Goal: Task Accomplishment & Management: Contribute content

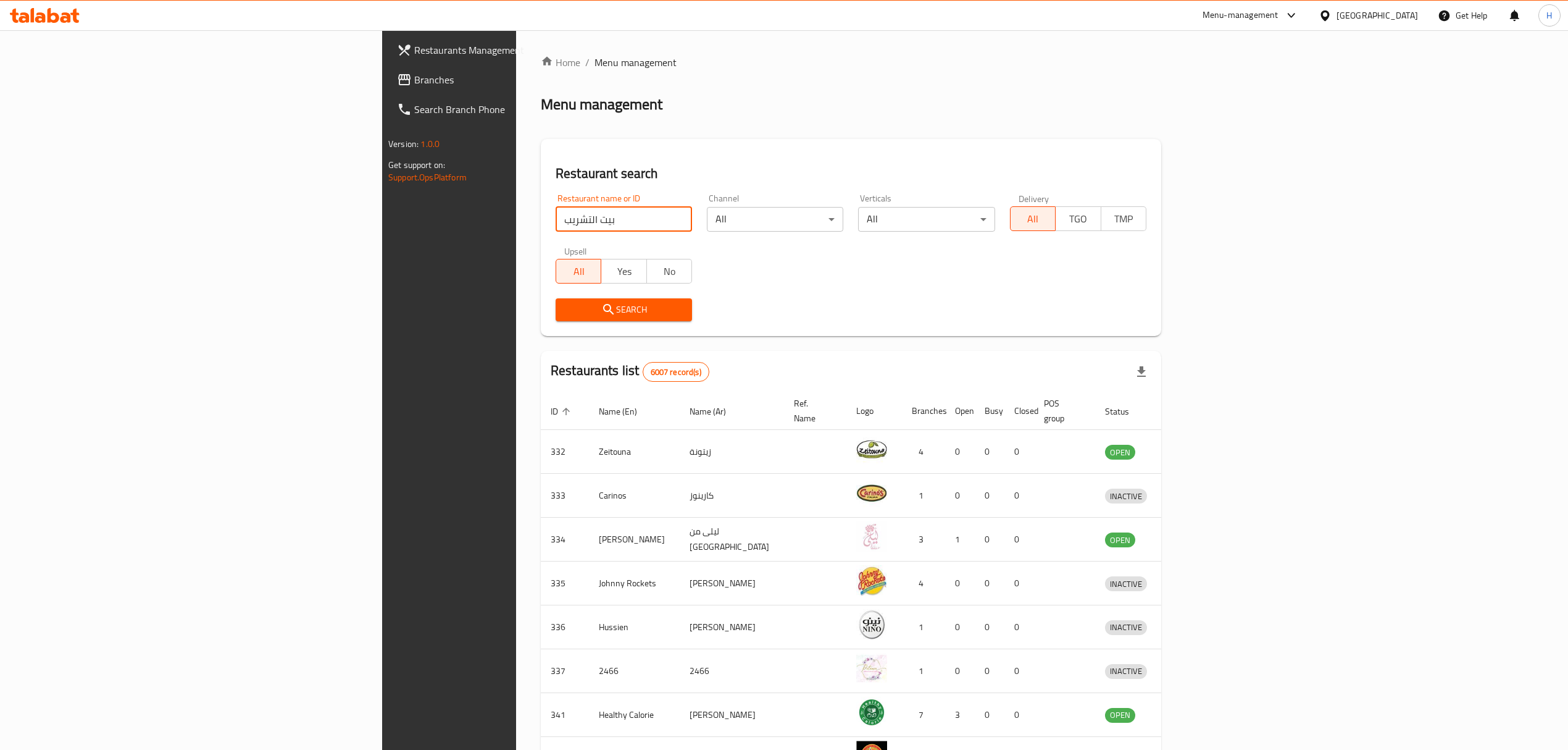
type input "بيت التشريب"
click button "Search" at bounding box center [624, 310] width 136 height 23
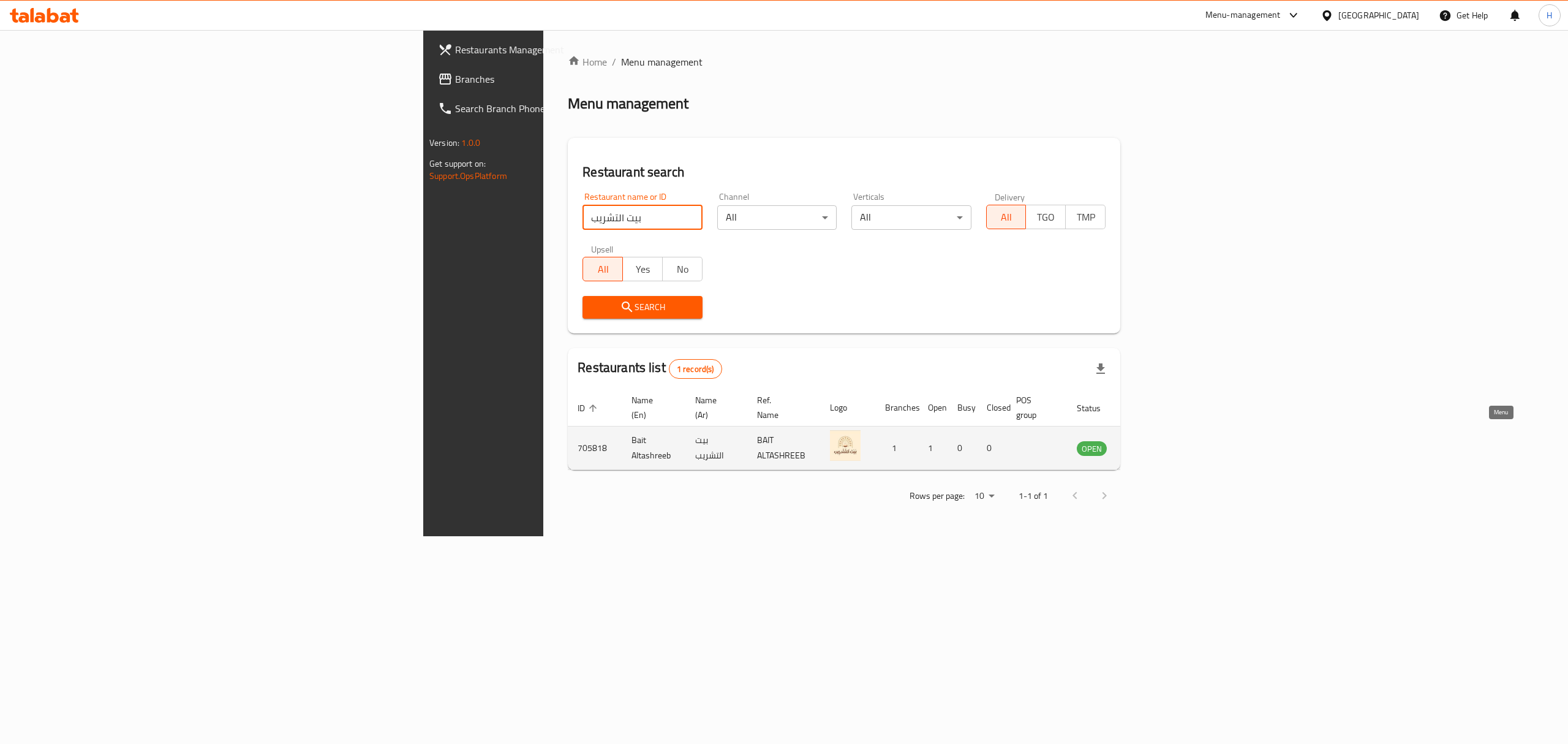
click at [1156, 440] on icon "enhanced table" at bounding box center [1148, 447] width 15 height 15
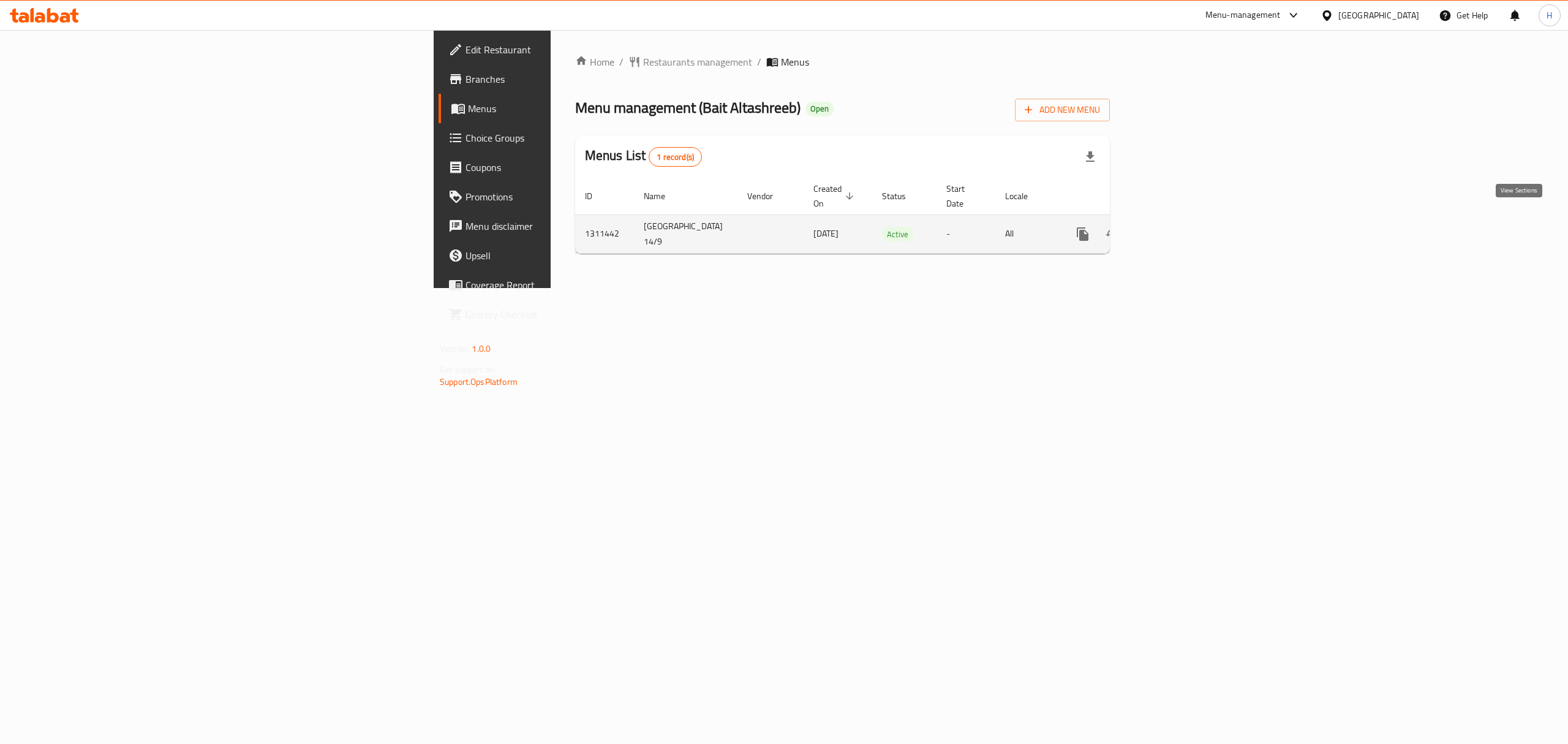
click at [1186, 225] on link "enhanced table" at bounding box center [1171, 234] width 30 height 30
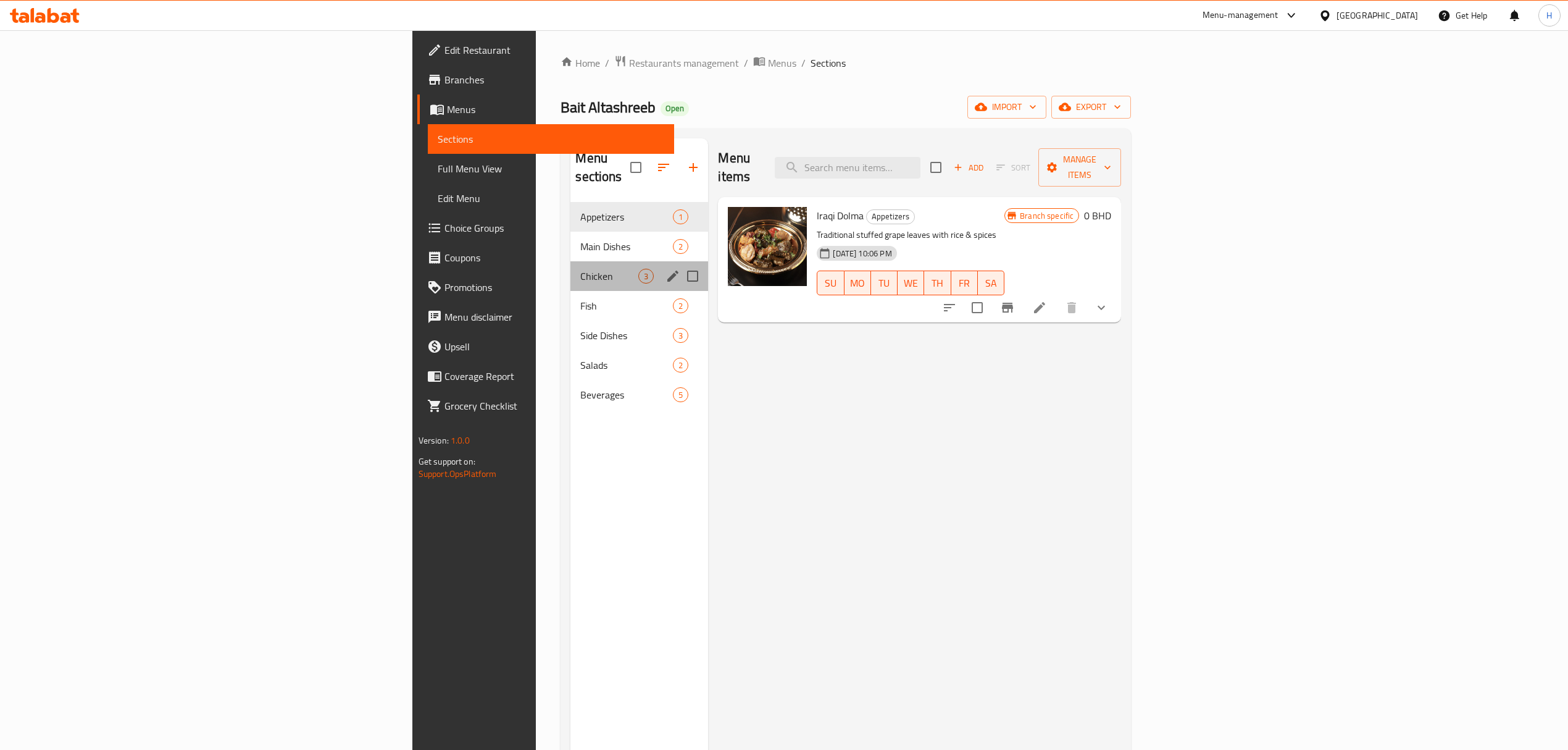
click at [570, 261] on div "Chicken 3" at bounding box center [639, 276] width 137 height 30
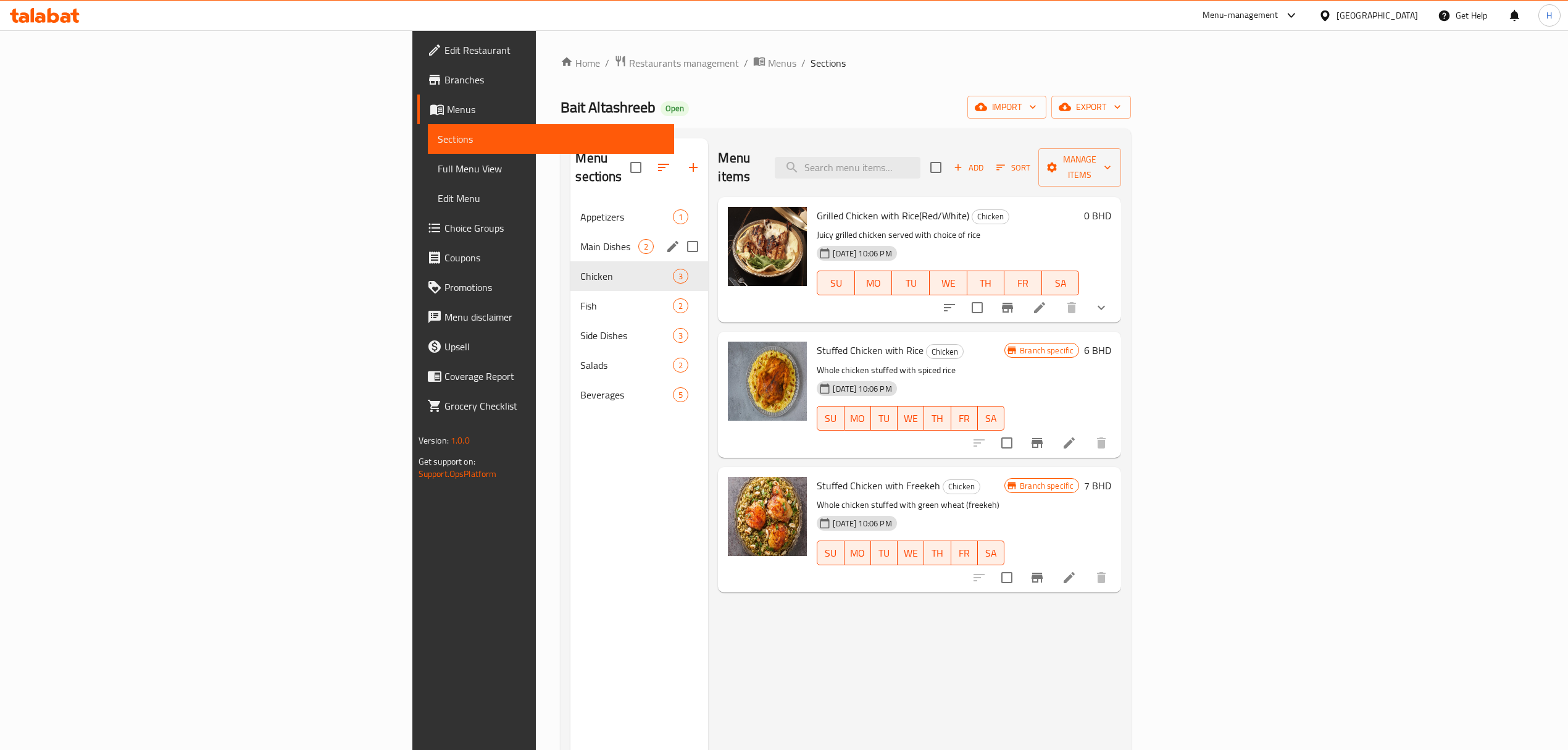
click at [570, 232] on div "Main Dishes 2" at bounding box center [639, 246] width 137 height 30
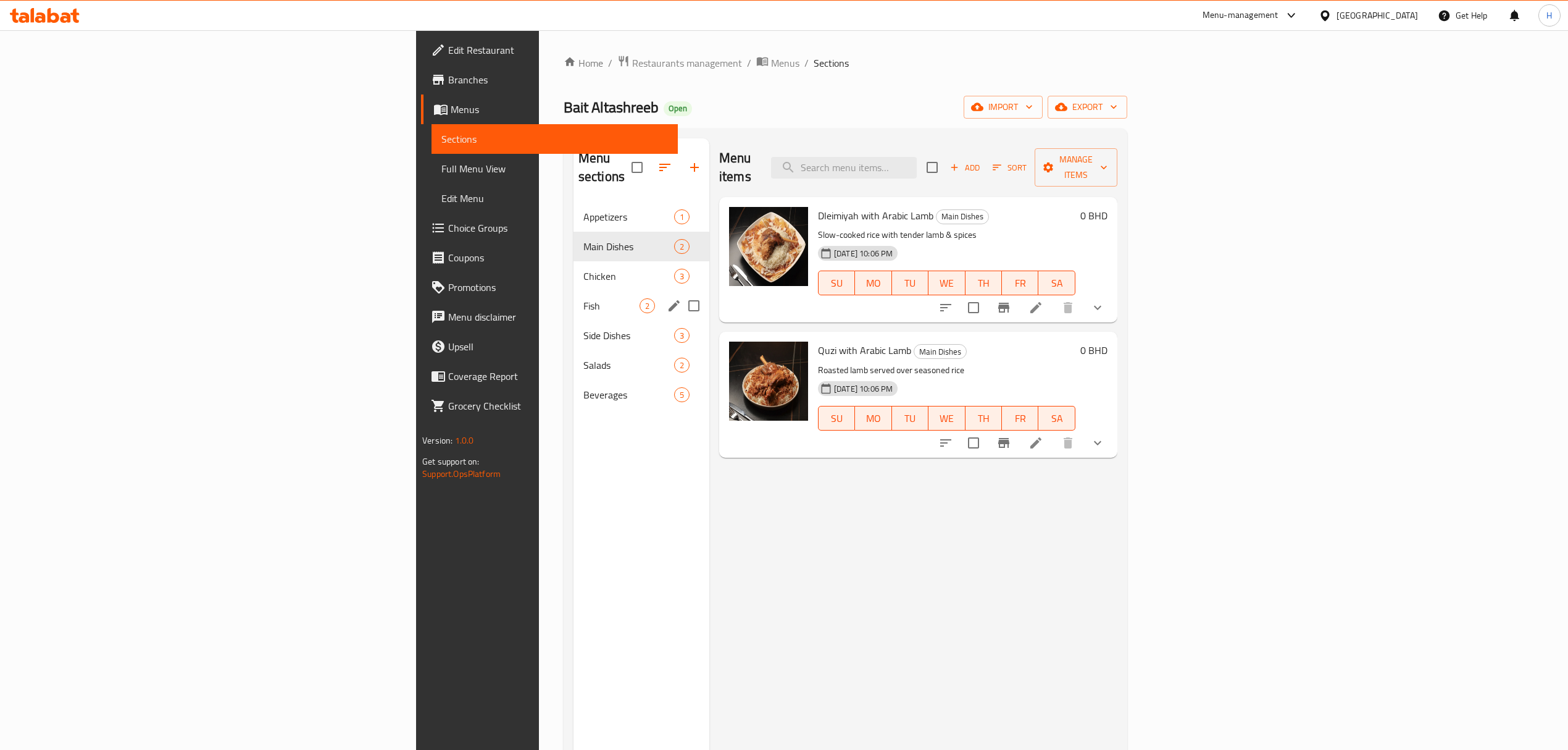
click at [573, 291] on div "Fish 2" at bounding box center [641, 306] width 136 height 30
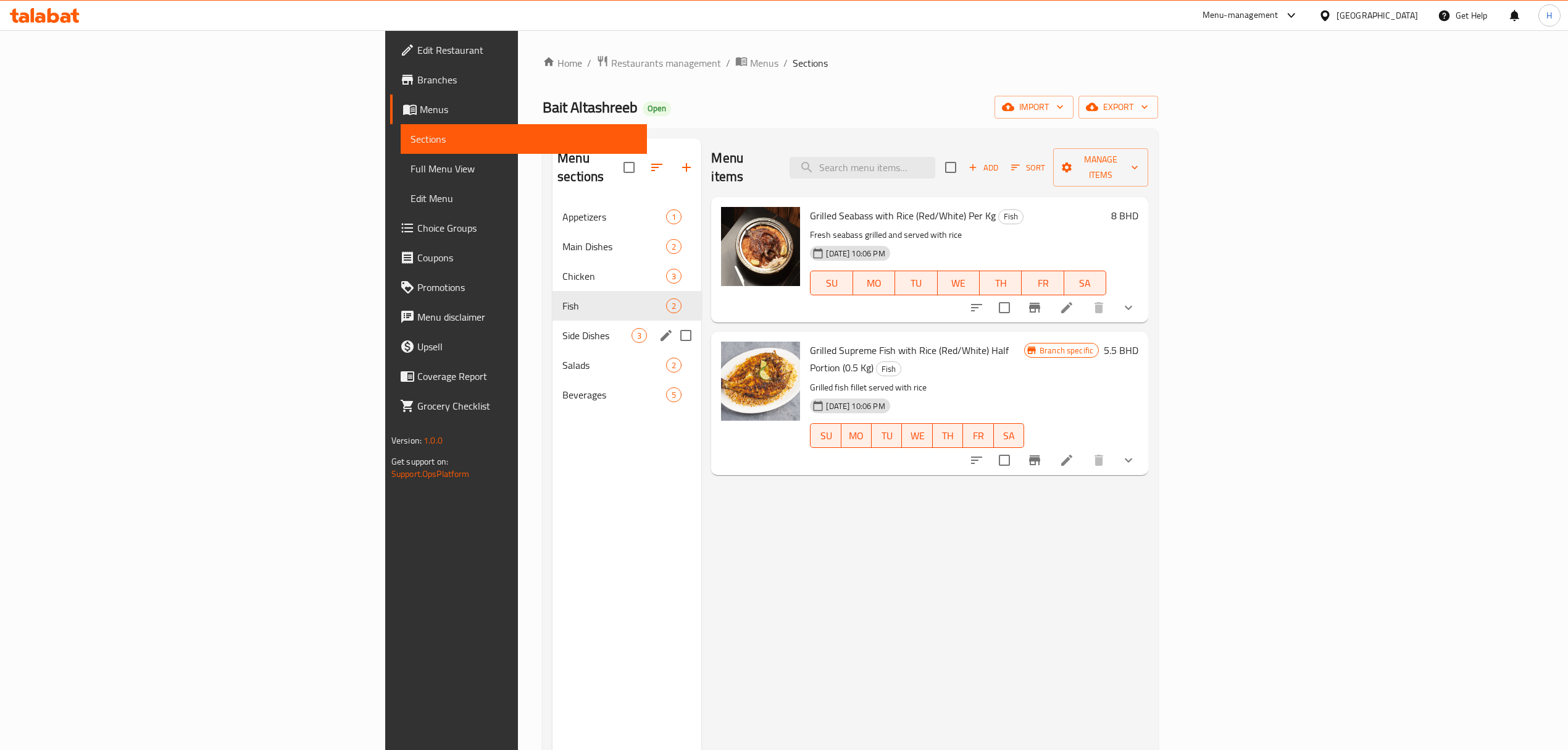
click at [552, 320] on div "Side Dishes 3" at bounding box center [627, 335] width 149 height 30
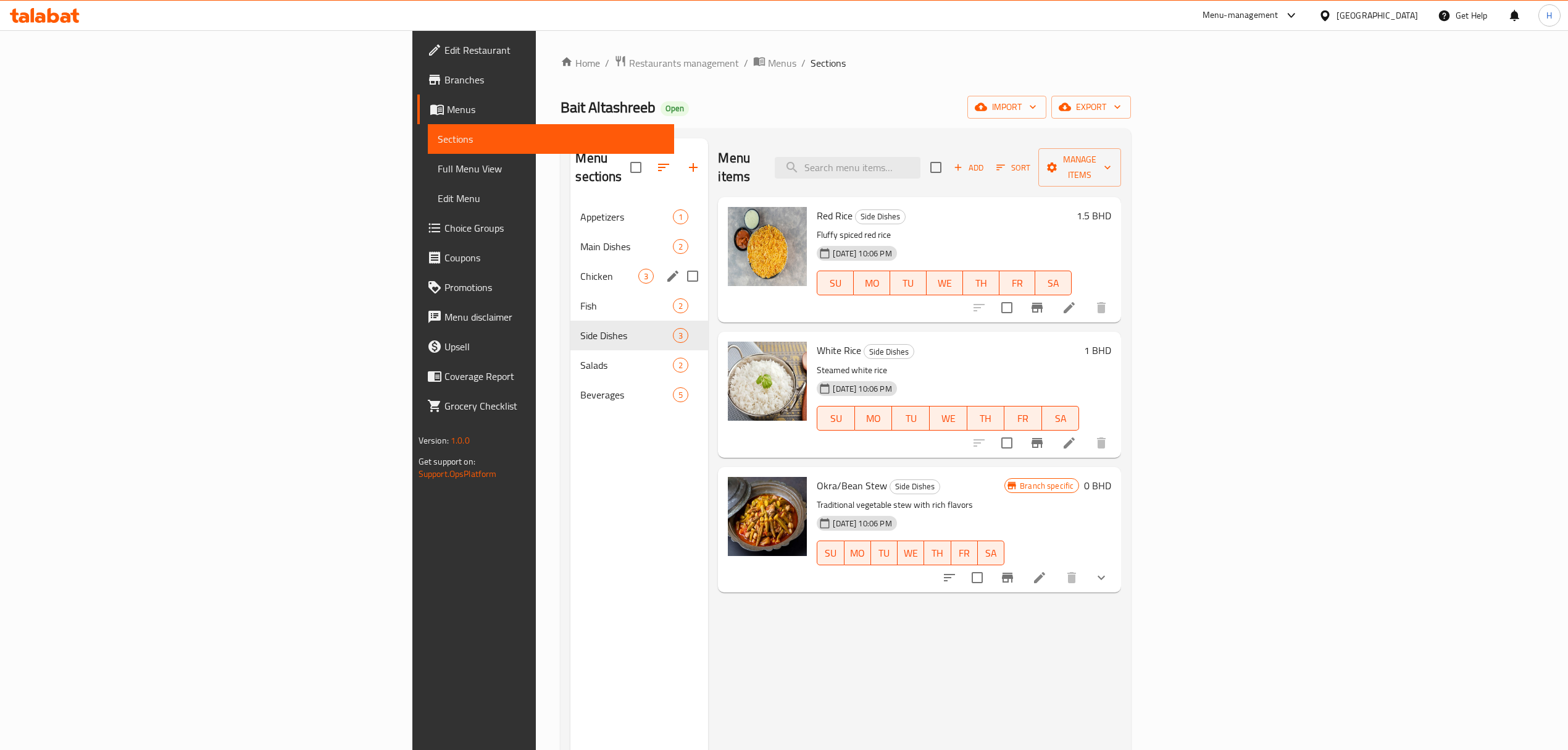
click at [570, 261] on div "Chicken 3" at bounding box center [639, 276] width 137 height 30
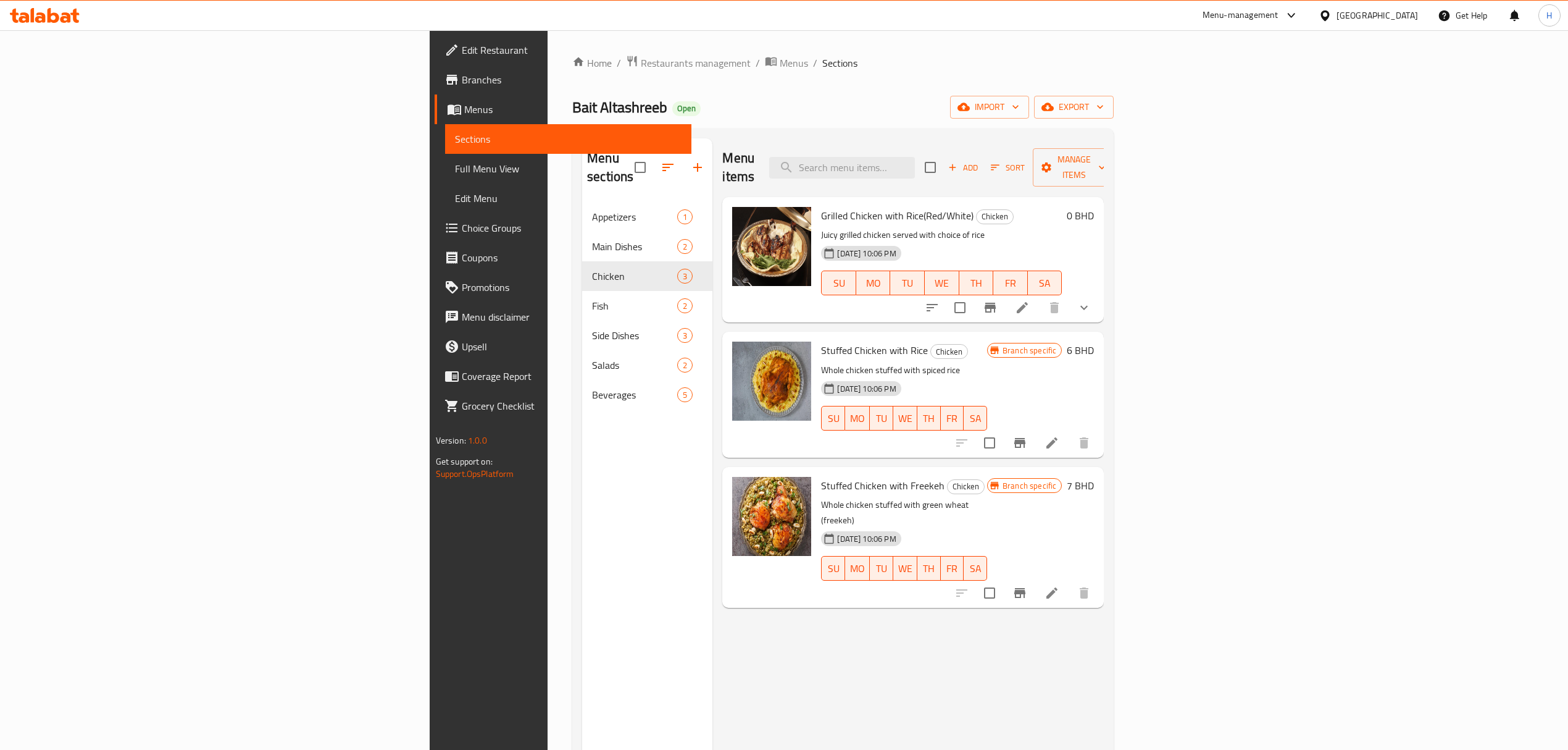
click at [62, 12] on icon at bounding box center [45, 15] width 70 height 15
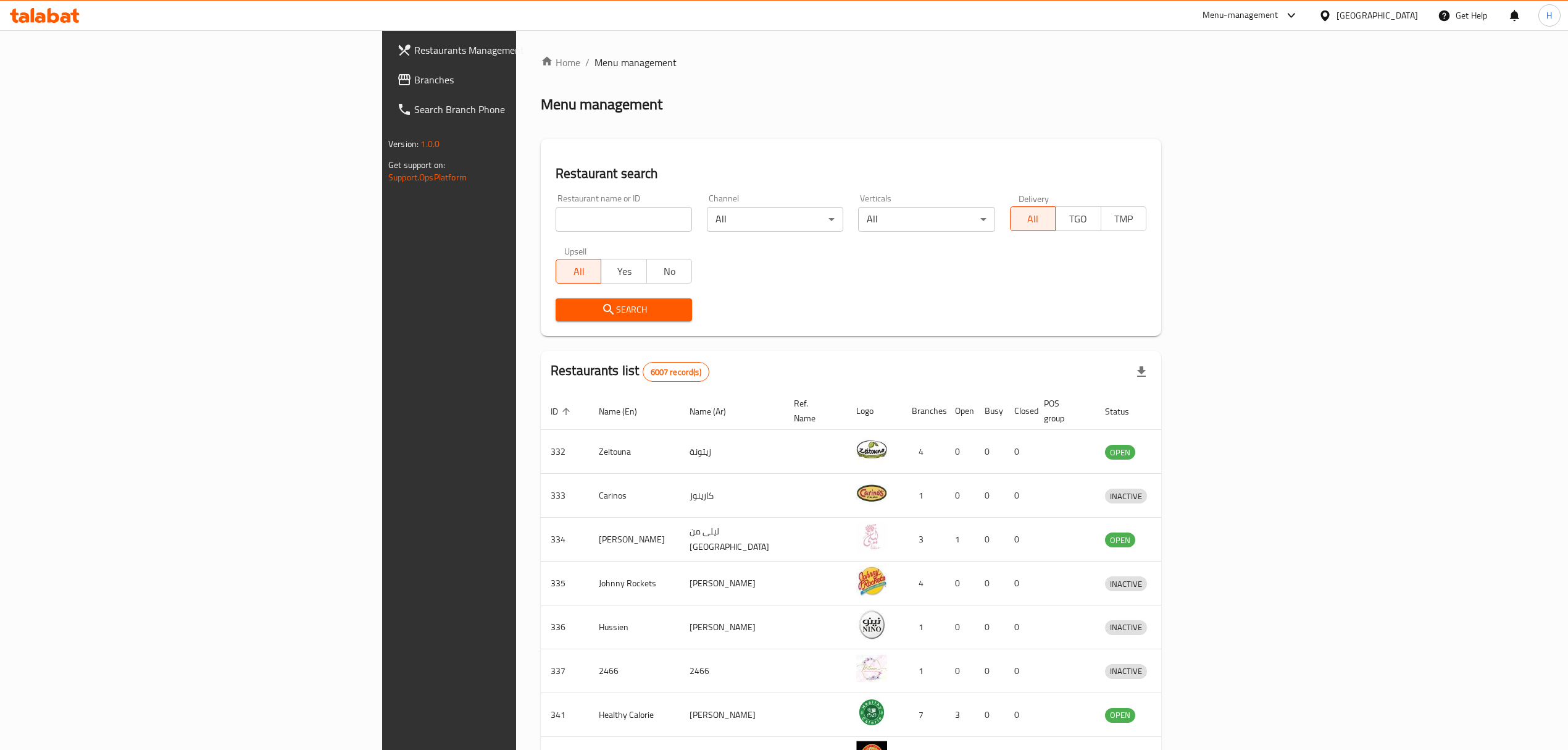
click at [556, 223] on input "search" at bounding box center [624, 219] width 136 height 25
type input "q"
type input "bab al"
click button "Search" at bounding box center [624, 310] width 136 height 23
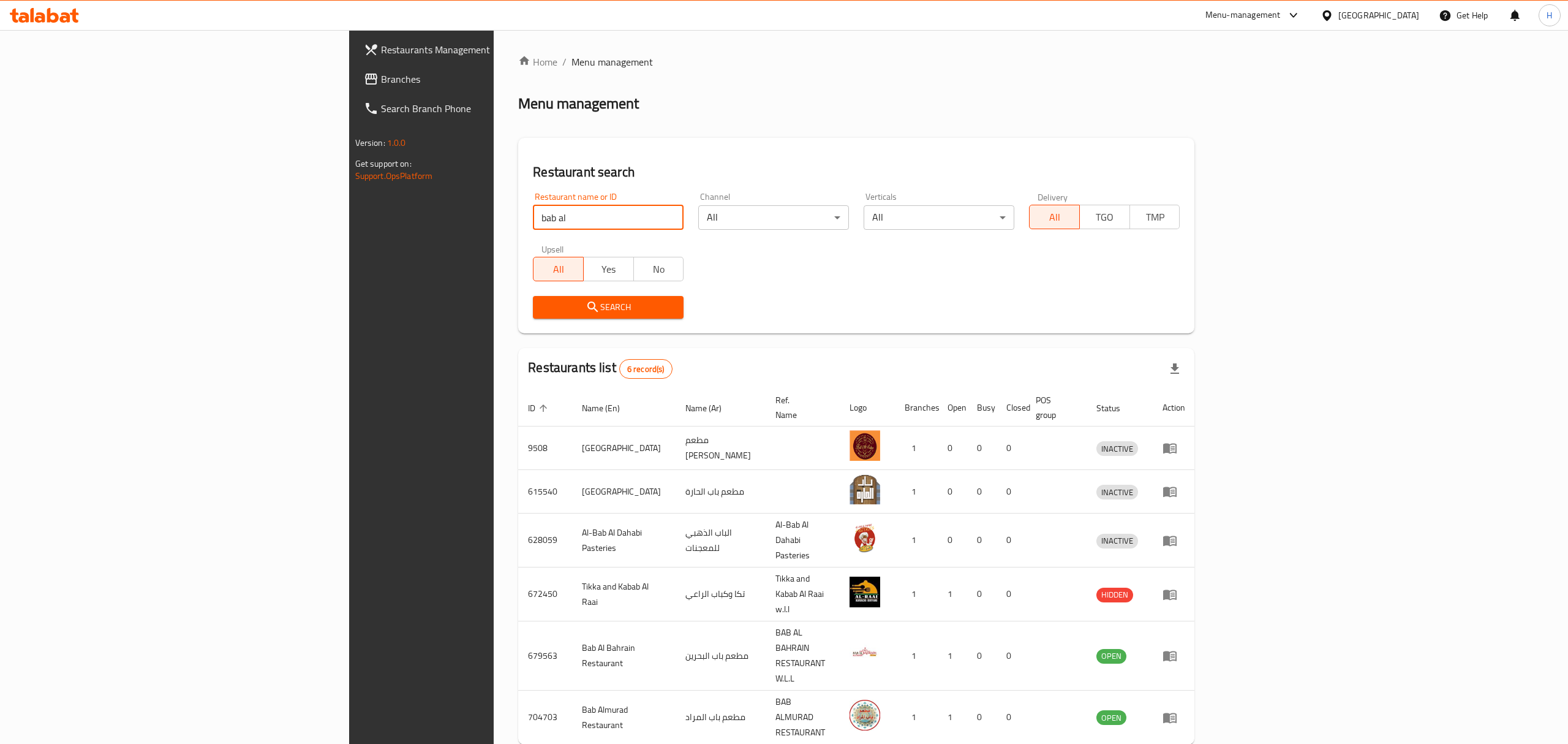
drag, startPoint x: 405, startPoint y: 212, endPoint x: 0, endPoint y: 276, distance: 410.0
click at [349, 277] on div "Restaurants Management Branches Search Branch Phone Version: 1.0.0 Get support …" at bounding box center [784, 421] width 870 height 781
type input "f"
type input "ا"
type input "باب المراد"
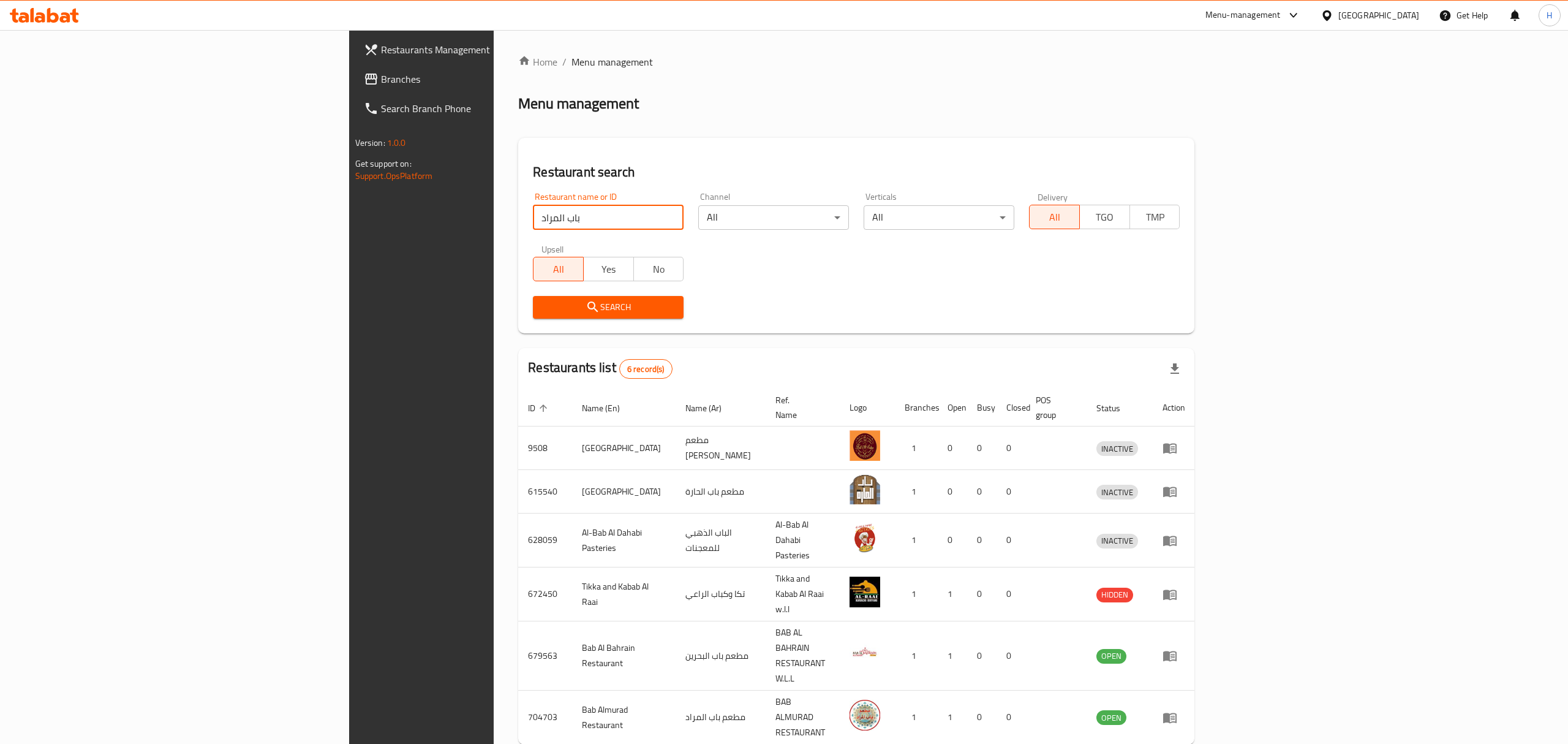
click button "Search" at bounding box center [608, 308] width 151 height 23
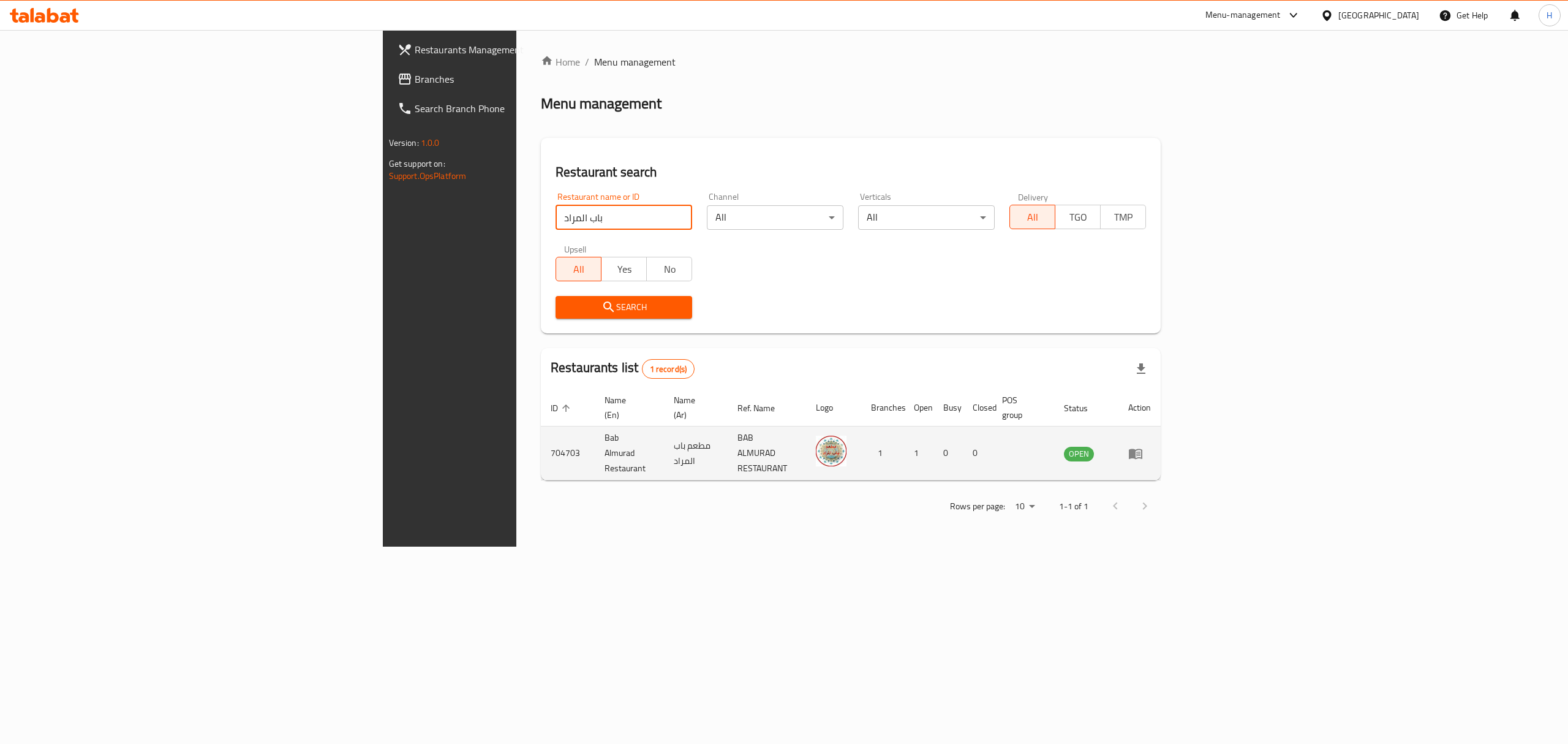
click at [1143, 446] on icon "enhanced table" at bounding box center [1135, 453] width 15 height 15
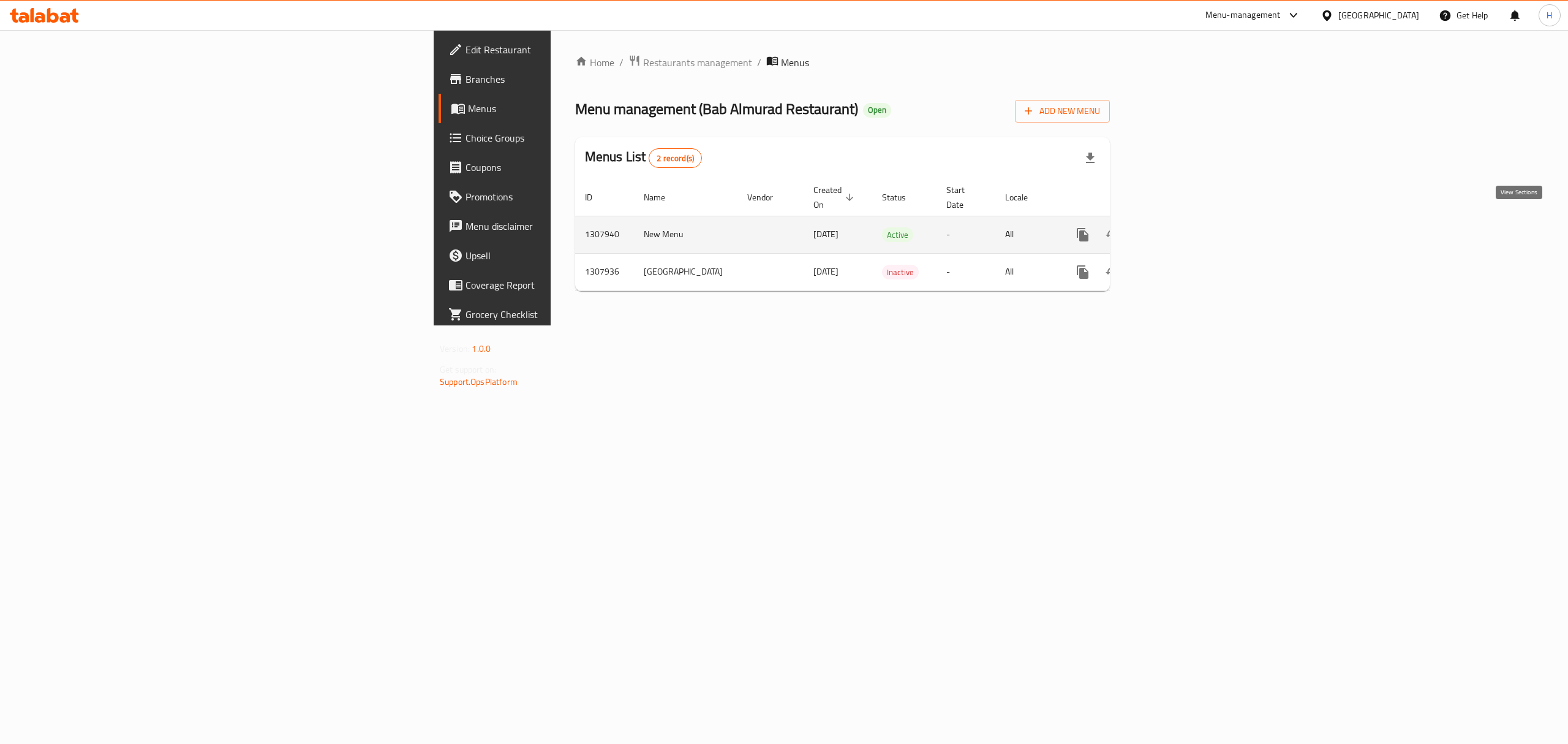
click at [1177, 229] on icon "enhanced table" at bounding box center [1171, 234] width 11 height 11
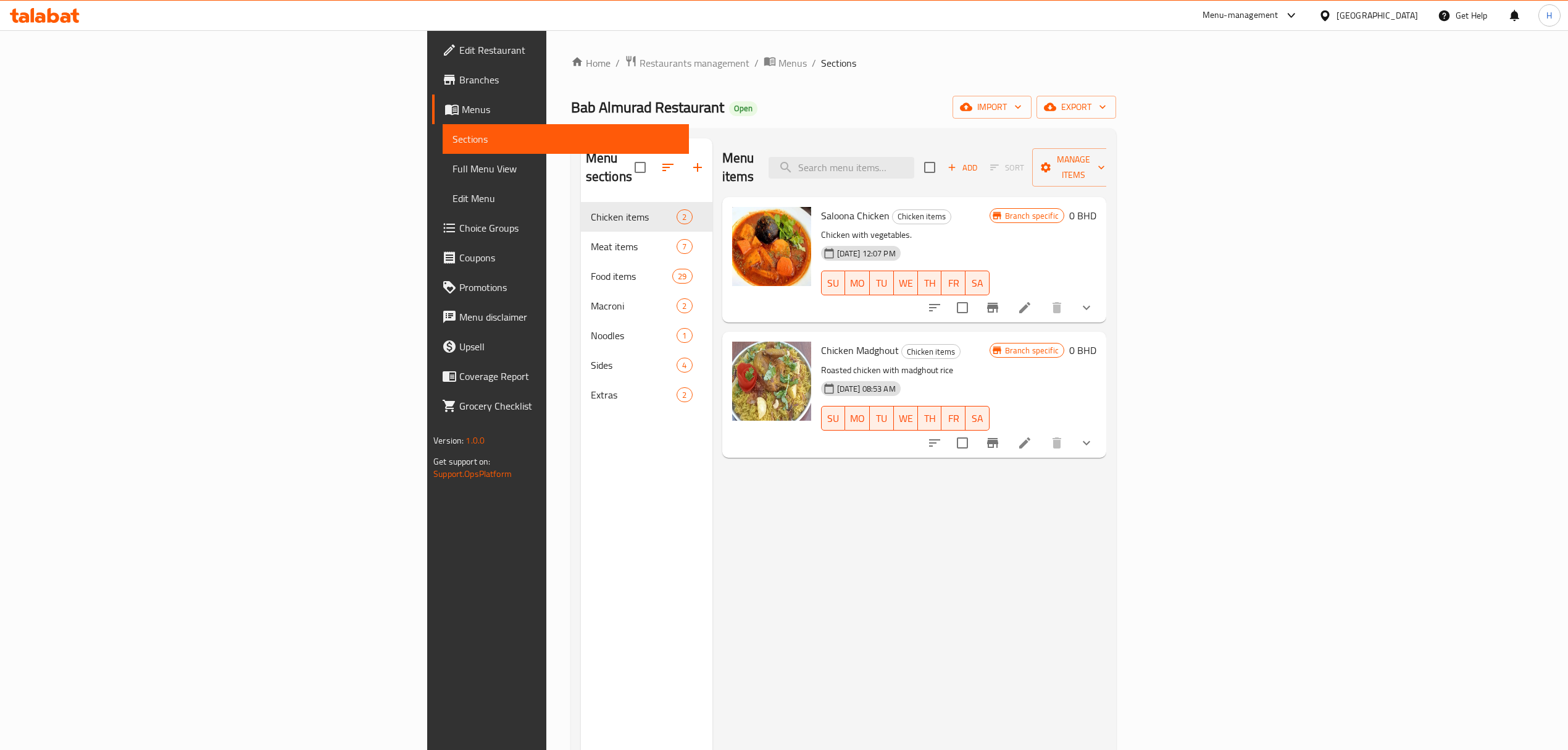
click at [1044, 142] on div "Menu items Add Sort Manage items" at bounding box center [914, 167] width 384 height 59
drag, startPoint x: 1046, startPoint y: 146, endPoint x: 1047, endPoint y: 155, distance: 9.1
click at [1047, 147] on div "Menu items Add Sort Manage items" at bounding box center [914, 167] width 384 height 59
click at [914, 161] on input "search" at bounding box center [841, 167] width 146 height 22
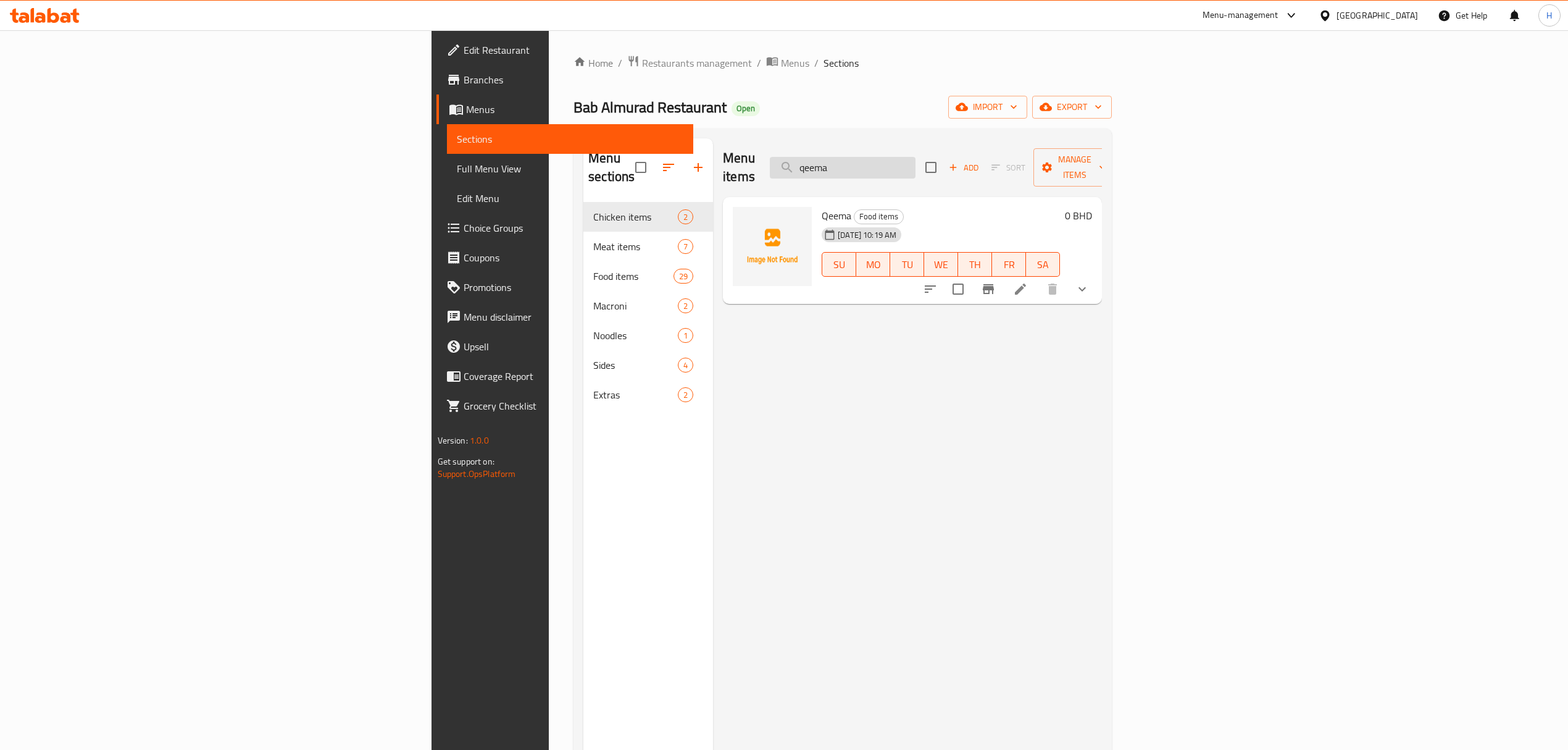
drag, startPoint x: 1011, startPoint y: 167, endPoint x: 995, endPoint y: 163, distance: 16.5
click at [916, 164] on input "qeema" at bounding box center [843, 167] width 146 height 22
drag, startPoint x: 1004, startPoint y: 156, endPoint x: 826, endPoint y: 167, distance: 178.3
click at [801, 188] on div "Menu items qeema Add Sort Manage items Qeema Food items 07-09-2025 10:19 AM SU …" at bounding box center [907, 513] width 389 height 750
click at [822, 206] on span "Qeema" at bounding box center [836, 215] width 30 height 18
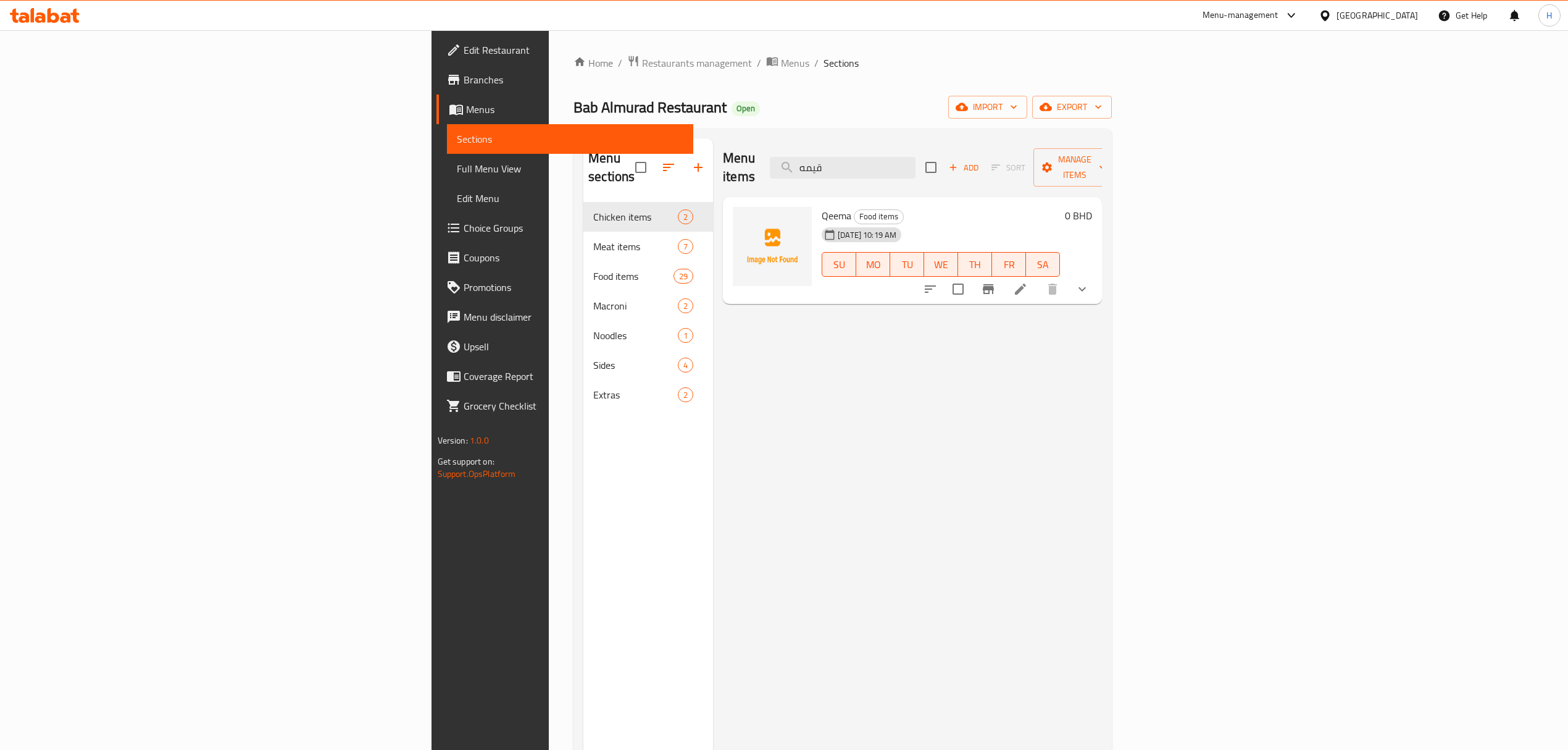
click at [822, 206] on span "Qeema" at bounding box center [836, 215] width 30 height 18
copy h6 "Qeema"
drag, startPoint x: 1005, startPoint y: 158, endPoint x: 668, endPoint y: 193, distance: 338.8
click at [713, 193] on div "Menu items قيمه Add Sort Manage items Qeema Food items 07-09-2025 10:19 AM SU M…" at bounding box center [907, 513] width 389 height 750
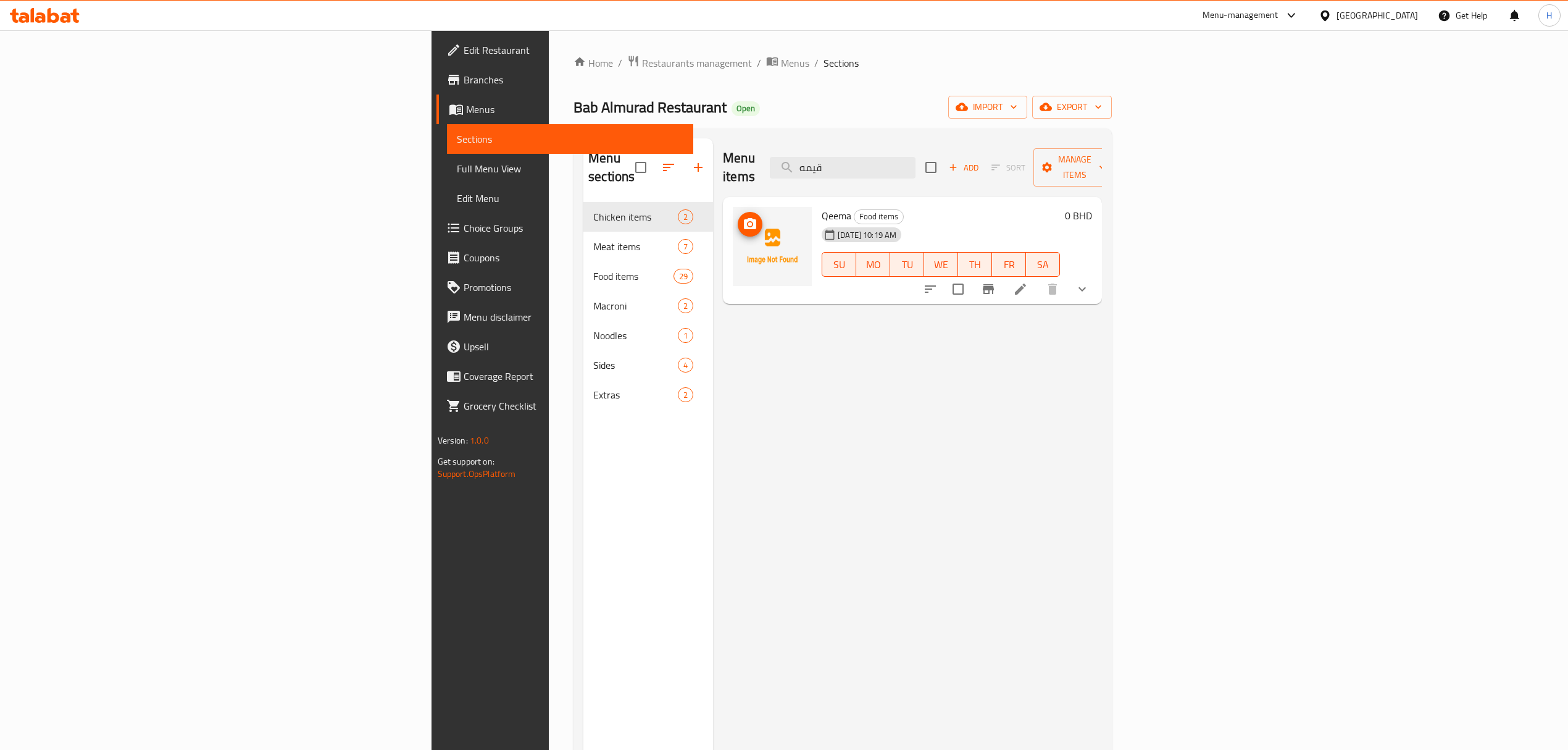
paste input "Qeema"
drag, startPoint x: 984, startPoint y: 156, endPoint x: 748, endPoint y: 200, distance: 240.1
click at [748, 200] on div "Menu items Q Add Sort Manage items Qeema Food items 07-09-2025 10:19 AM SU MO T…" at bounding box center [907, 513] width 389 height 750
type input "harees"
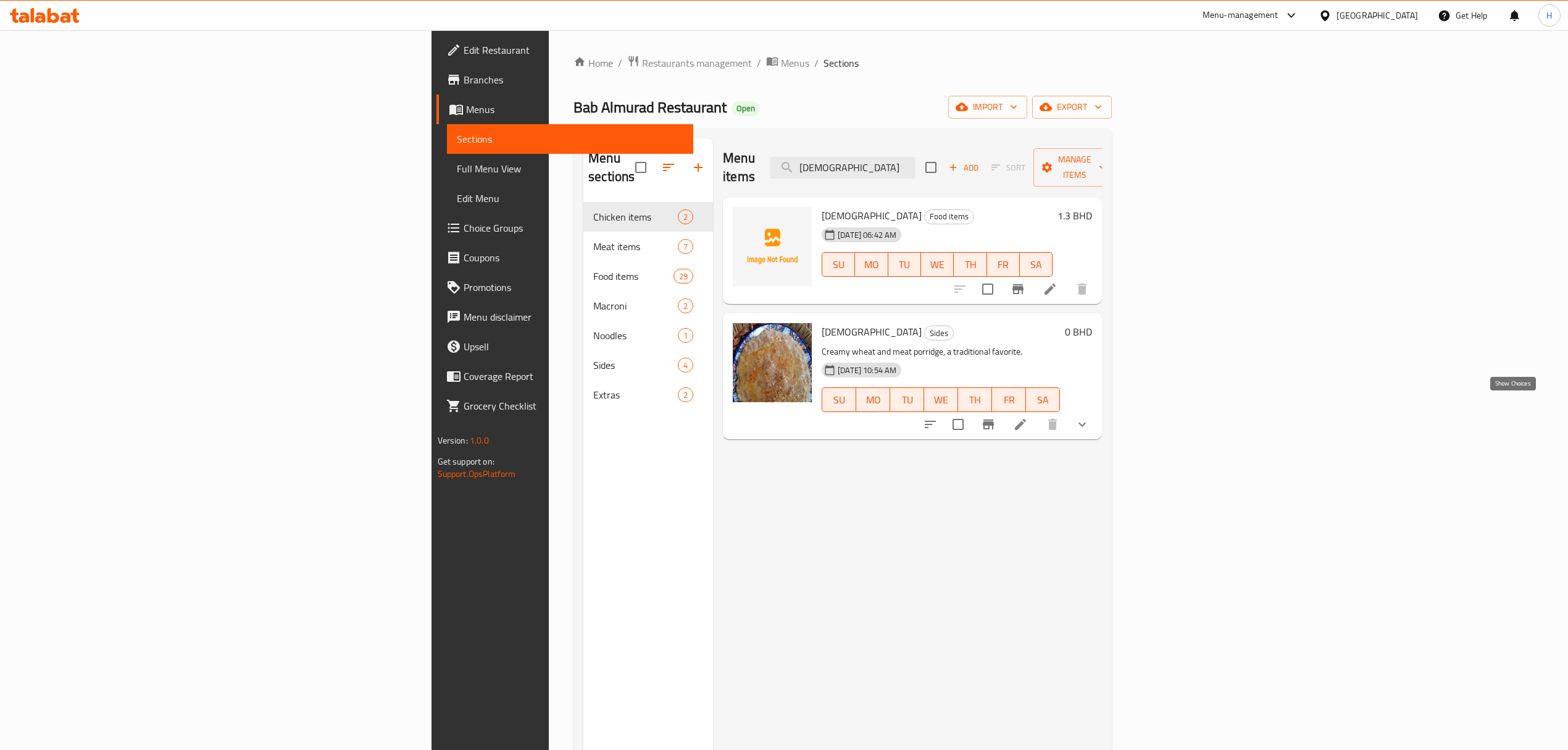
click at [1089, 417] on icon "show more" at bounding box center [1082, 424] width 15 height 15
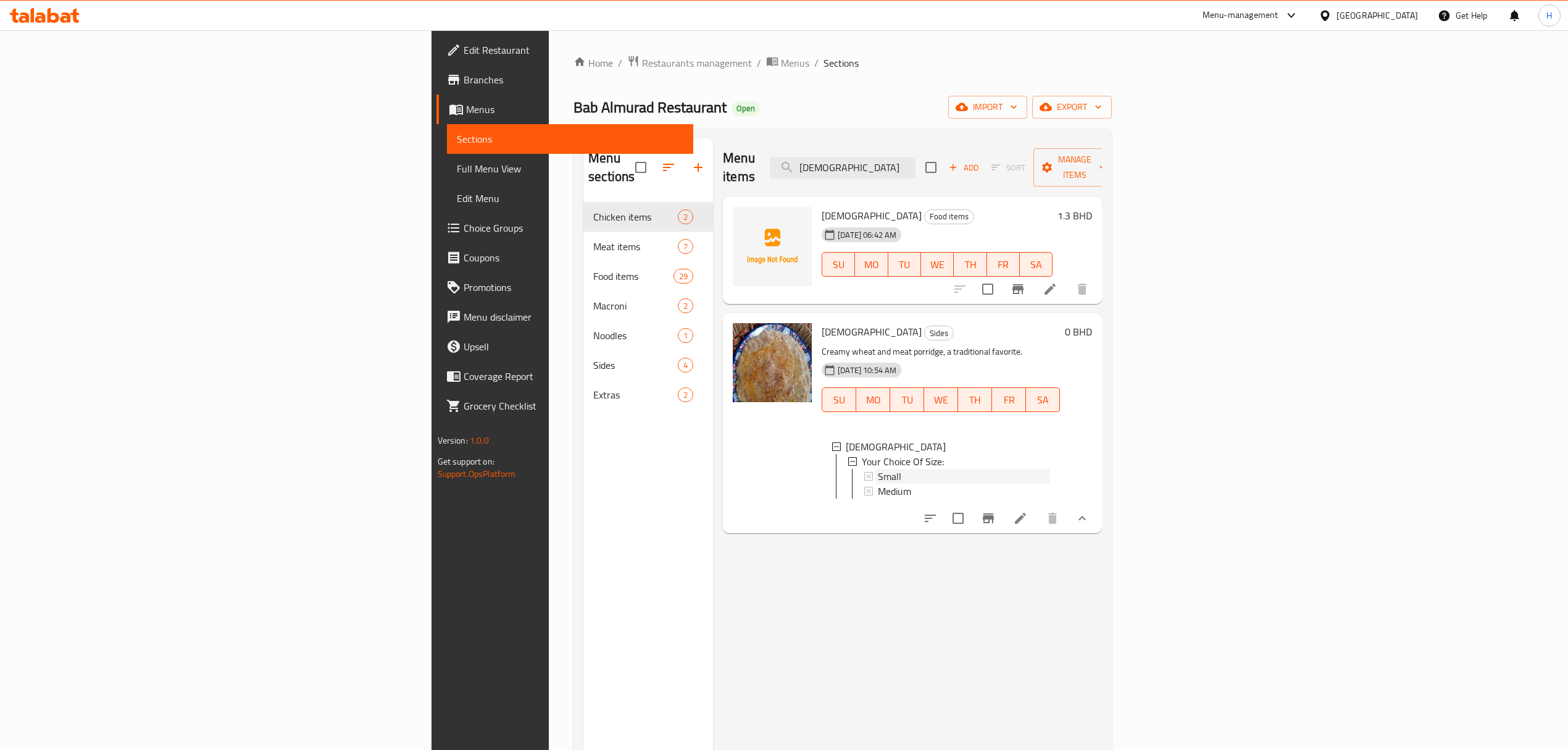
click at [878, 469] on div "Small" at bounding box center [963, 476] width 172 height 15
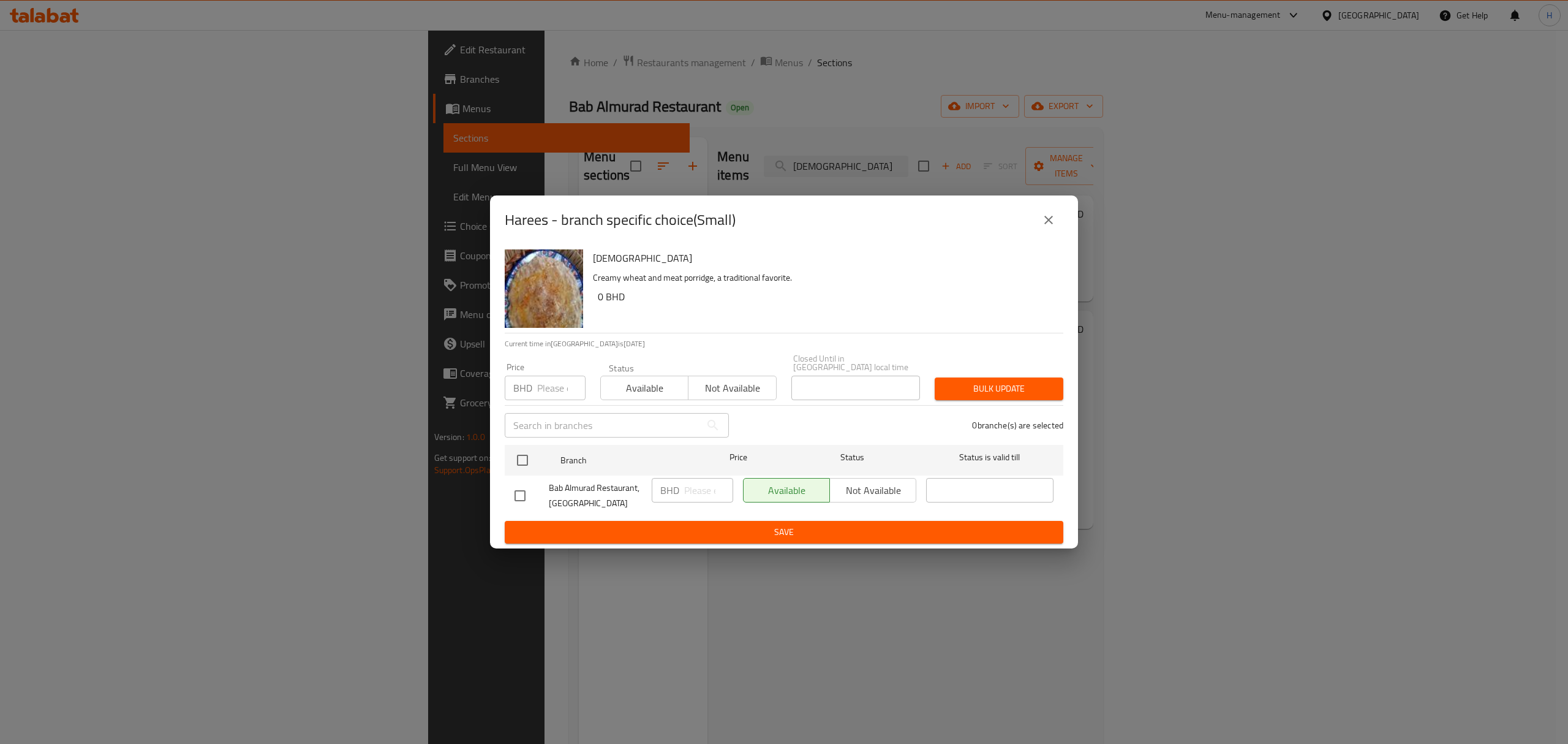
click at [1049, 216] on icon "close" at bounding box center [1048, 220] width 15 height 15
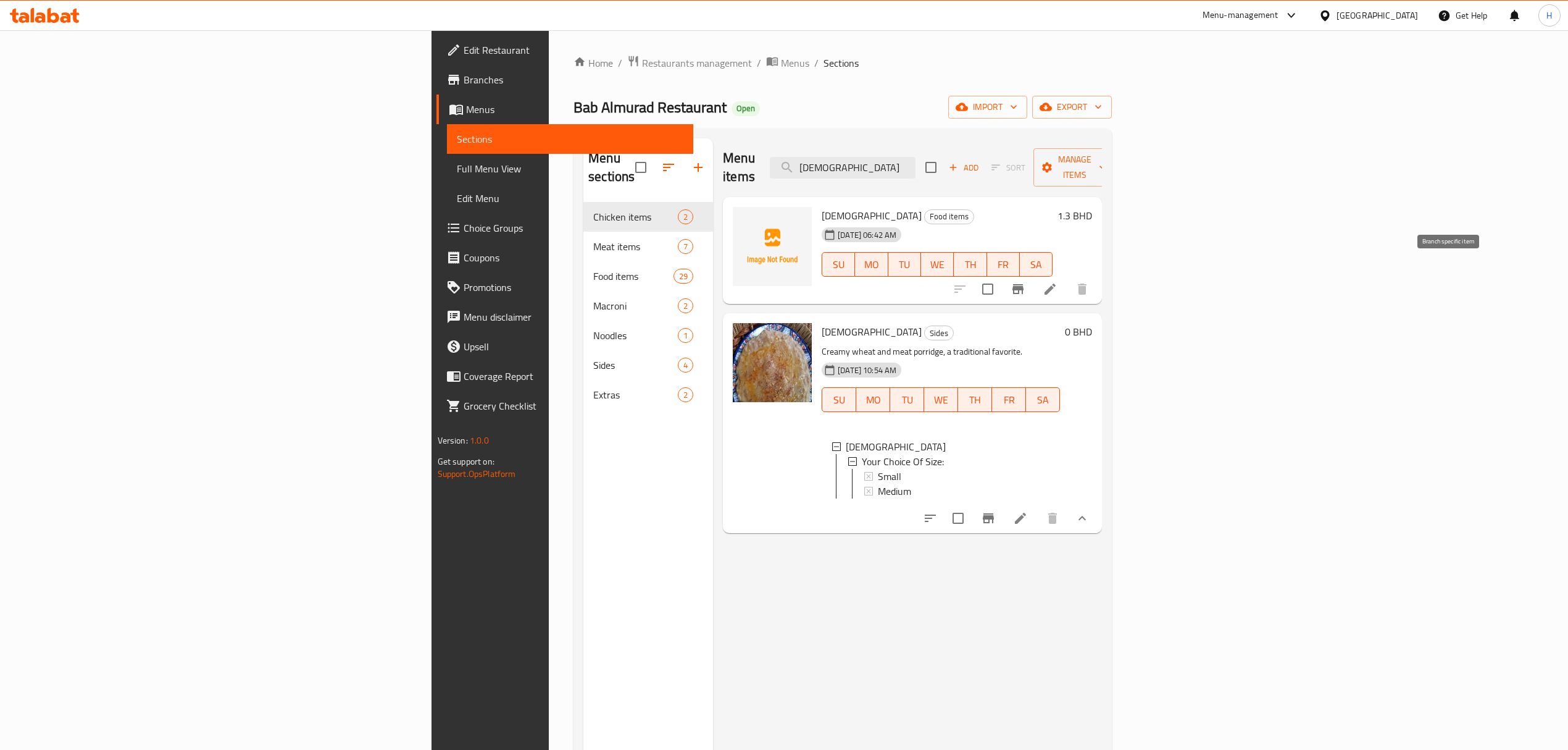
click at [1033, 274] on button "Branch-specific-item" at bounding box center [1018, 289] width 30 height 30
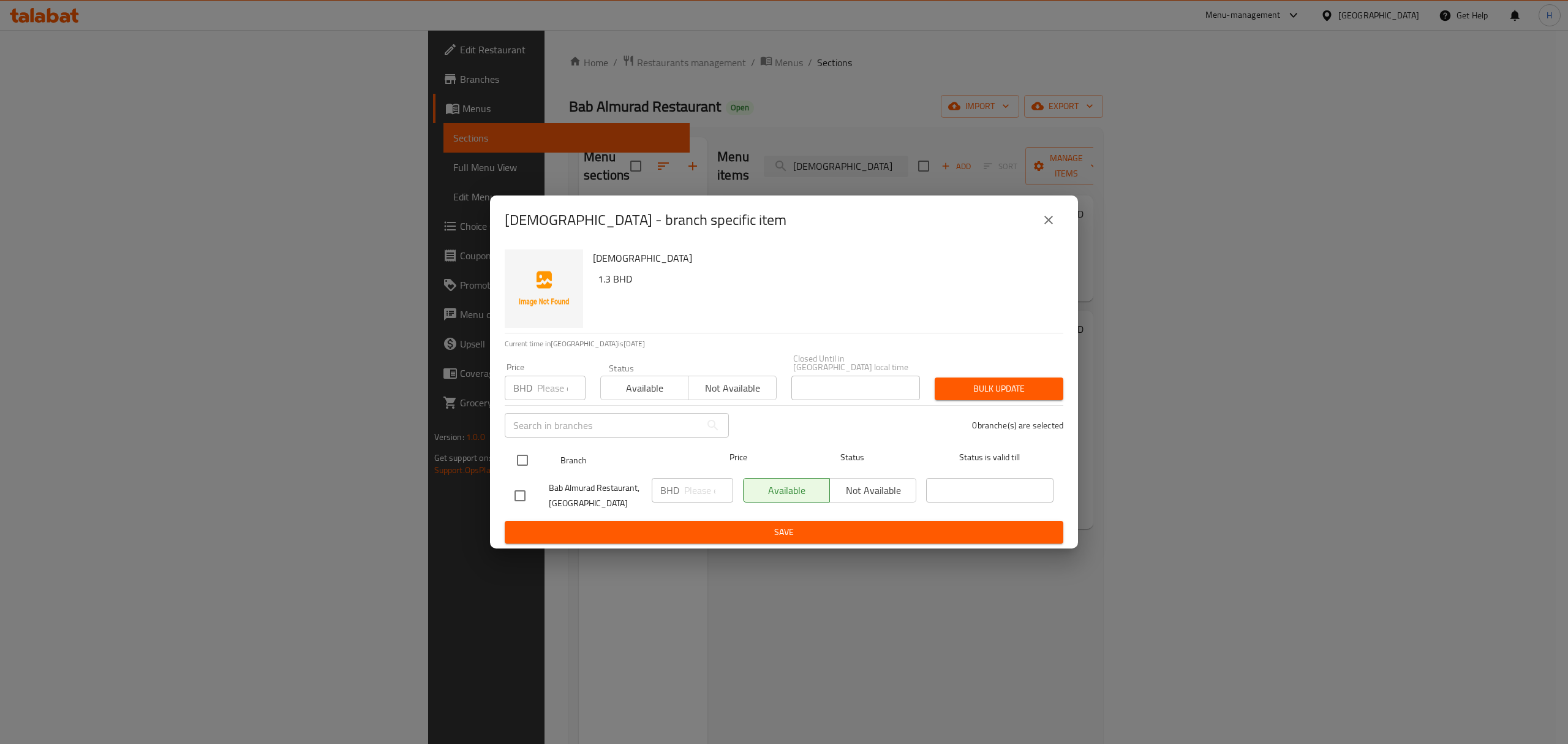
drag, startPoint x: 523, startPoint y: 448, endPoint x: 731, endPoint y: 456, distance: 208.2
click at [522, 448] on input "checkbox" at bounding box center [522, 460] width 26 height 26
checkbox input "true"
click at [888, 473] on div "Available Not available" at bounding box center [830, 496] width 183 height 45
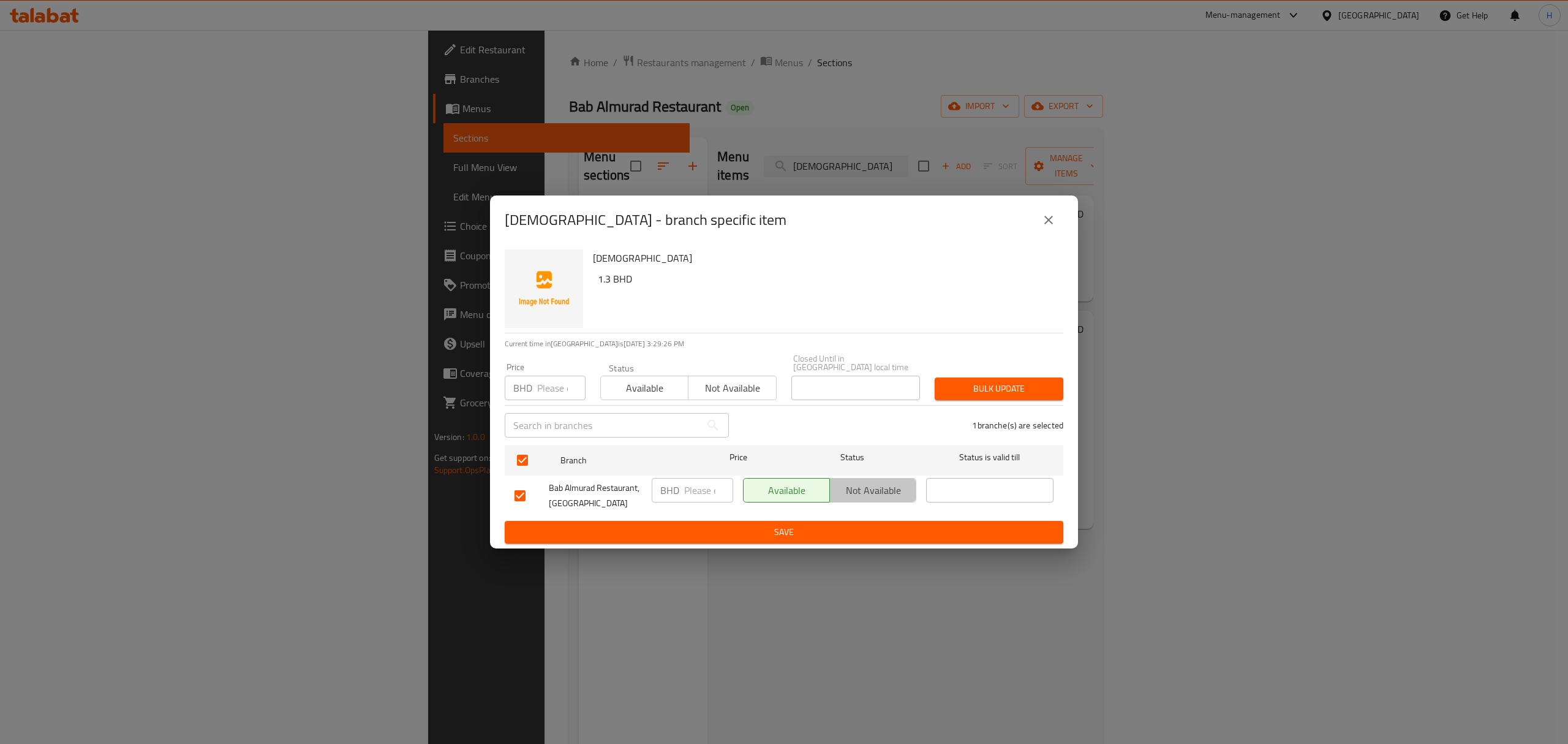
click at [890, 481] on span "Not available" at bounding box center [873, 490] width 76 height 18
click at [913, 527] on span "Save" at bounding box center [784, 532] width 539 height 15
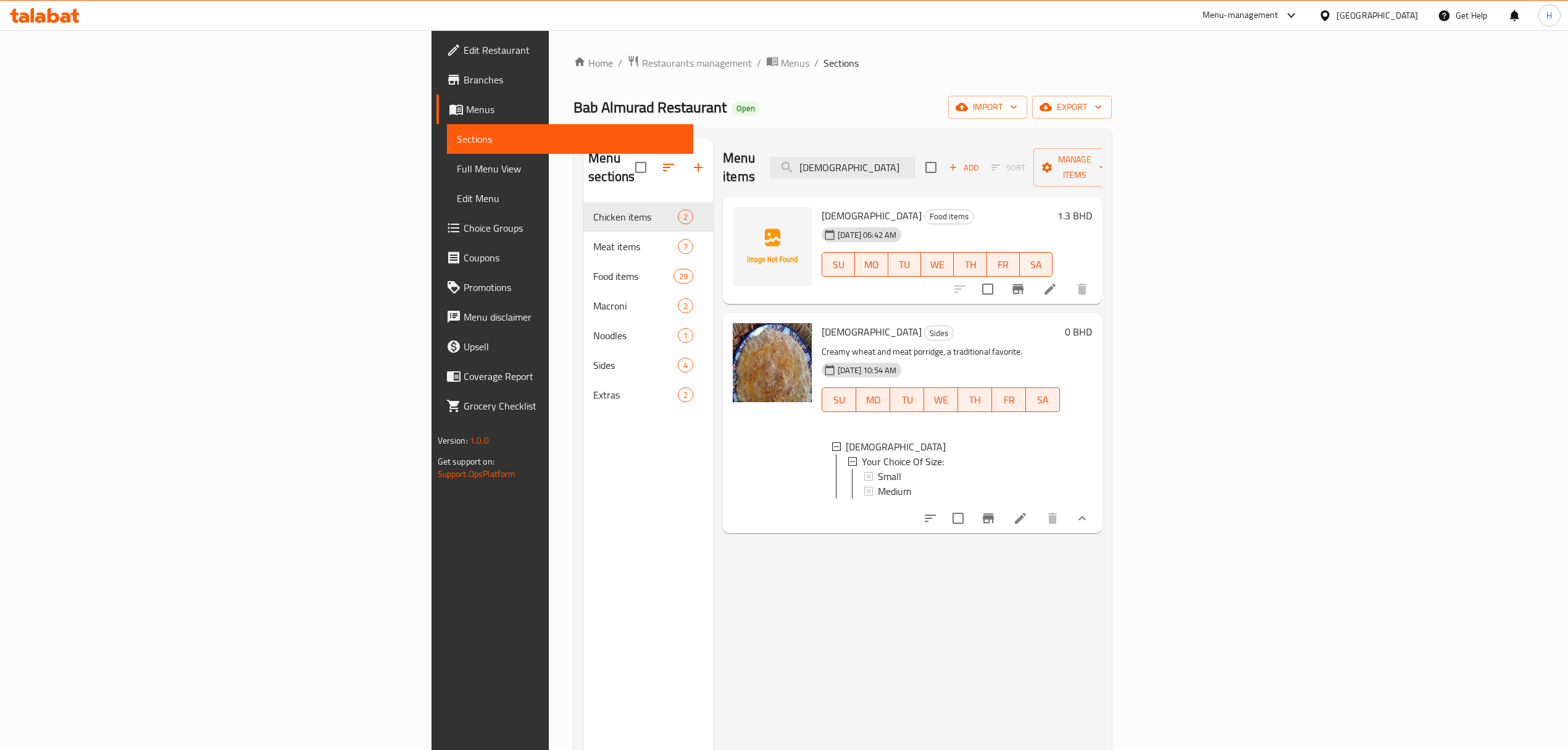
drag, startPoint x: 1030, startPoint y: 163, endPoint x: 806, endPoint y: 171, distance: 224.1
click at [806, 171] on div "Menu items harees Add Sort Manage items" at bounding box center [913, 167] width 379 height 59
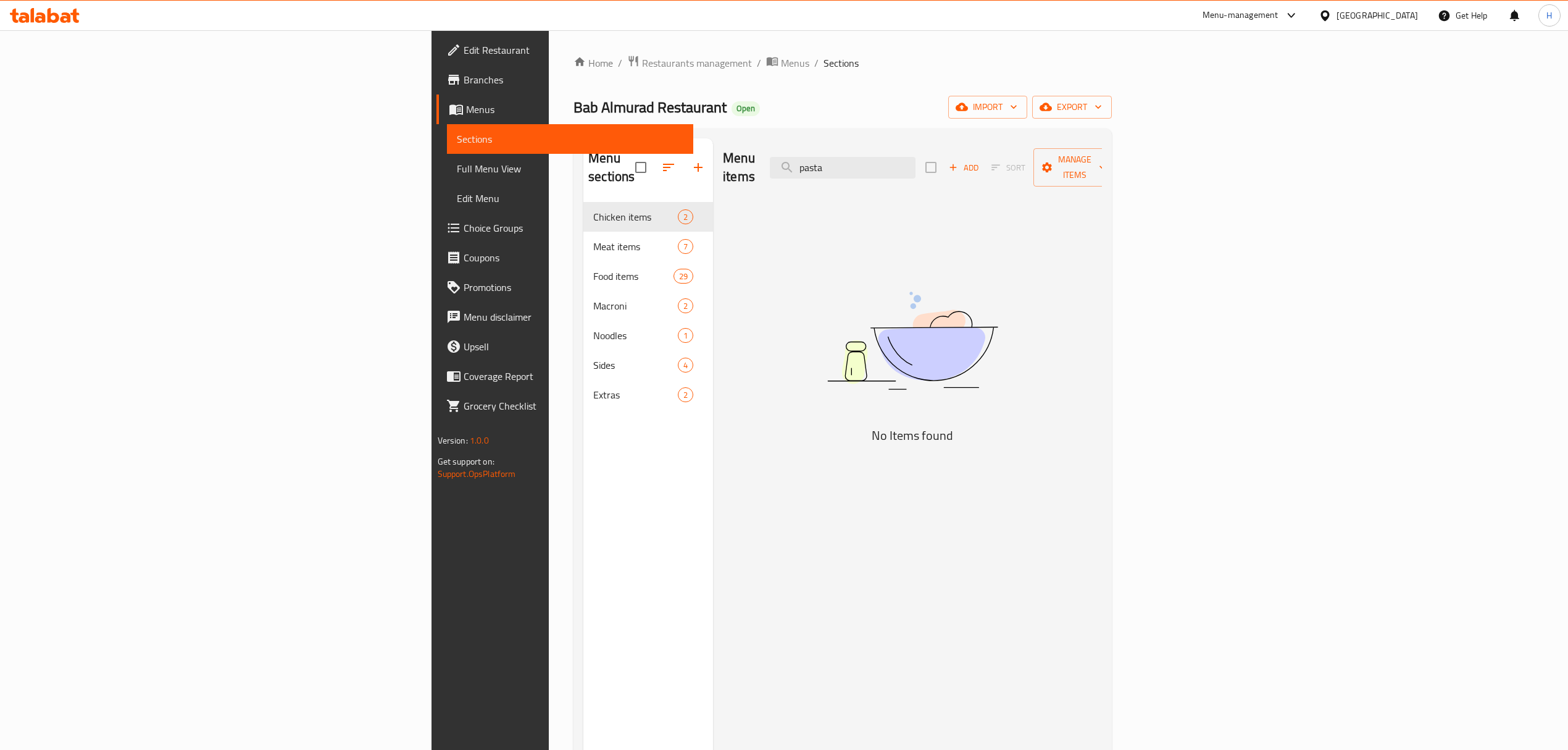
type input "pasta"
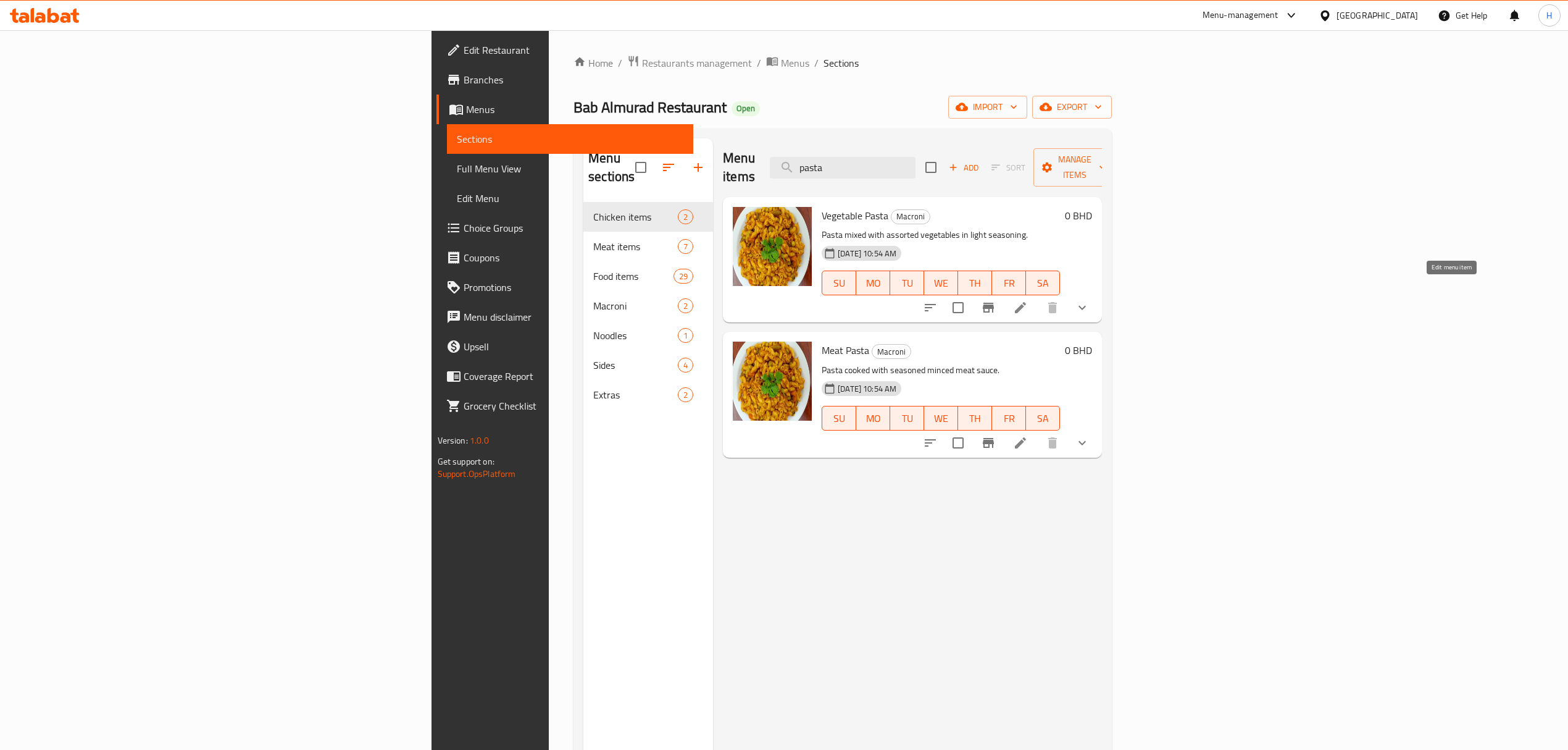
click at [1028, 300] on icon at bounding box center [1020, 307] width 15 height 15
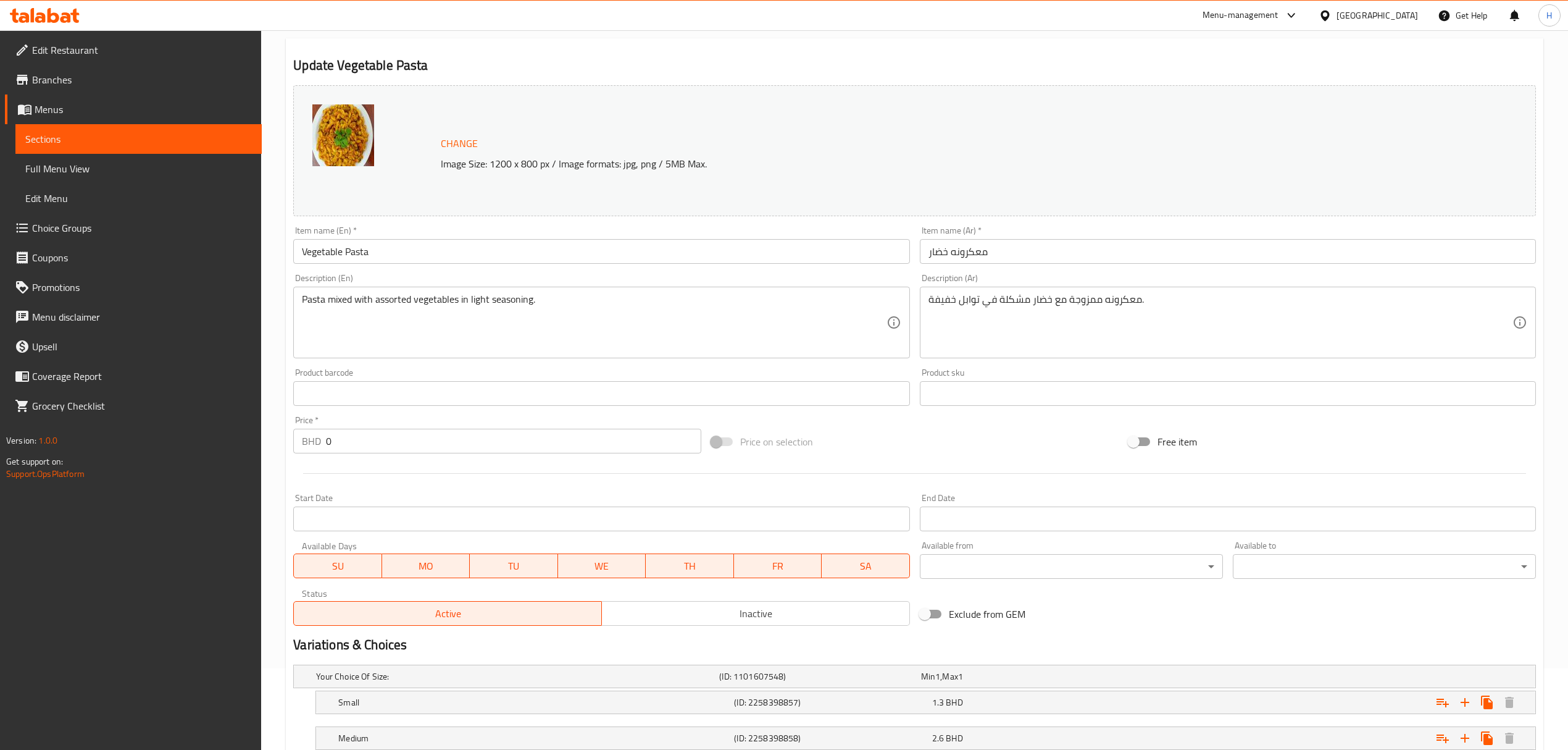
scroll to position [82, 0]
click at [382, 260] on input "Vegetable Pasta" at bounding box center [601, 250] width 616 height 25
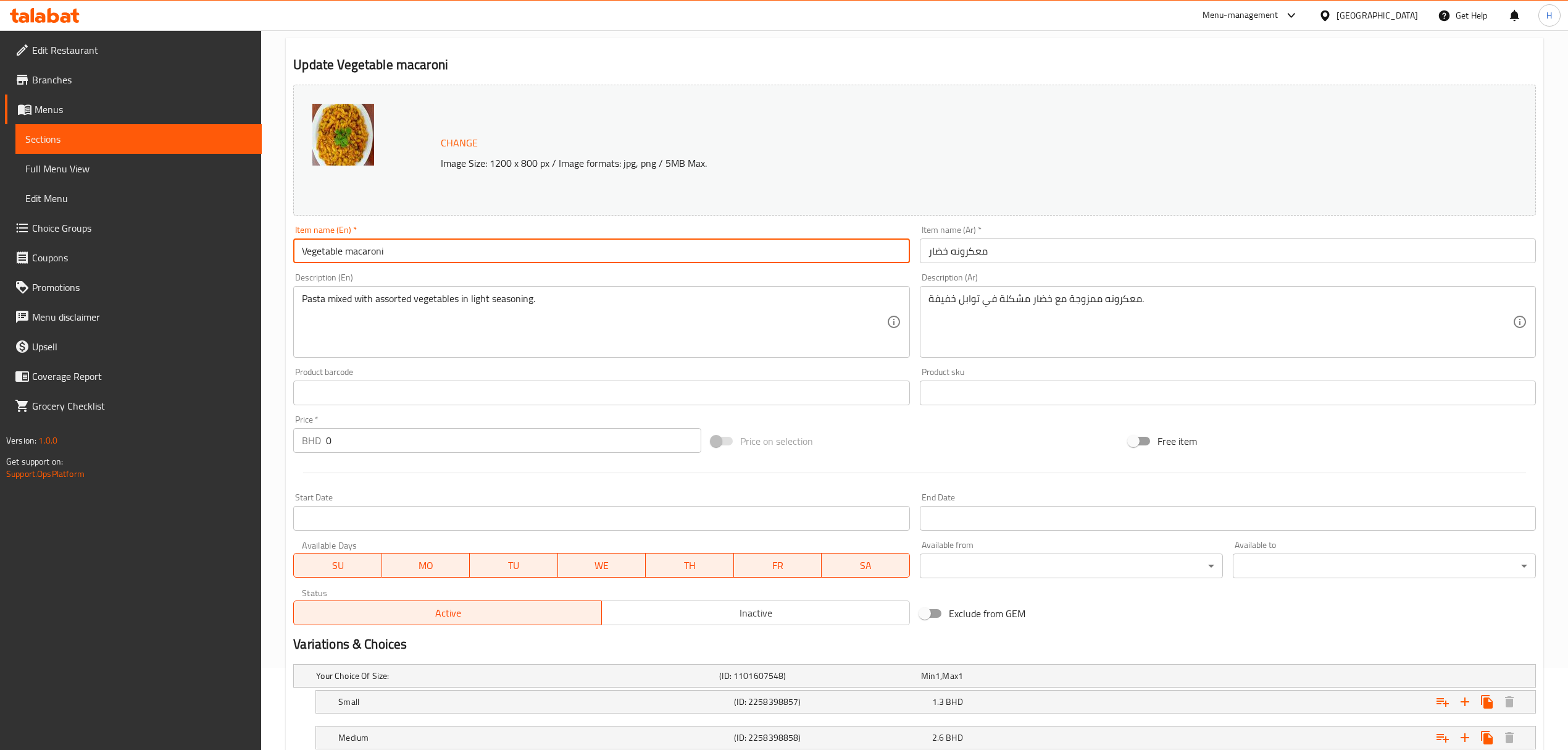
type input "Vegetable Macaroni"
drag, startPoint x: 410, startPoint y: 250, endPoint x: 20, endPoint y: 298, distance: 392.9
click at [20, 298] on div "Edit Restaurant Branches Menus Sections Full Menu View Edit Menu Choice Groups …" at bounding box center [784, 392] width 1568 height 888
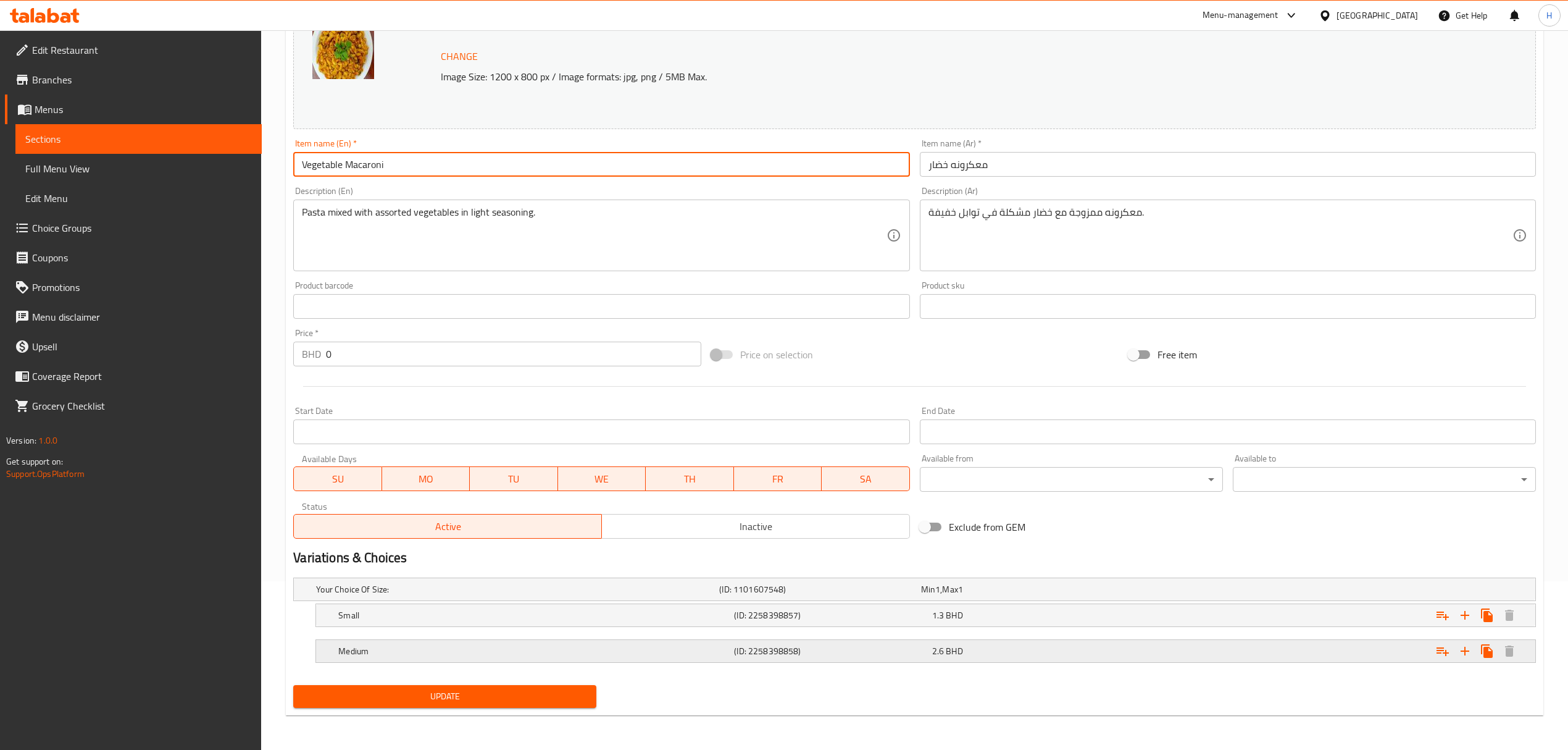
scroll to position [169, 0]
click at [485, 695] on span "Update" at bounding box center [444, 697] width 283 height 15
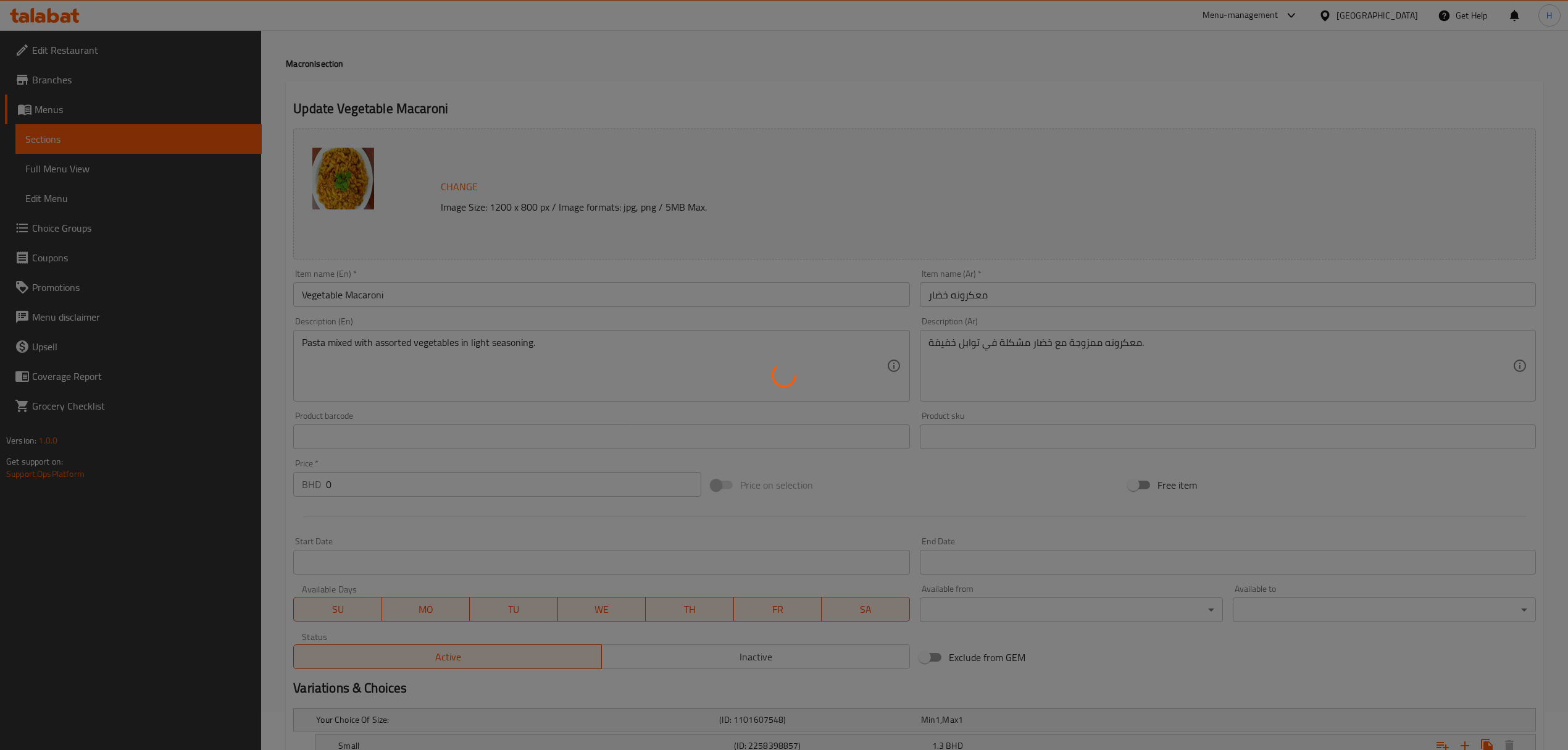
scroll to position [0, 0]
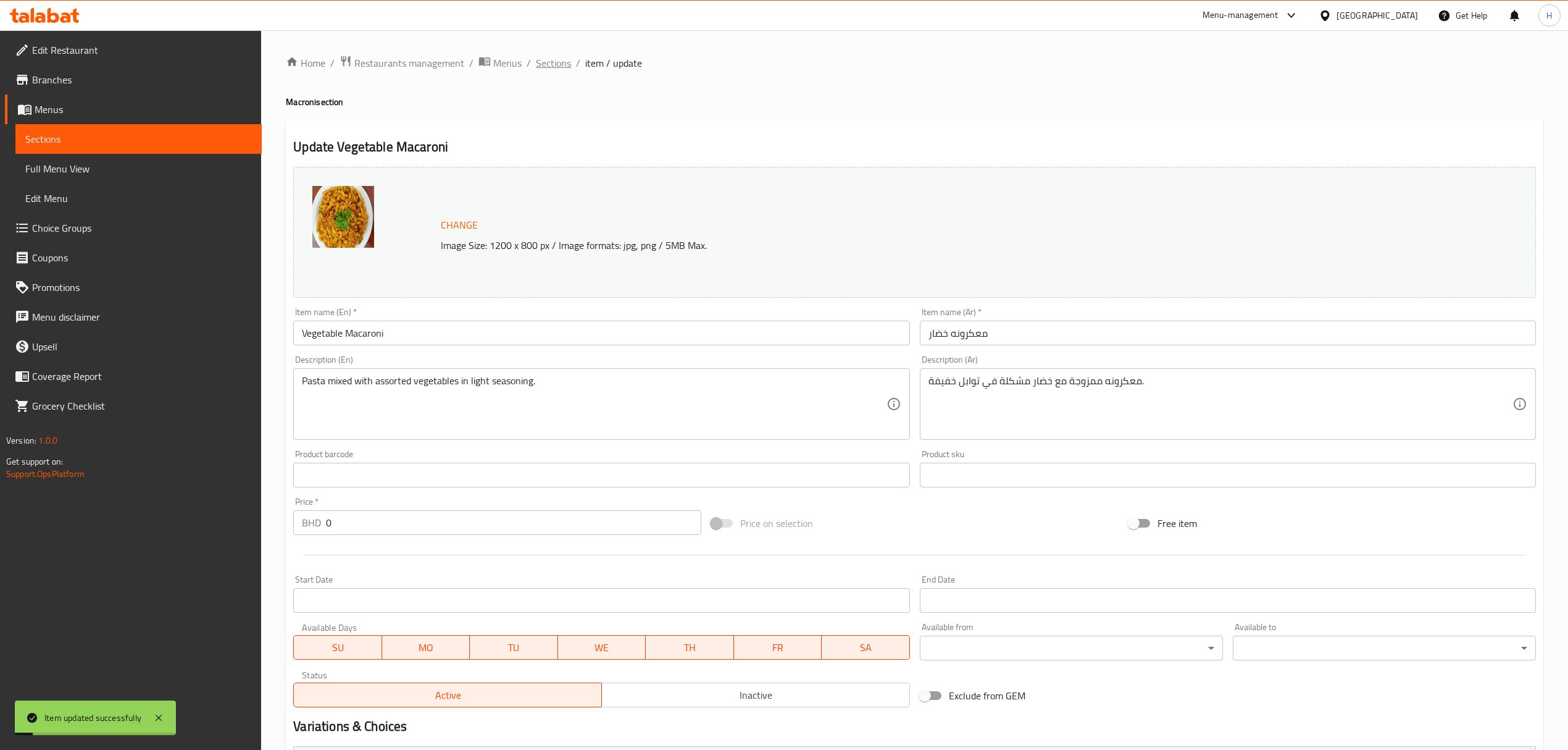
click at [546, 67] on span "Sections" at bounding box center [553, 62] width 35 height 15
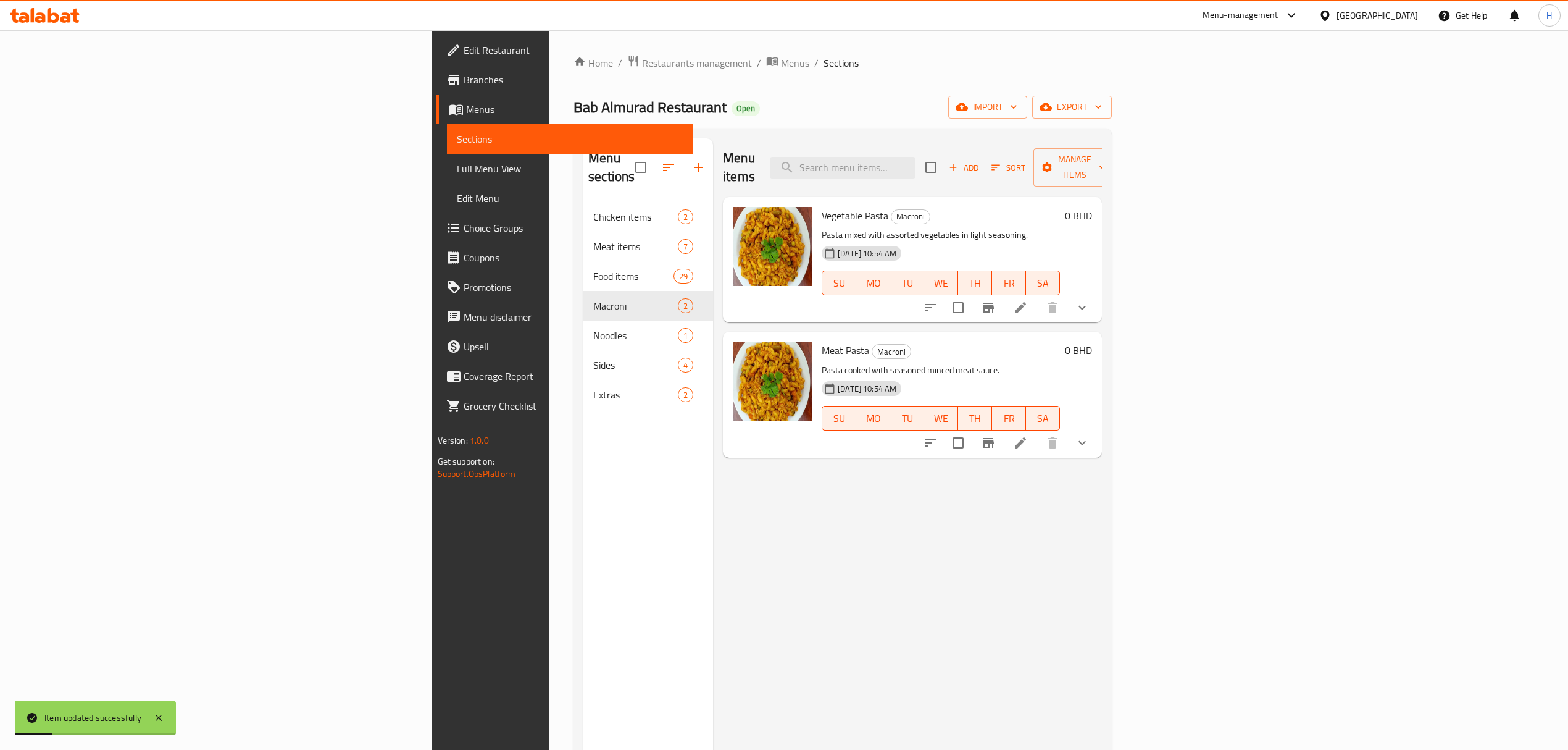
click at [1028, 435] on icon at bounding box center [1020, 442] width 15 height 15
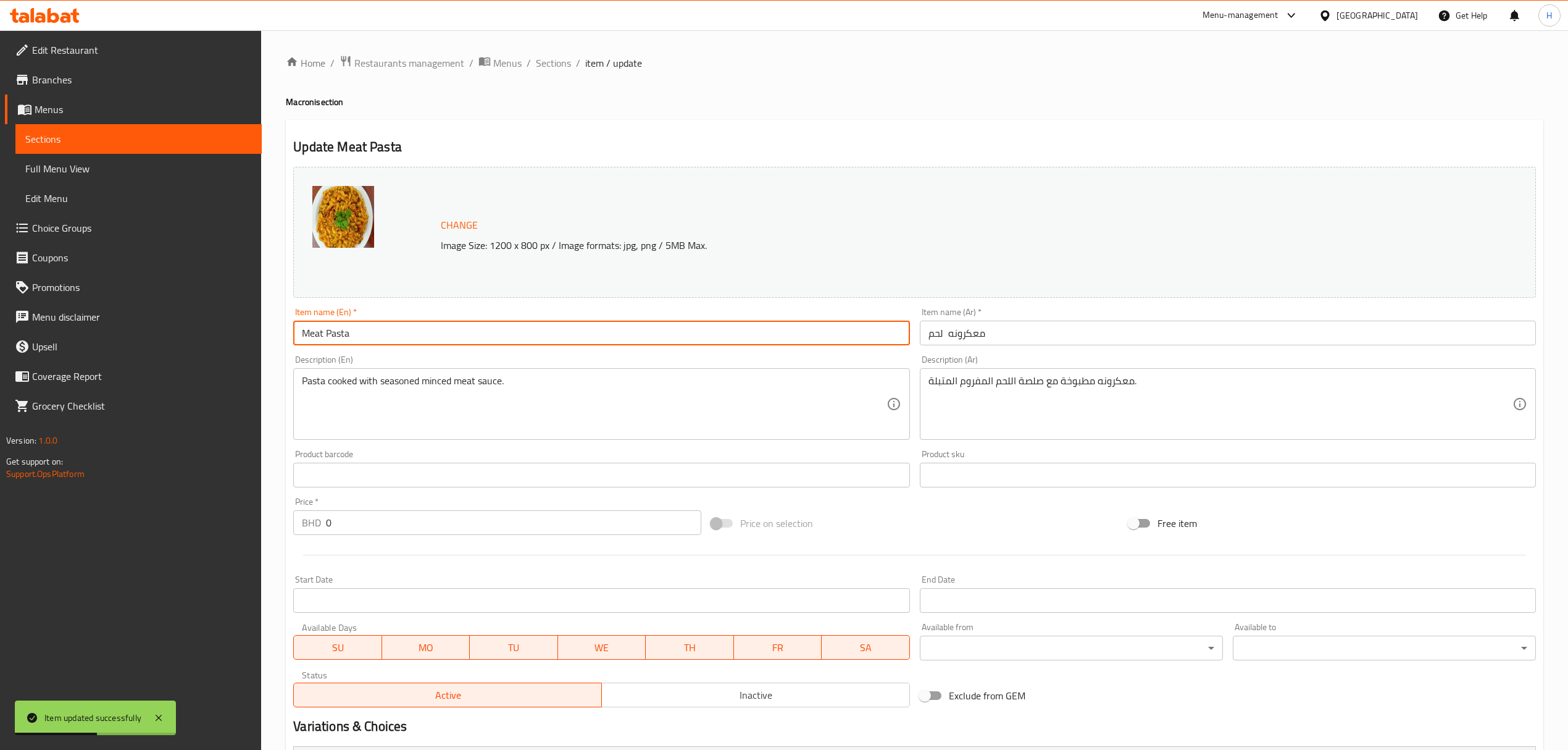
drag, startPoint x: 351, startPoint y: 337, endPoint x: 326, endPoint y: 334, distance: 25.2
click at [325, 334] on input "Meat Pasta" at bounding box center [601, 332] width 616 height 25
type input "Meat Macaroni"
click at [638, 117] on div "Home / Restaurants management / Menus / Sections / item / update Macroni sectio…" at bounding box center [914, 474] width 1257 height 838
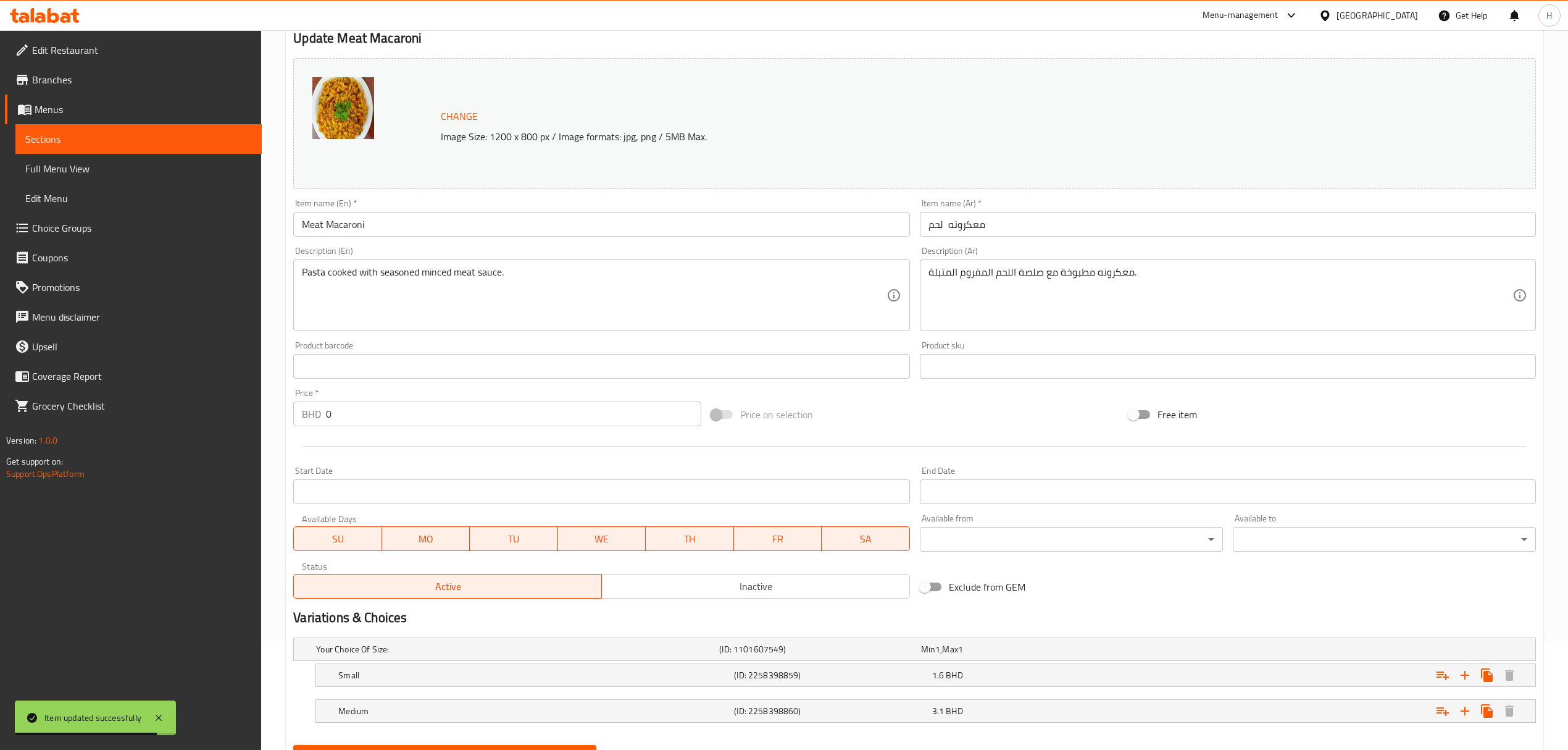
scroll to position [169, 0]
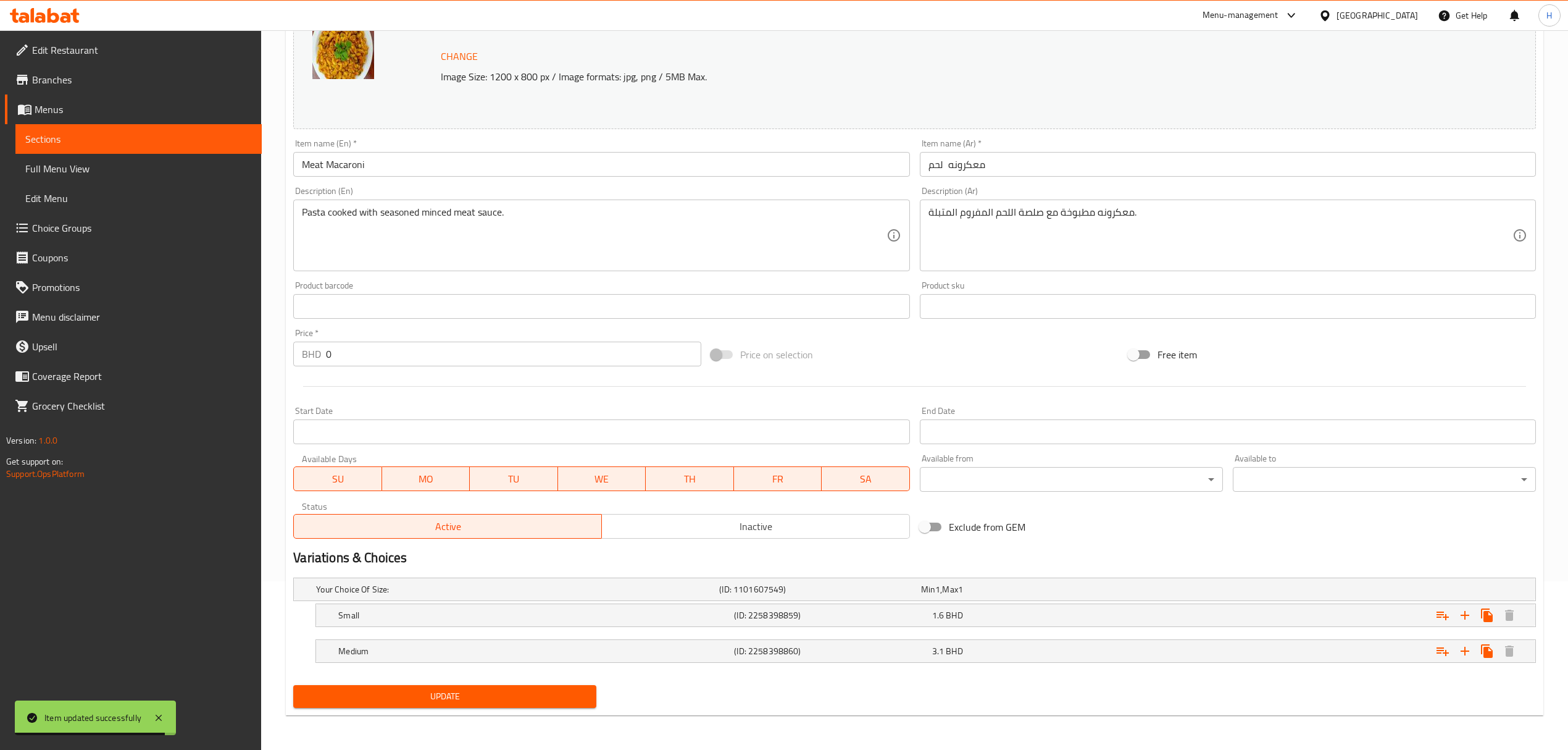
click at [477, 698] on span "Update" at bounding box center [444, 697] width 283 height 15
click at [505, 698] on span "Update" at bounding box center [444, 697] width 283 height 15
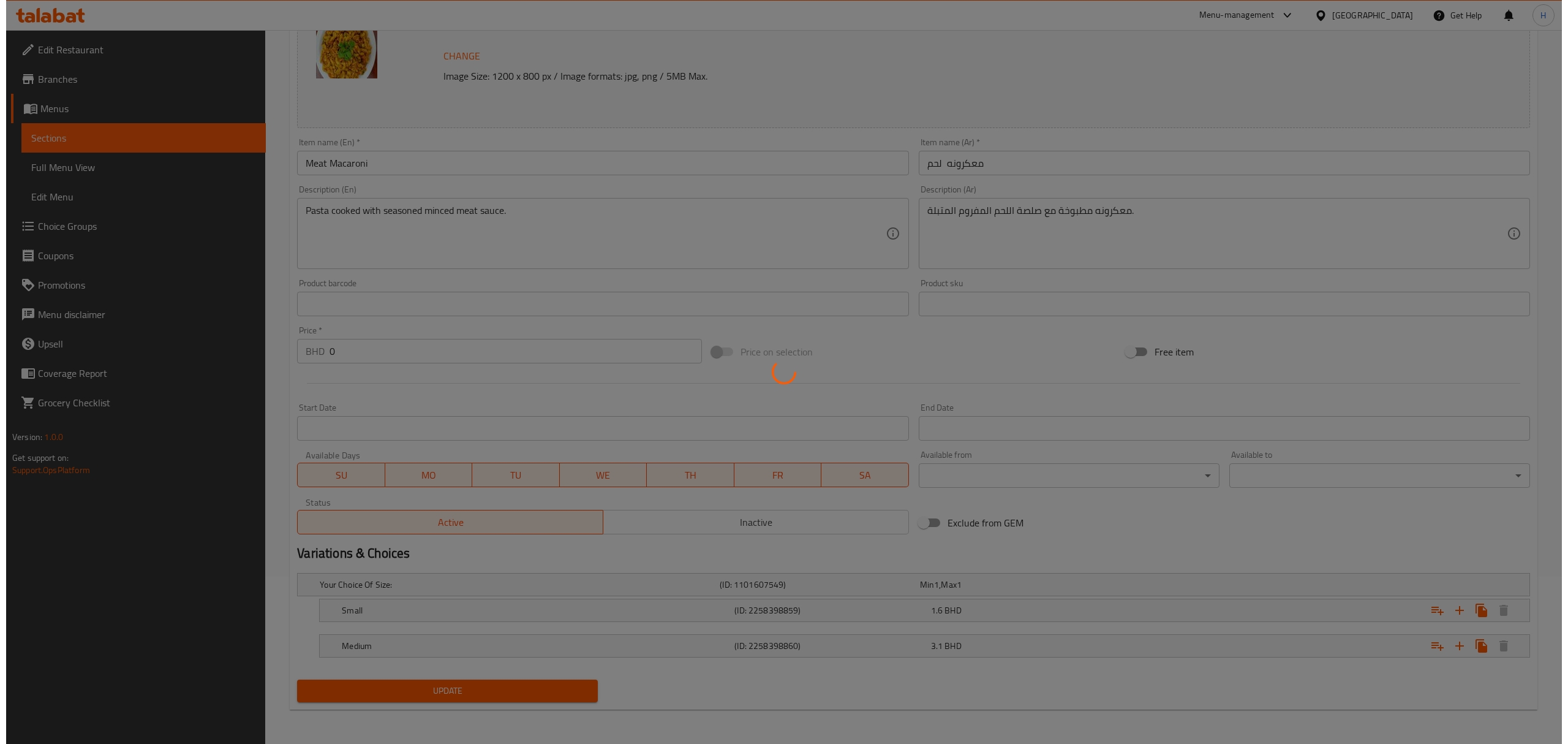
scroll to position [0, 0]
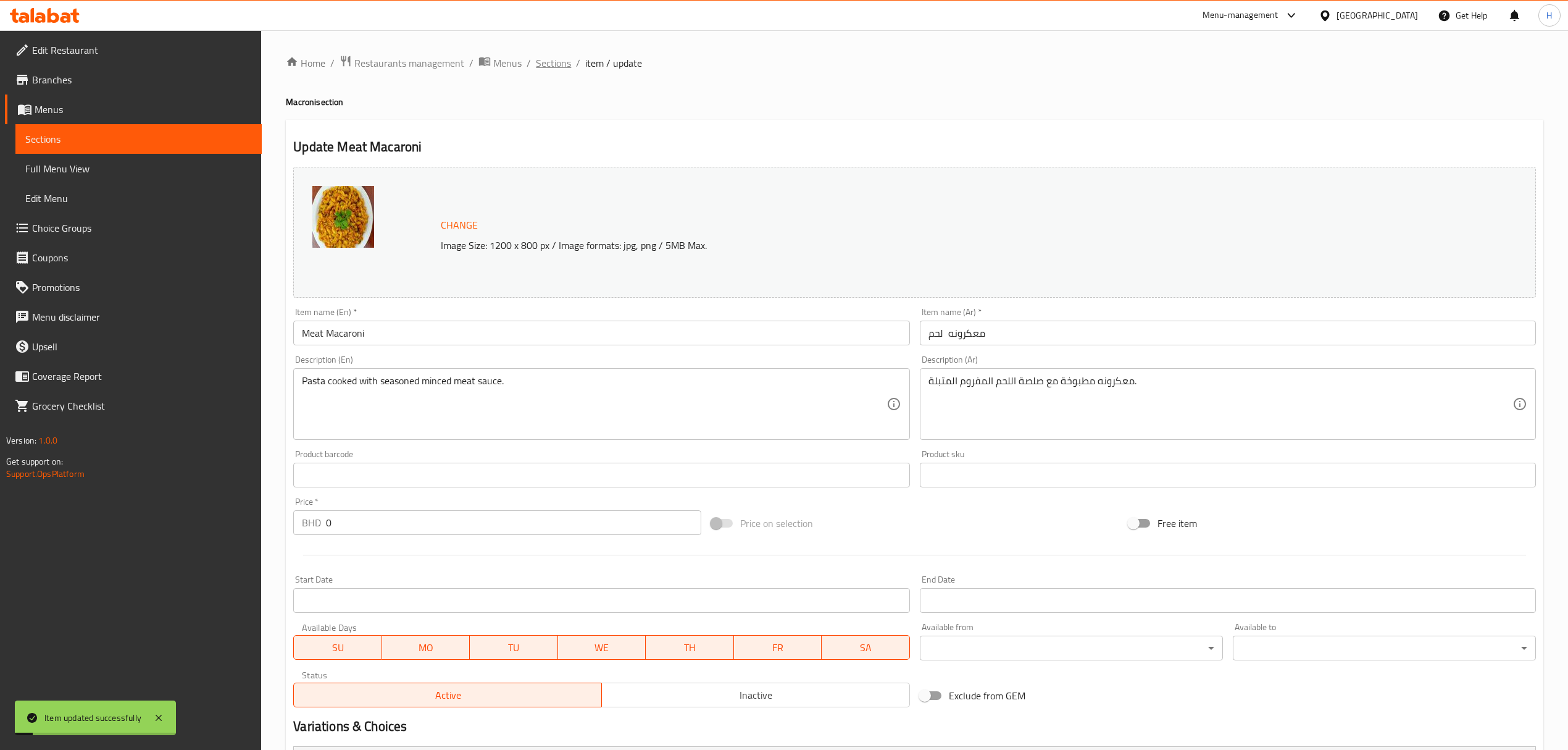
click at [553, 64] on span "Sections" at bounding box center [553, 62] width 35 height 15
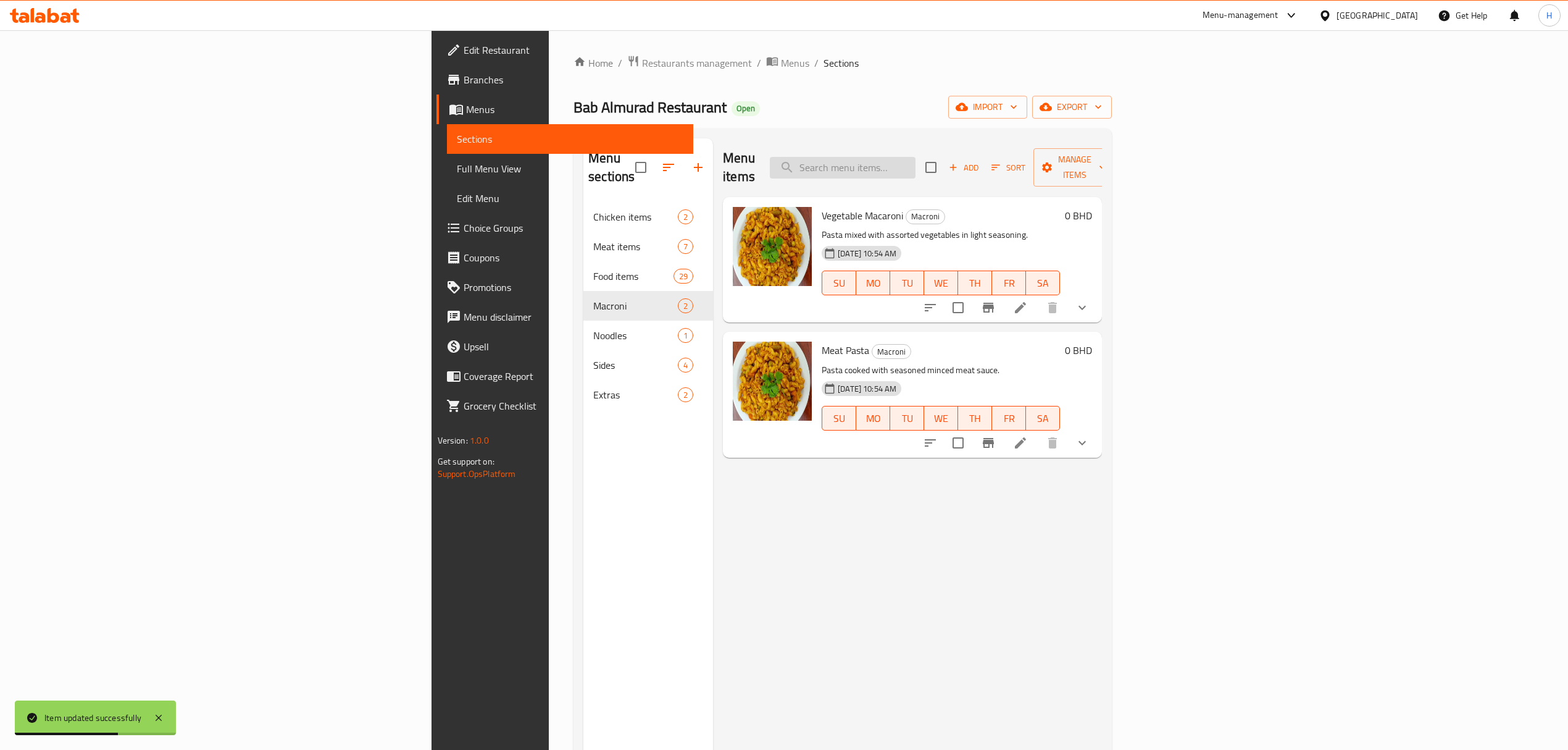
click at [916, 157] on input "search" at bounding box center [843, 167] width 146 height 22
click at [916, 159] on input "search" at bounding box center [843, 167] width 146 height 22
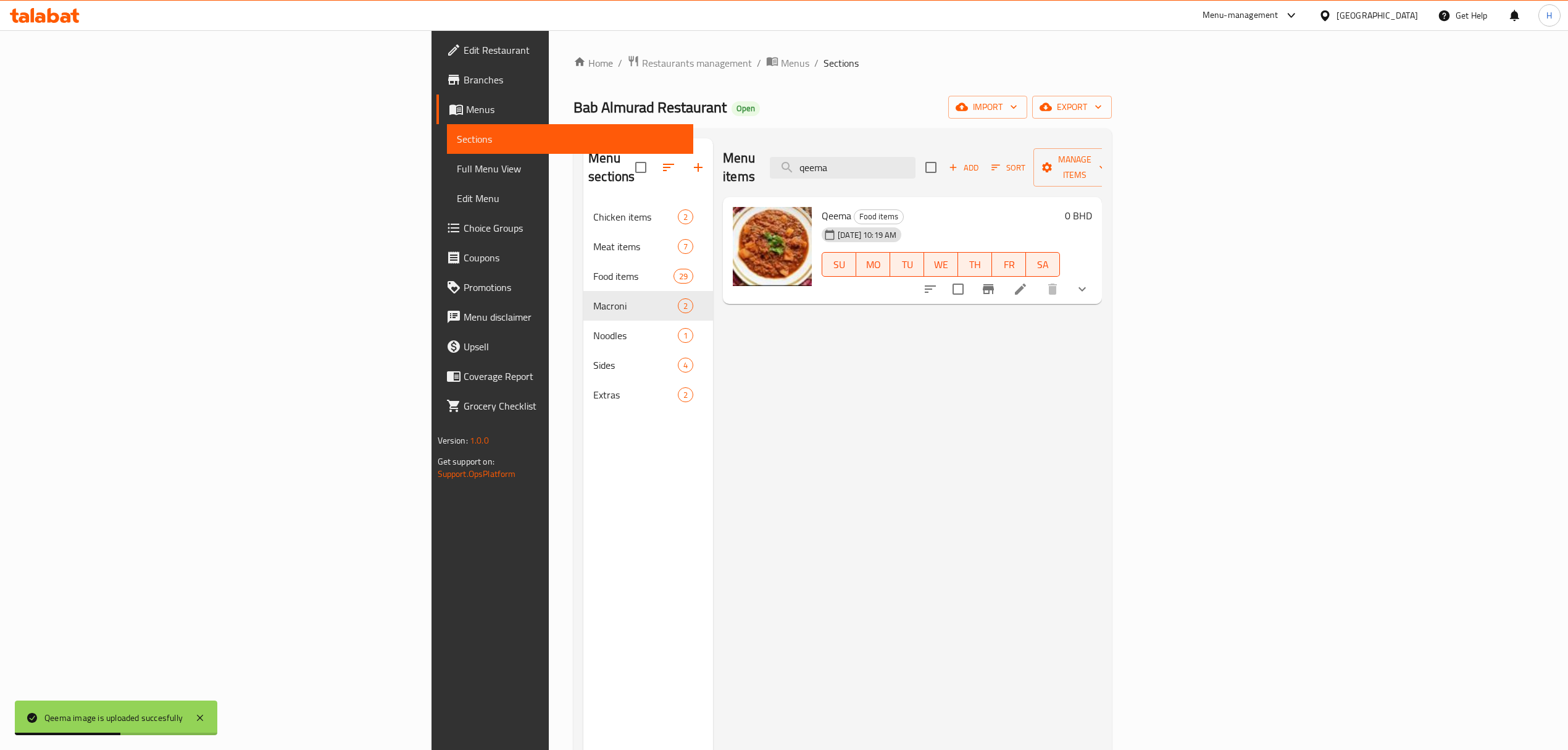
click at [713, 202] on div "Menu items qeema Add Sort Manage items Qeema Food items 07-09-2025 10:19 AM SU …" at bounding box center [907, 513] width 389 height 750
type input "harees"
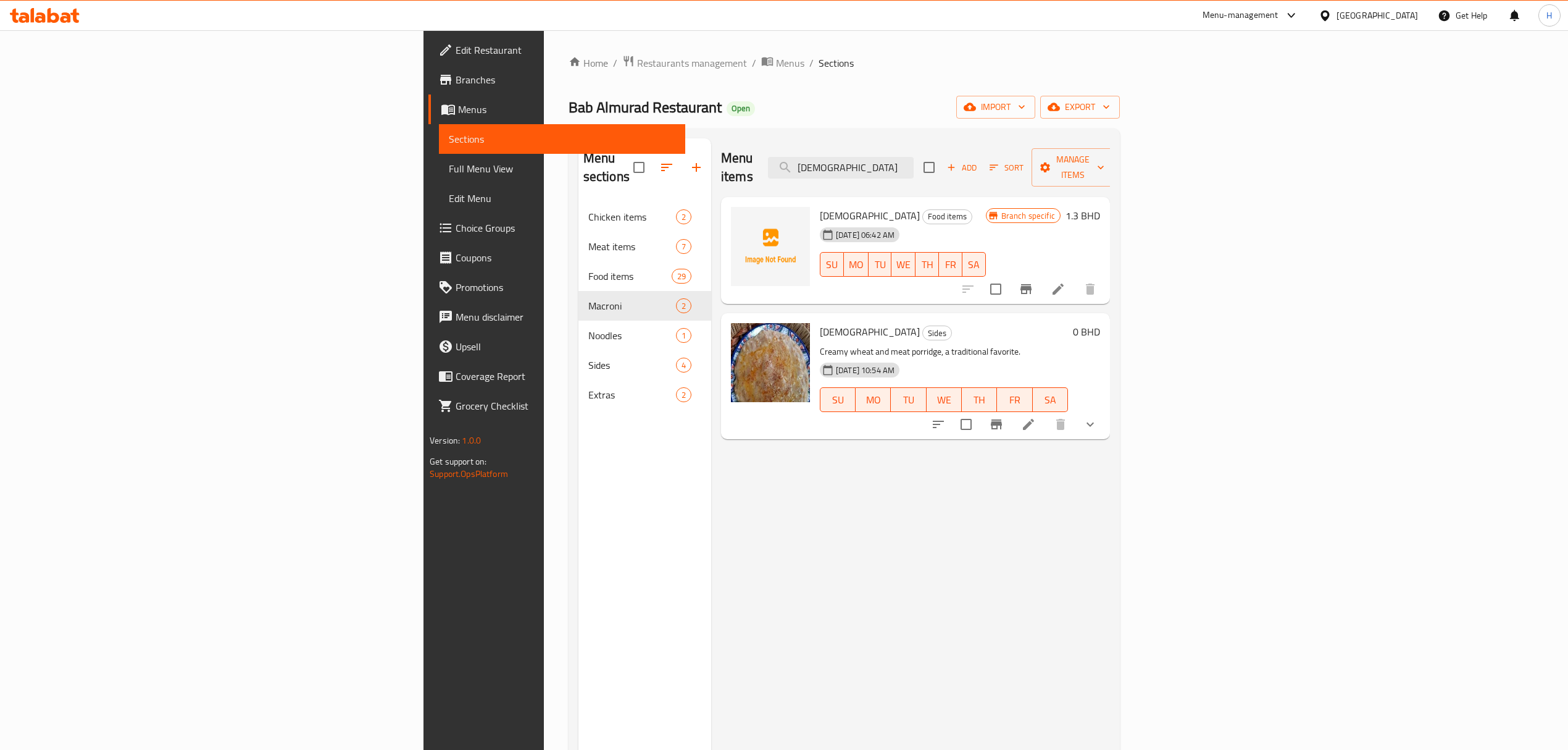
click at [1075, 278] on li at bounding box center [1058, 289] width 34 height 22
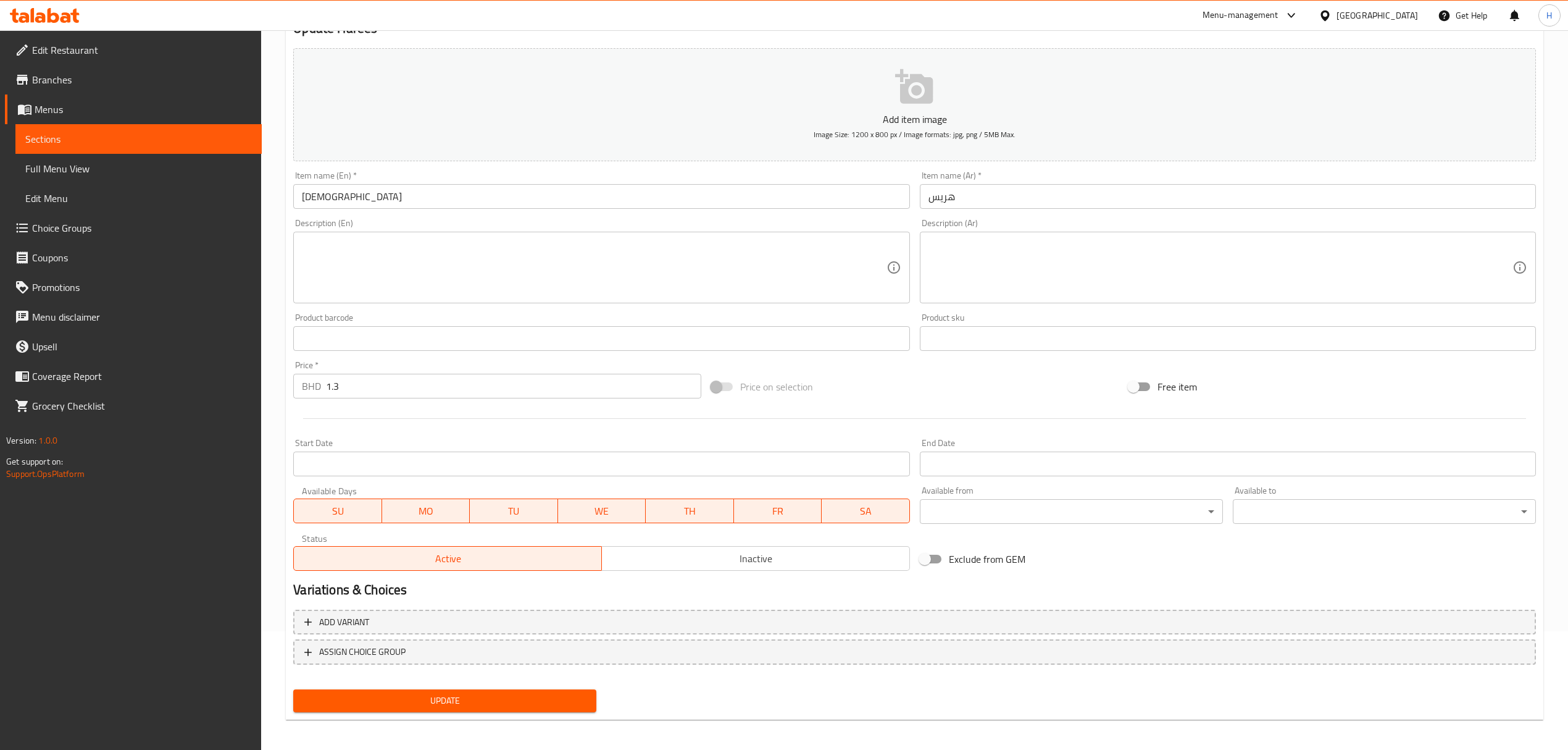
scroll to position [122, 0]
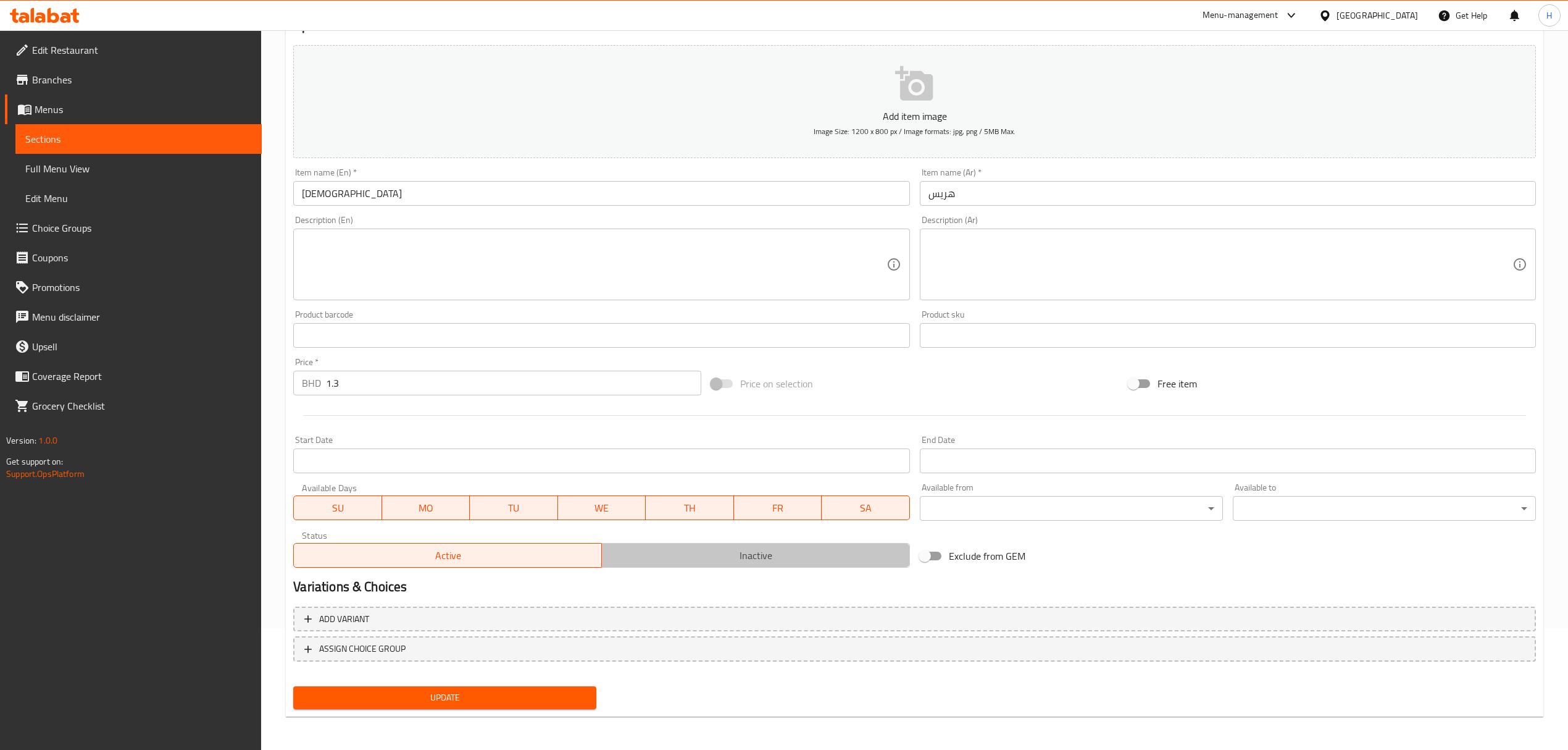
click at [650, 559] on span "Inactive" at bounding box center [756, 556] width 298 height 18
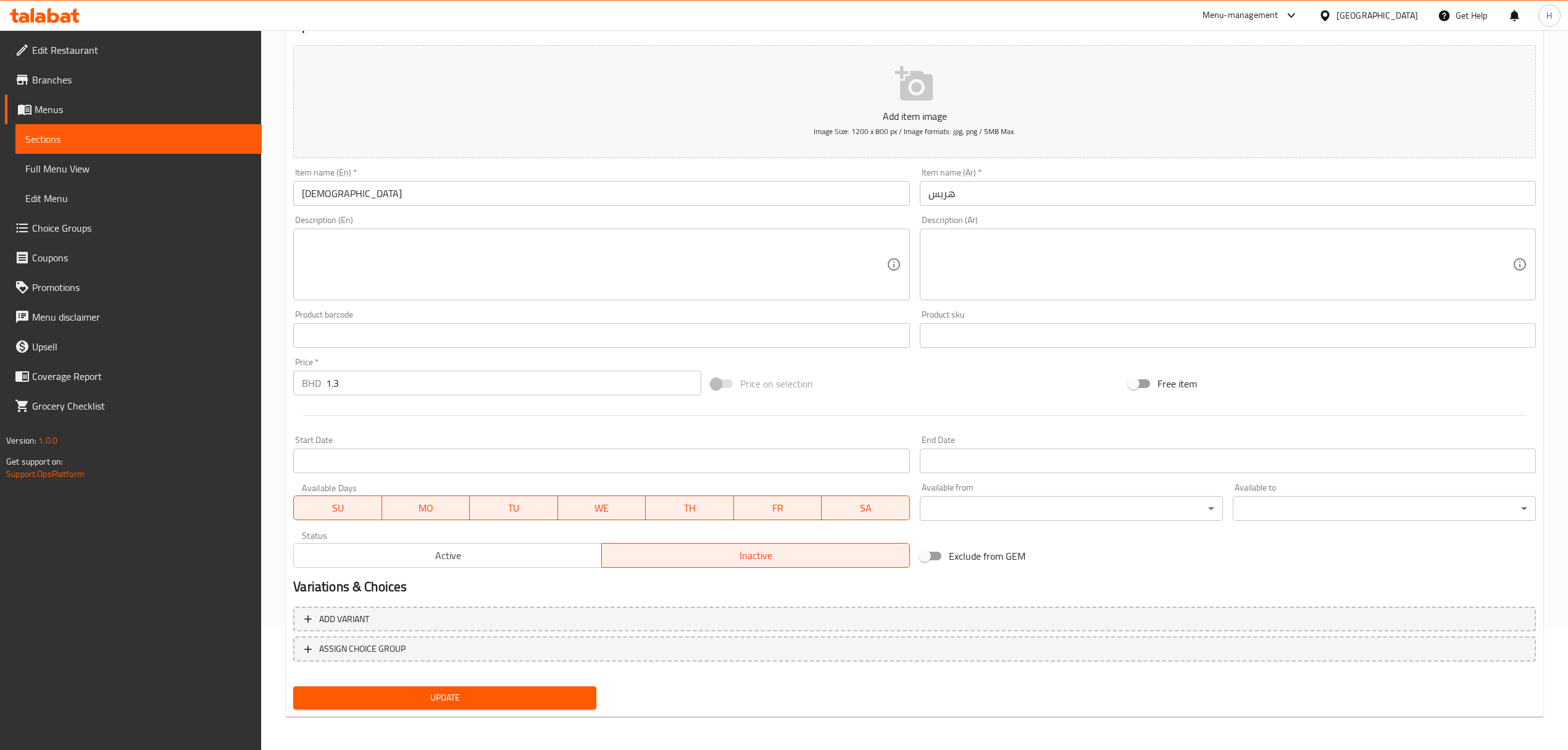
click at [561, 697] on span "Update" at bounding box center [444, 698] width 283 height 15
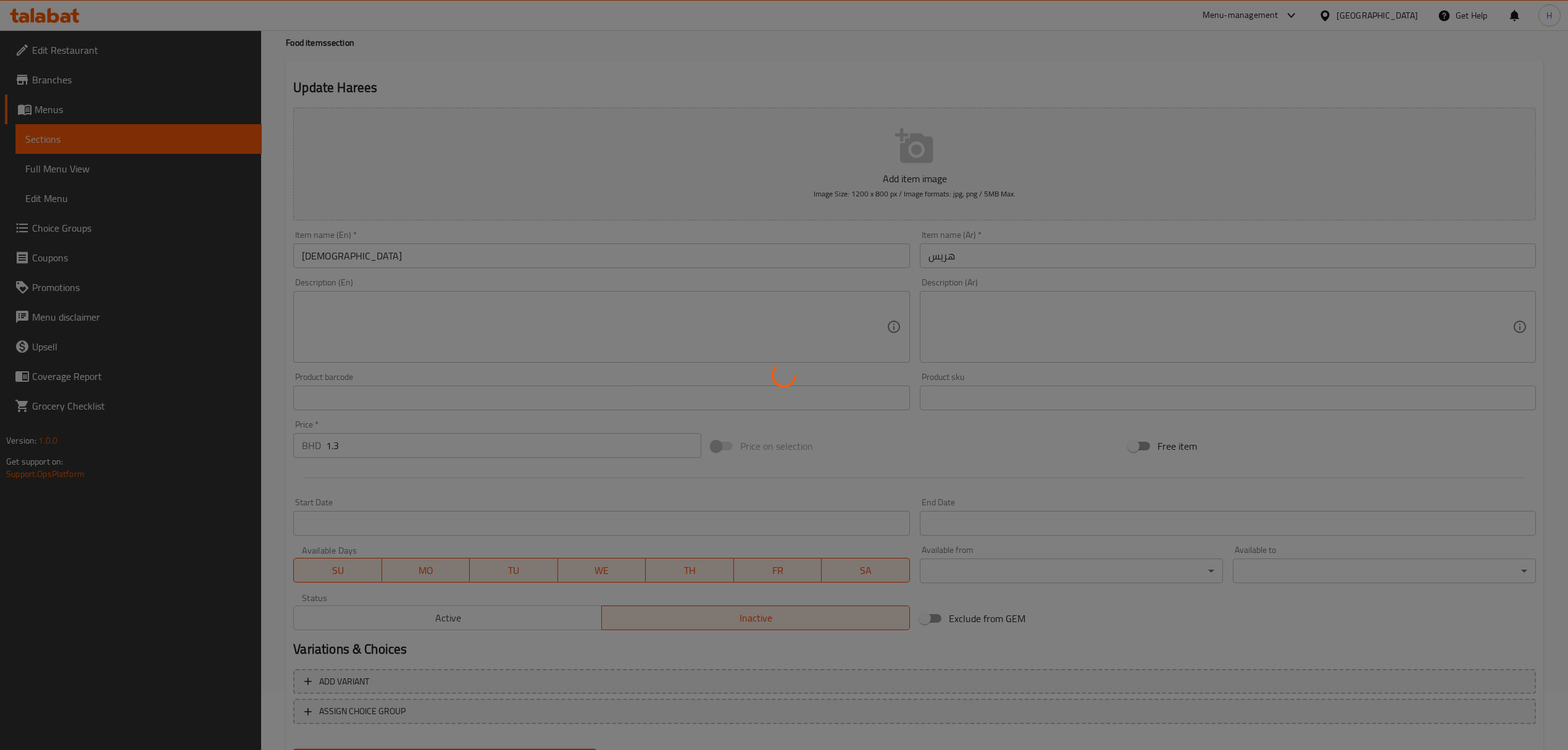
scroll to position [0, 0]
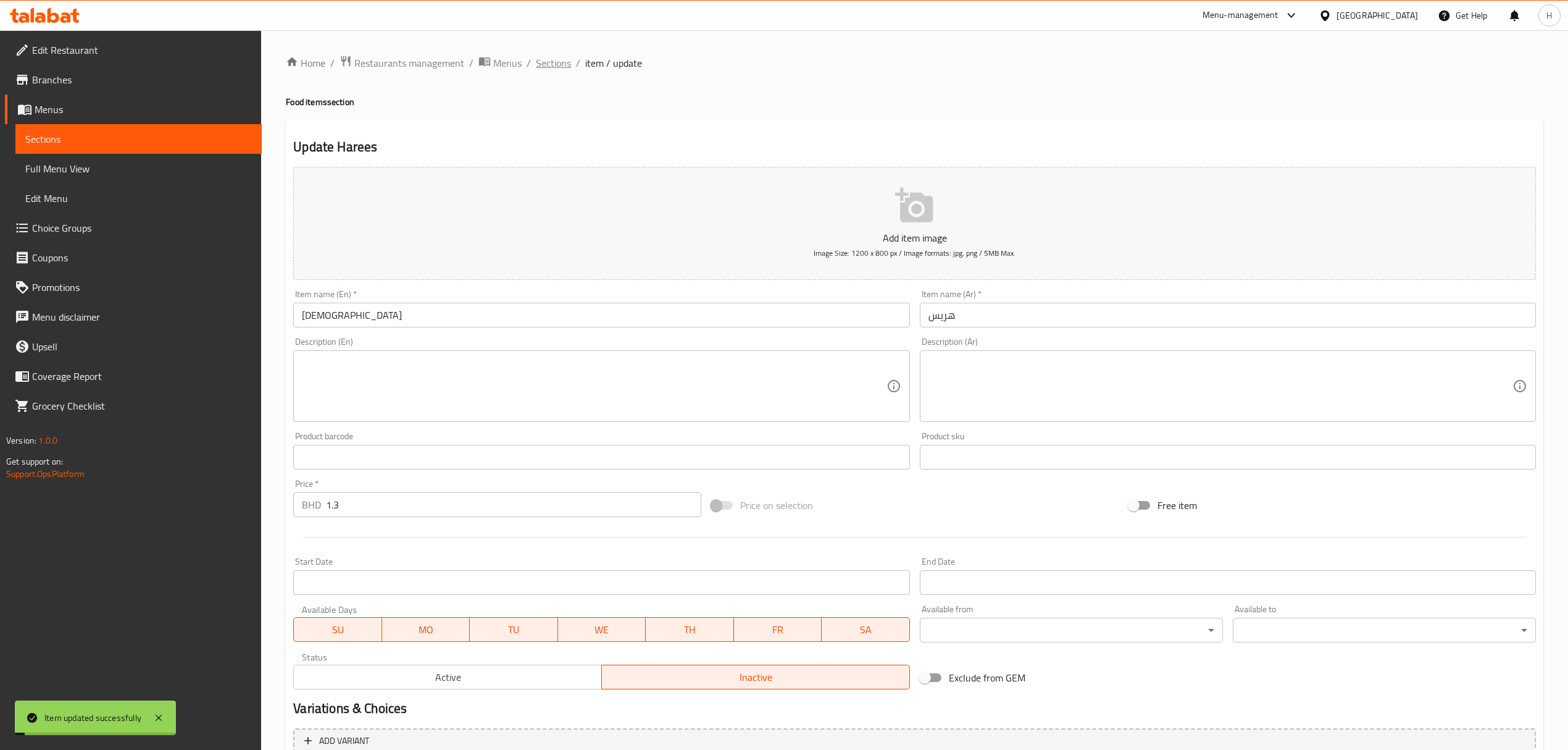
click at [553, 55] on span "Sections" at bounding box center [553, 62] width 35 height 15
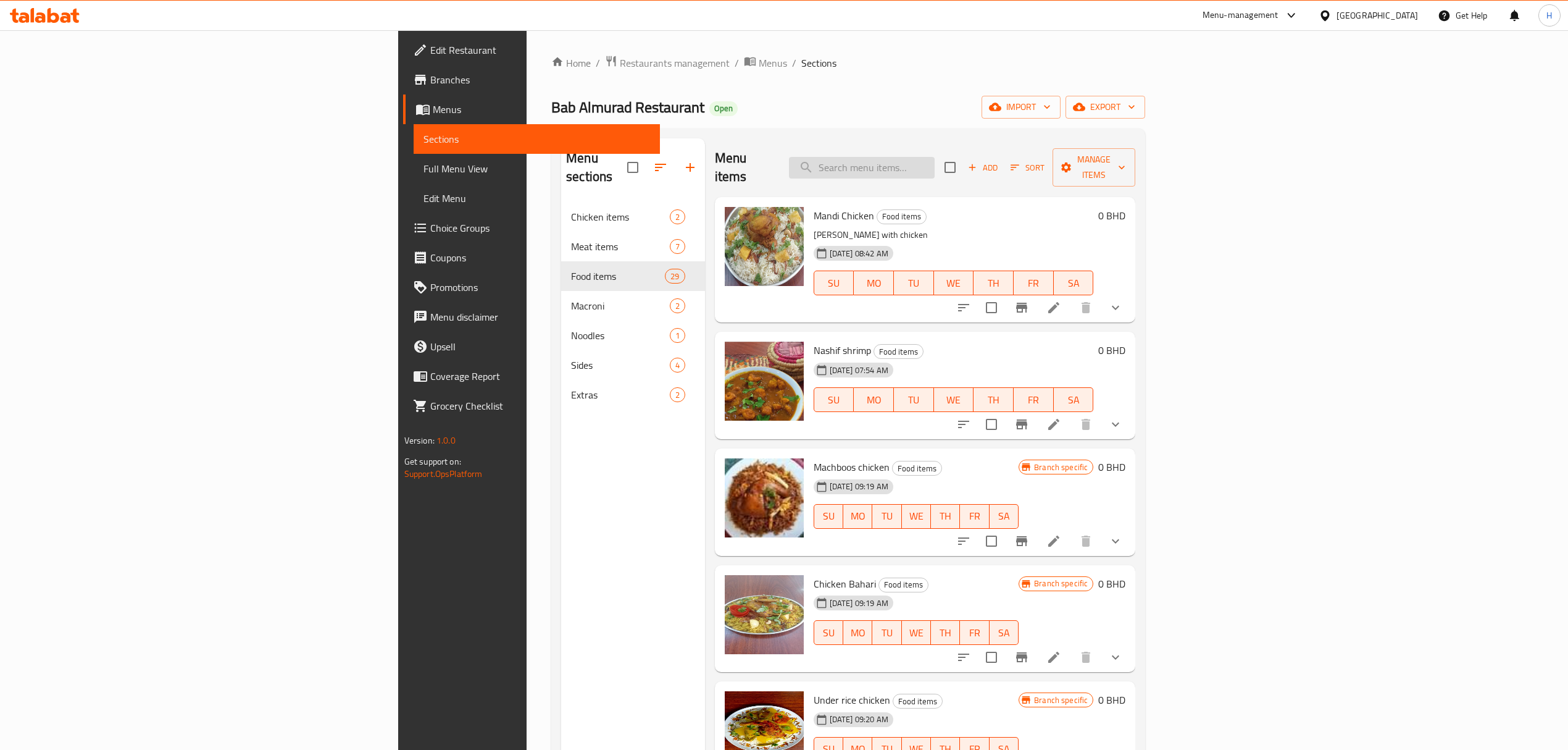
click at [935, 159] on input "search" at bounding box center [862, 167] width 146 height 22
type input "v"
type input "beef mac"
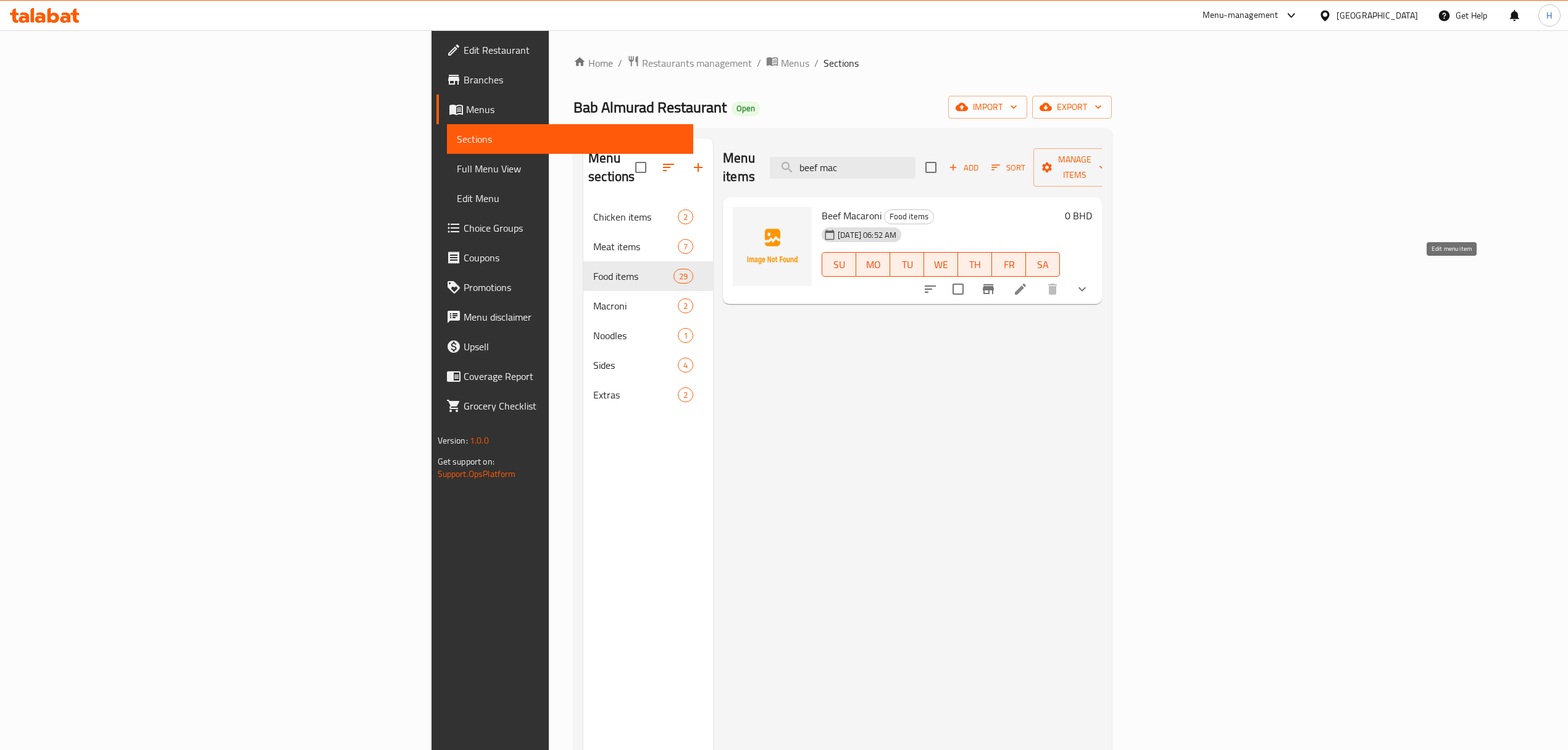
click at [1028, 281] on icon at bounding box center [1020, 288] width 15 height 15
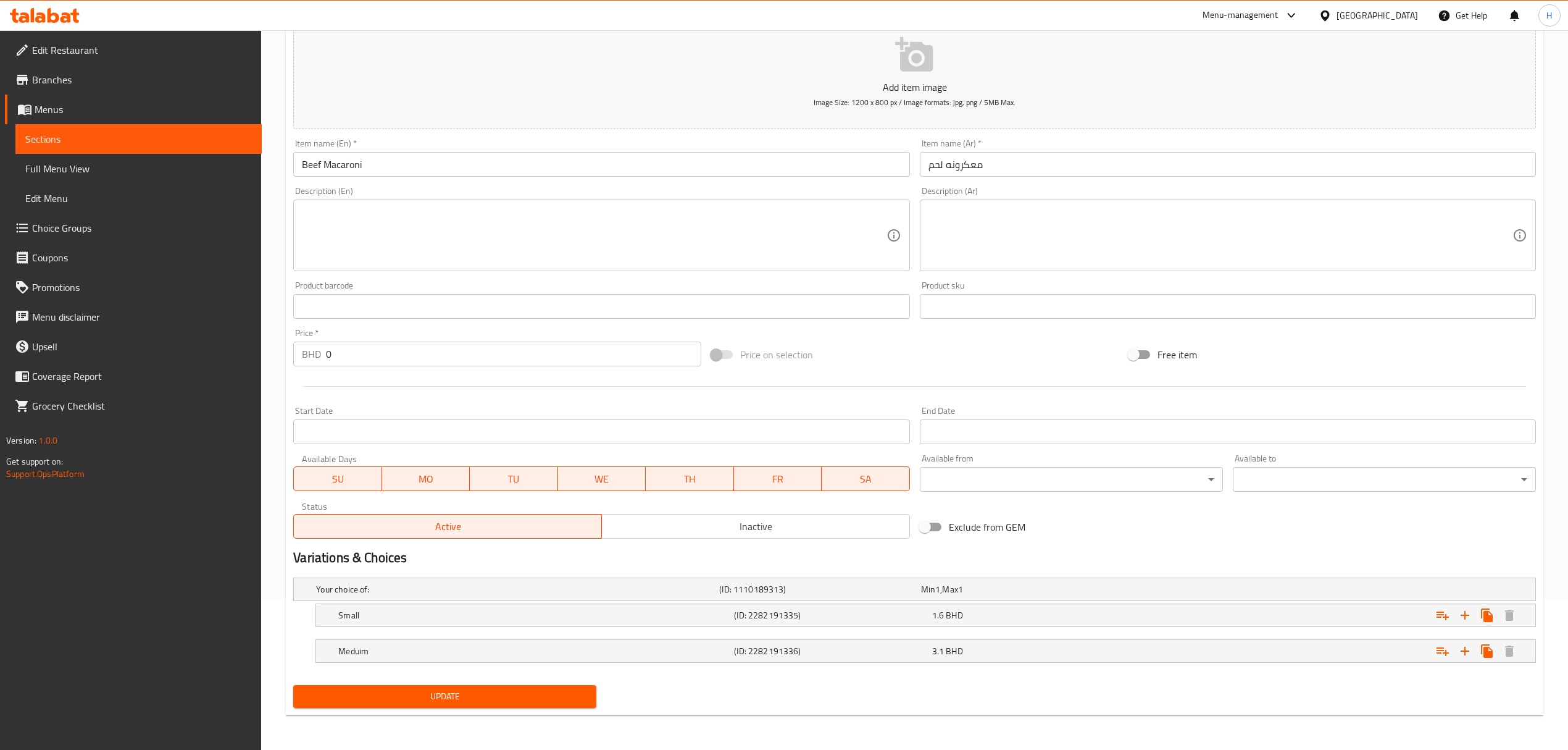
scroll to position [152, 0]
drag, startPoint x: 831, startPoint y: 512, endPoint x: 837, endPoint y: 530, distance: 19.0
click at [831, 512] on div "Active Inactive" at bounding box center [601, 520] width 616 height 37
click at [837, 528] on span "Inactive" at bounding box center [756, 527] width 298 height 18
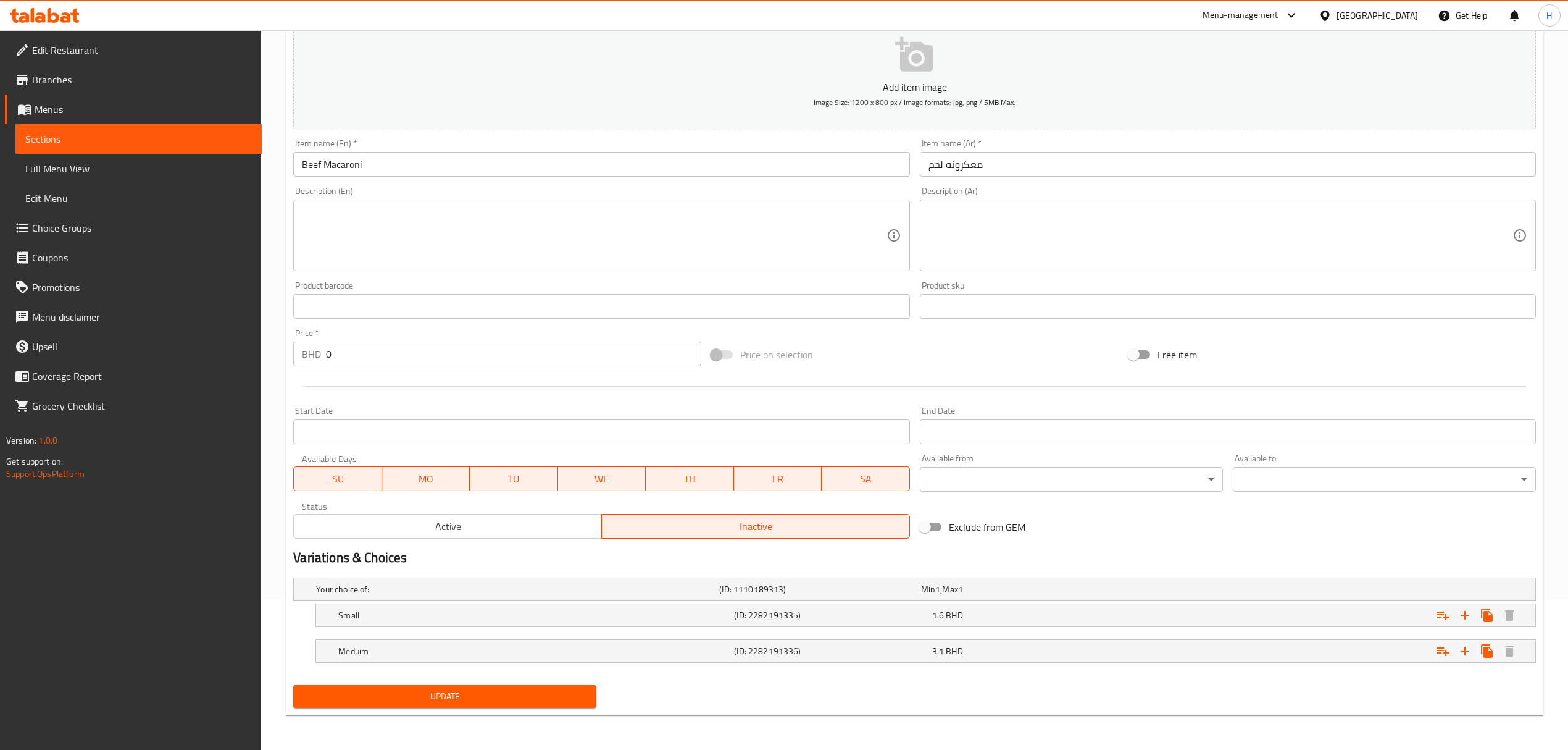
click at [561, 683] on div "Update" at bounding box center [445, 696] width 313 height 32
click at [601, 707] on div "Update" at bounding box center [914, 696] width 1252 height 32
click at [594, 712] on div "Update" at bounding box center [445, 696] width 313 height 32
click at [586, 700] on span "Update" at bounding box center [444, 697] width 283 height 15
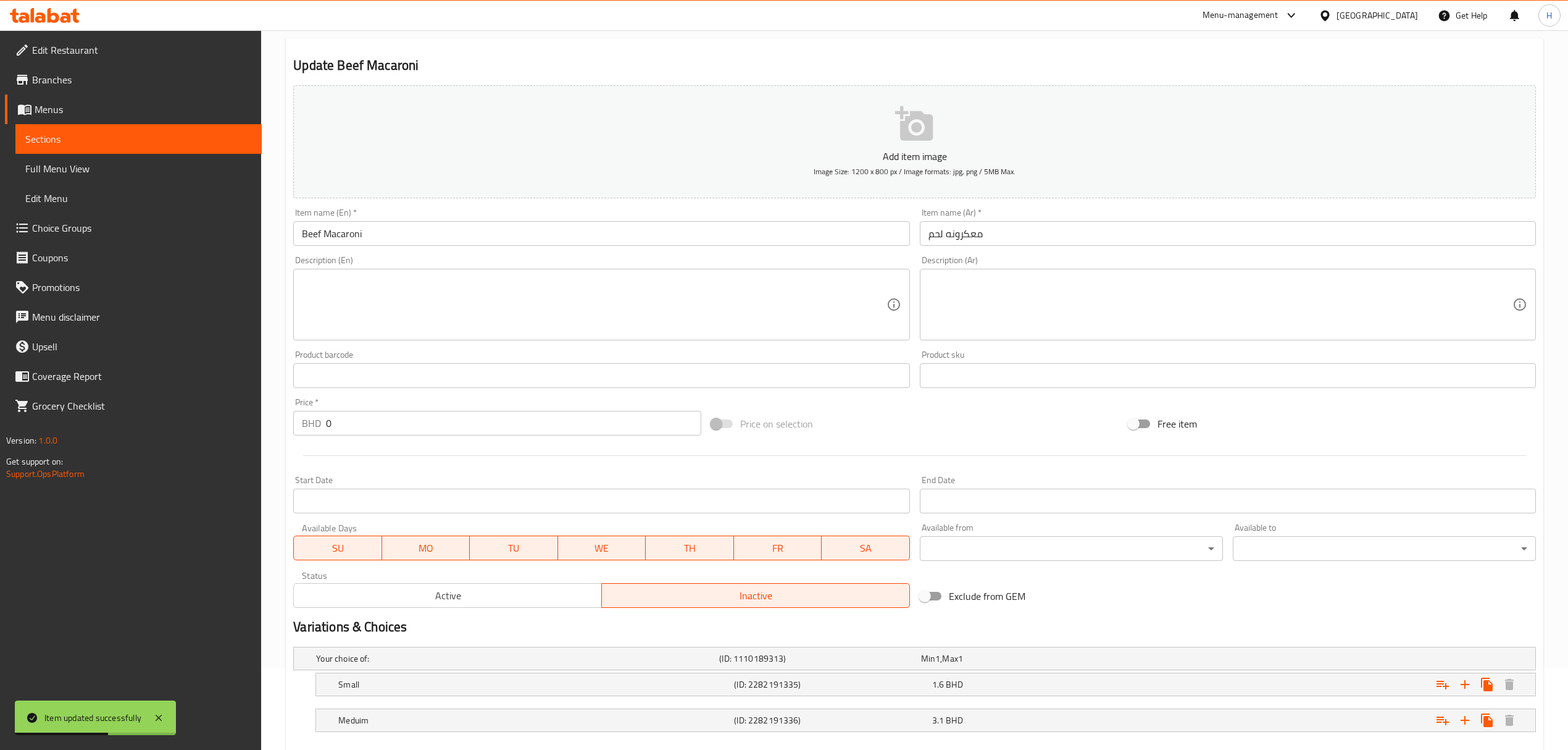
scroll to position [0, 0]
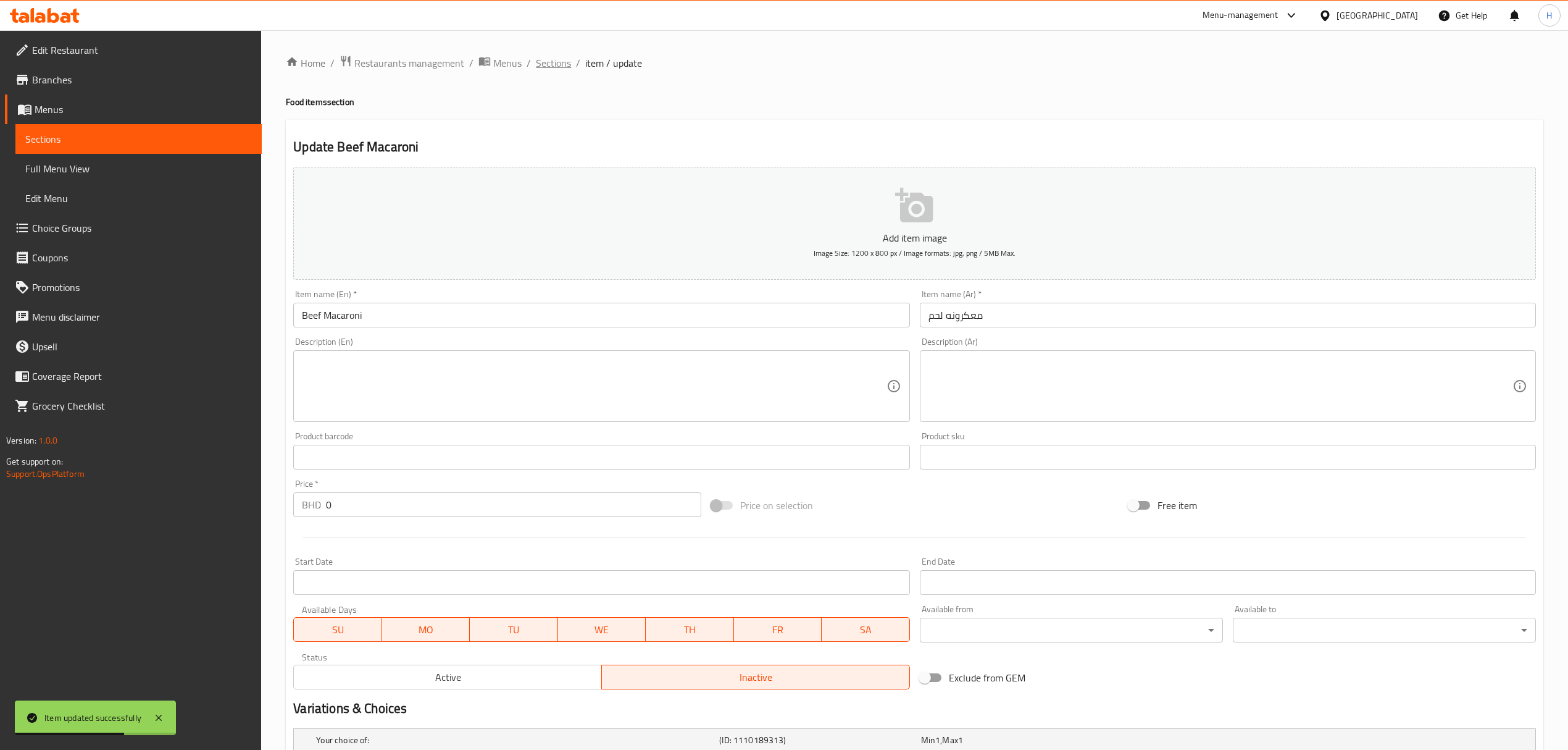
click at [553, 59] on span "Sections" at bounding box center [553, 62] width 35 height 15
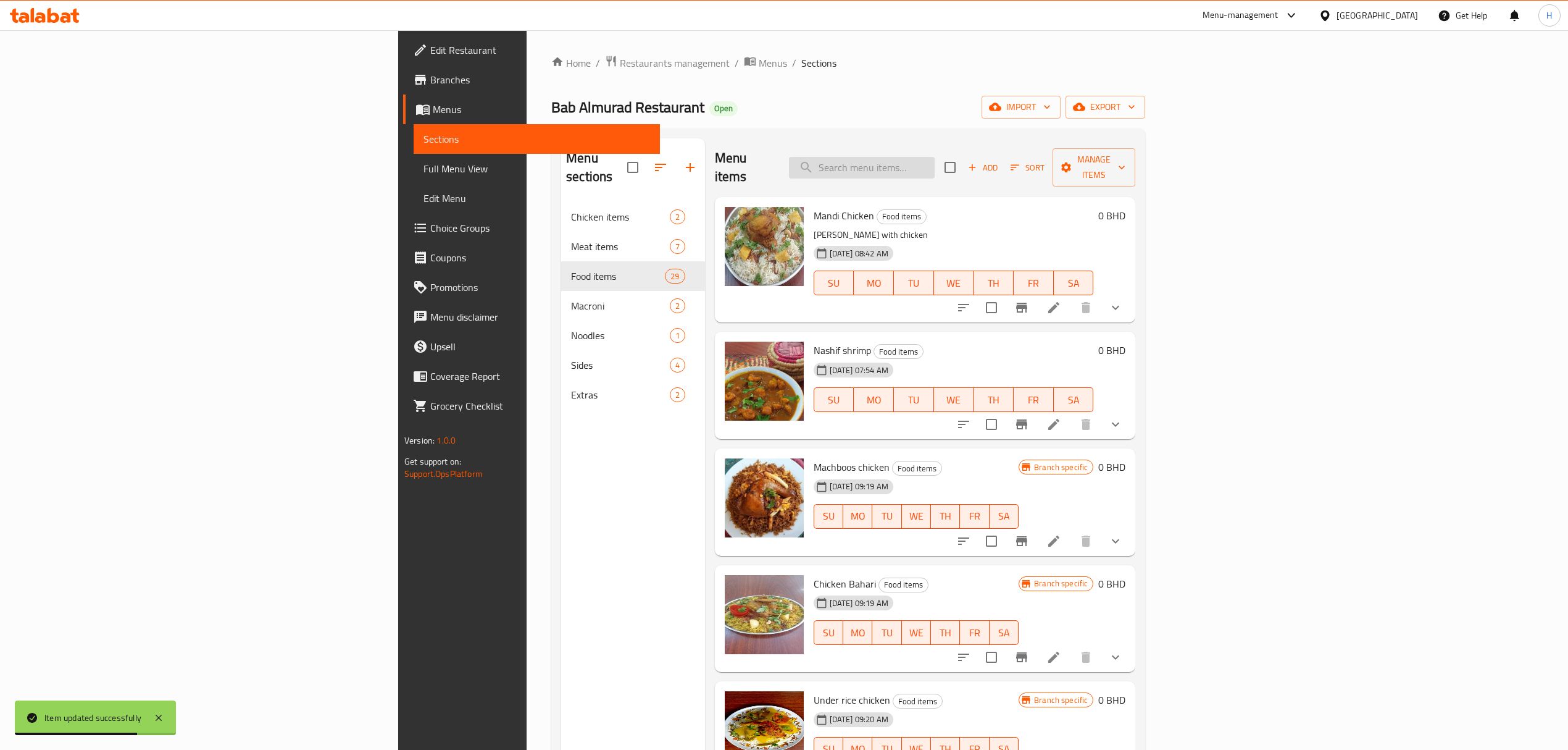
click at [935, 168] on input "search" at bounding box center [862, 167] width 146 height 22
type input "keema"
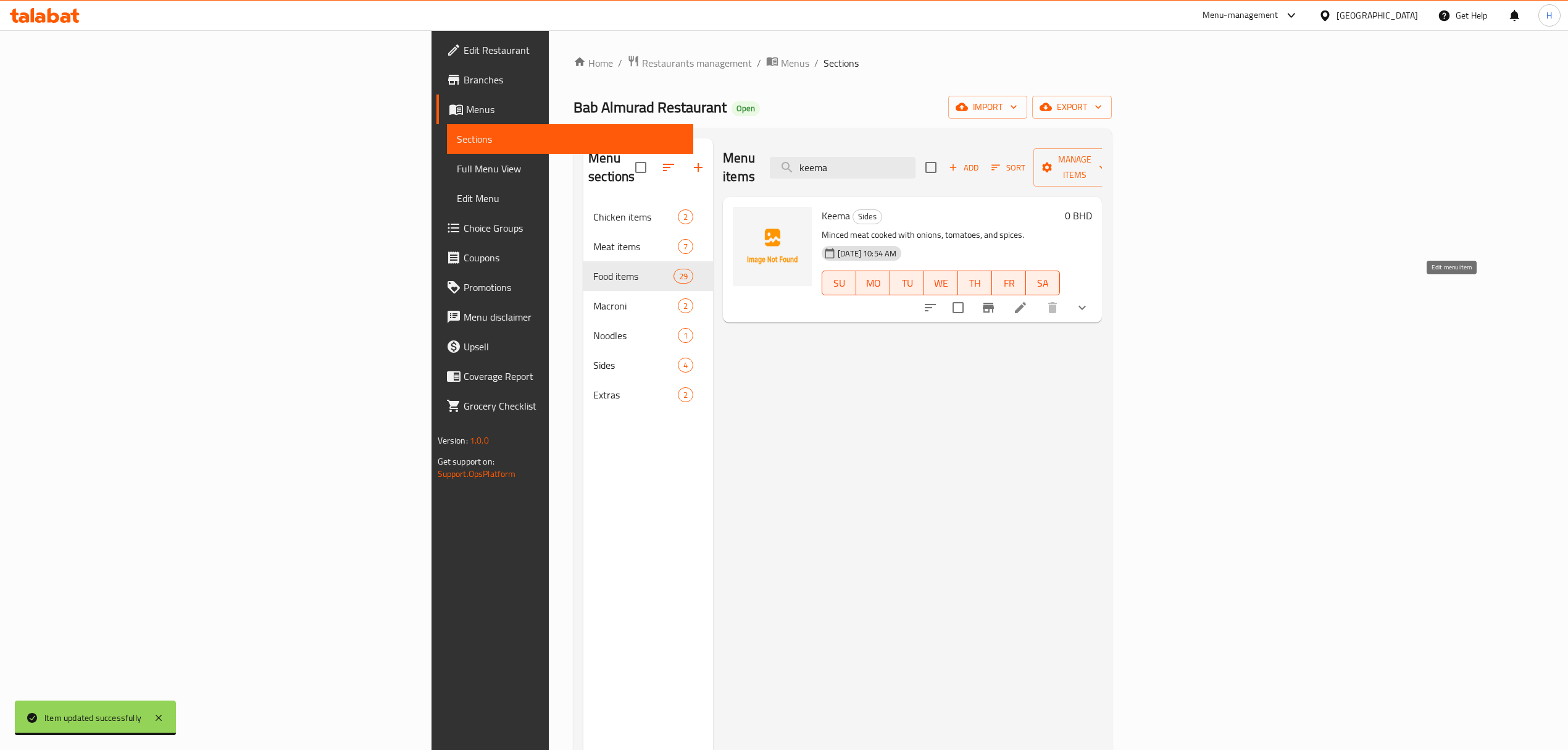
click at [1026, 302] on icon at bounding box center [1020, 307] width 11 height 11
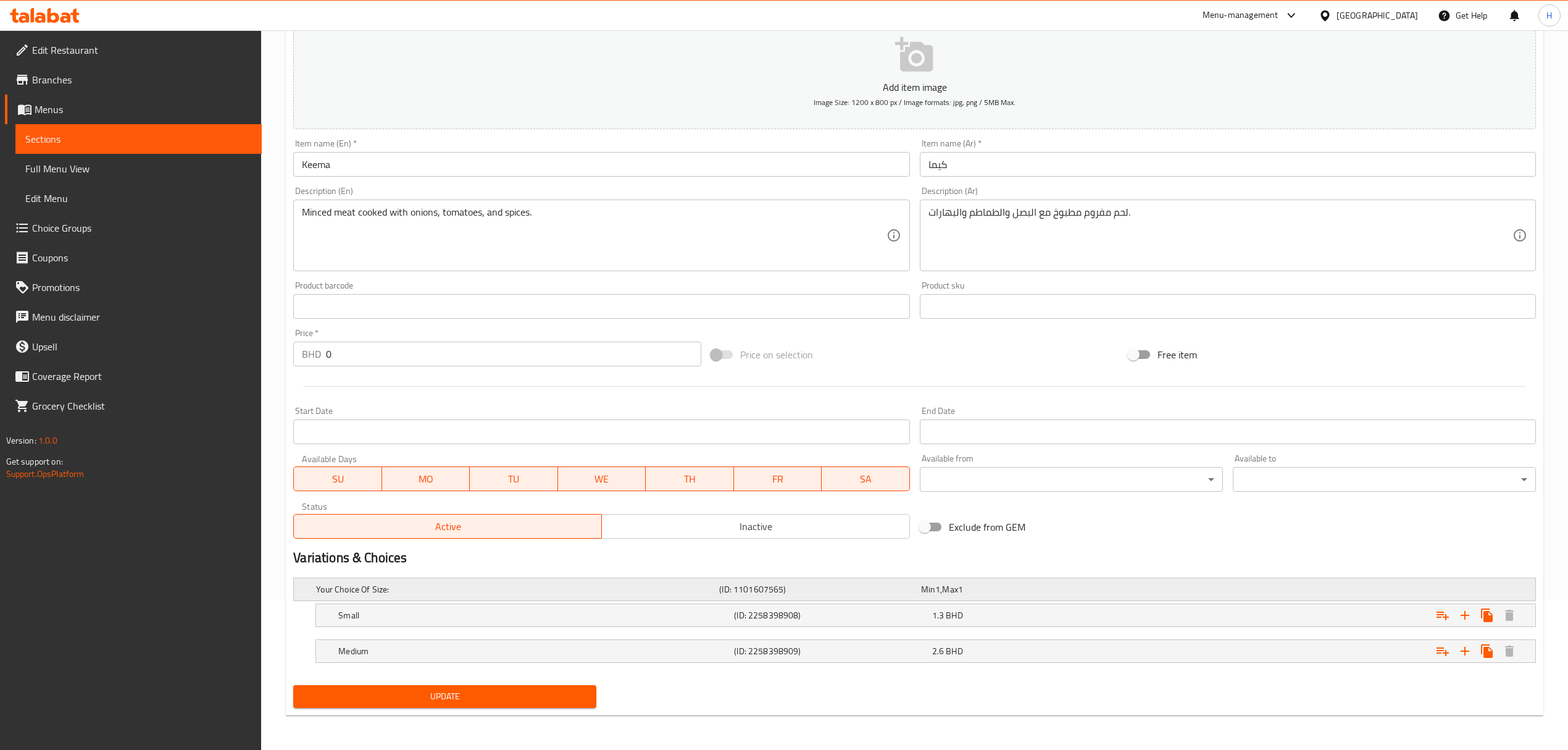
scroll to position [152, 0]
click at [692, 523] on span "Inactive" at bounding box center [756, 527] width 298 height 18
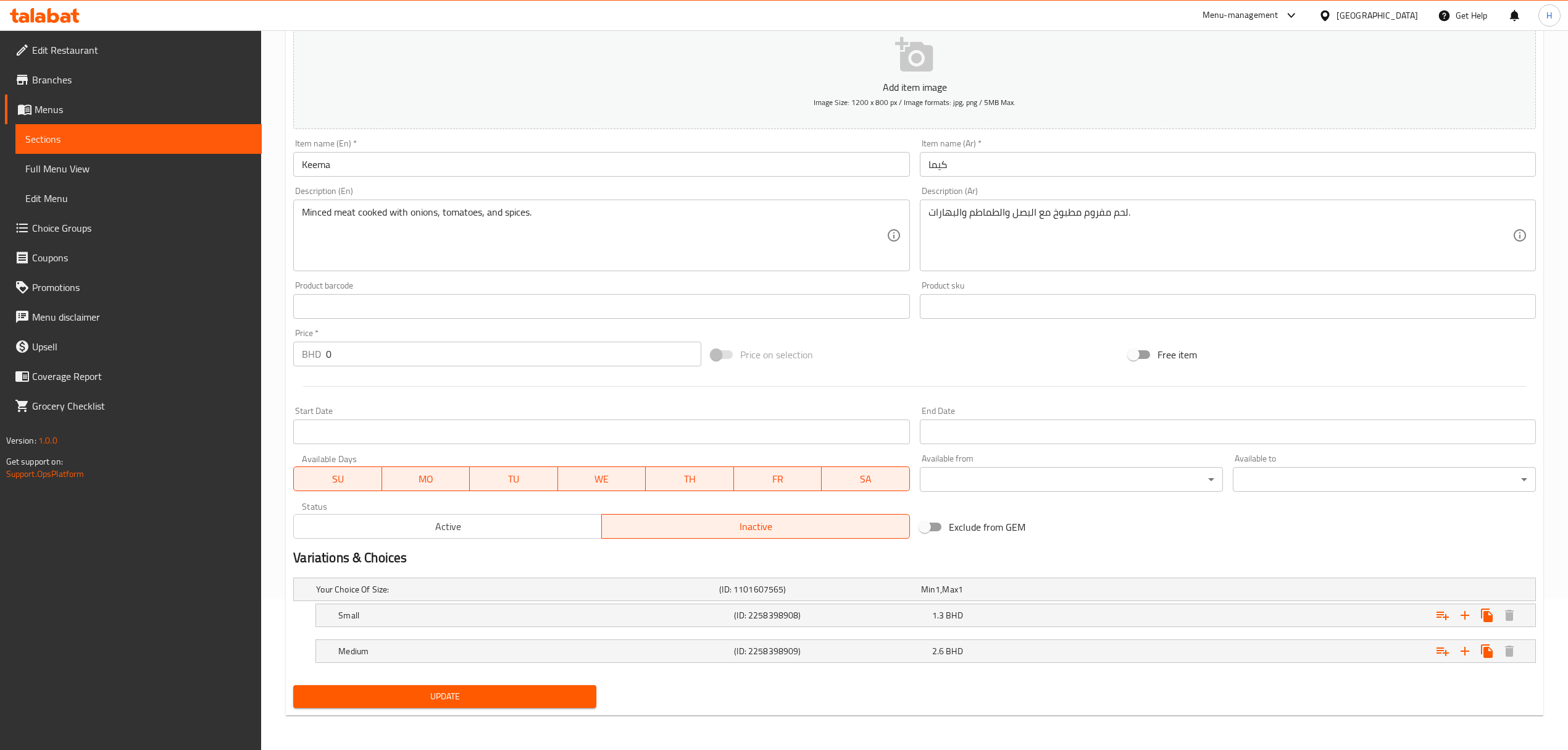
click at [549, 693] on span "Update" at bounding box center [444, 697] width 283 height 15
drag, startPoint x: 500, startPoint y: 704, endPoint x: 396, endPoint y: 646, distance: 119.1
click at [500, 704] on span "Update" at bounding box center [444, 697] width 283 height 15
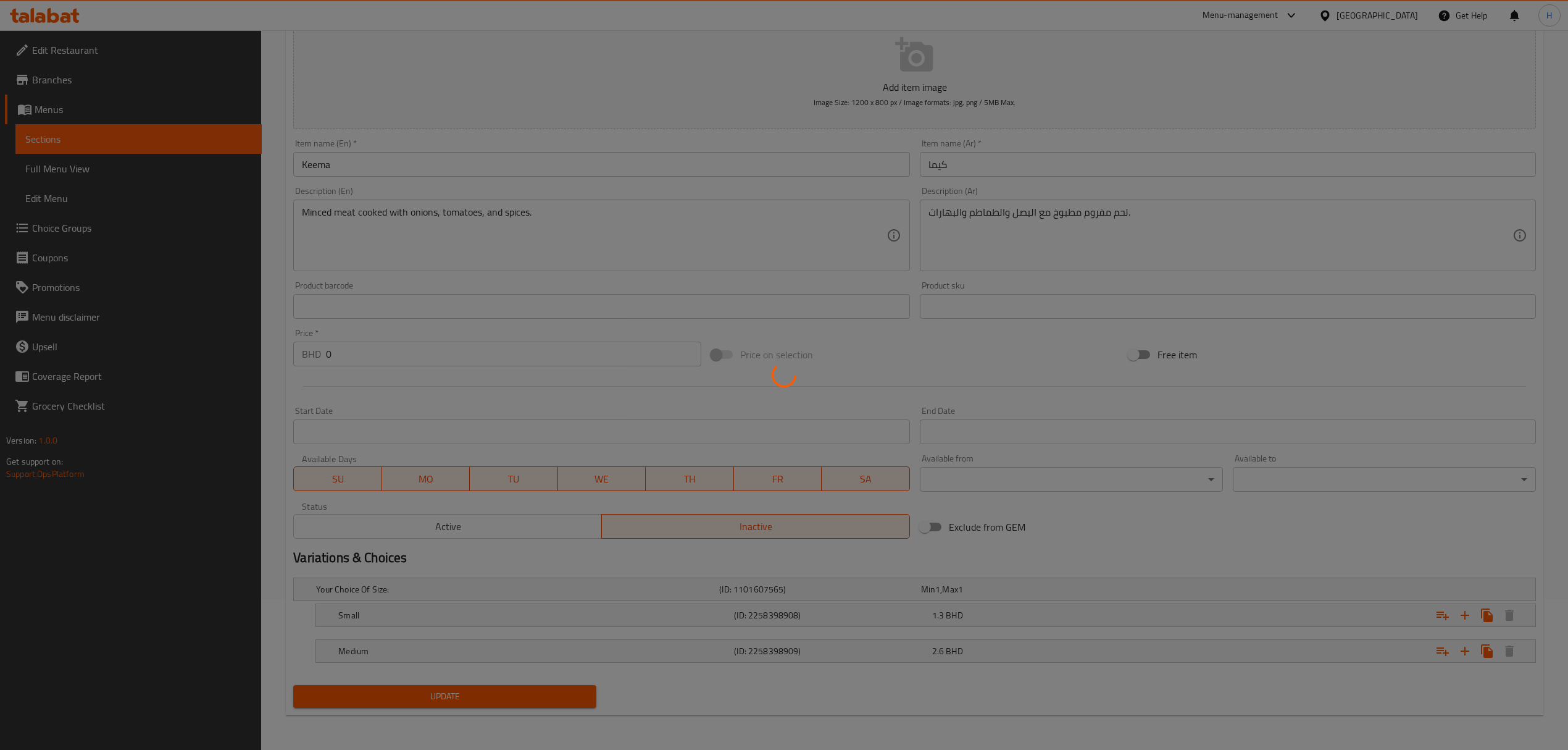
click at [52, 13] on div at bounding box center [784, 375] width 1568 height 750
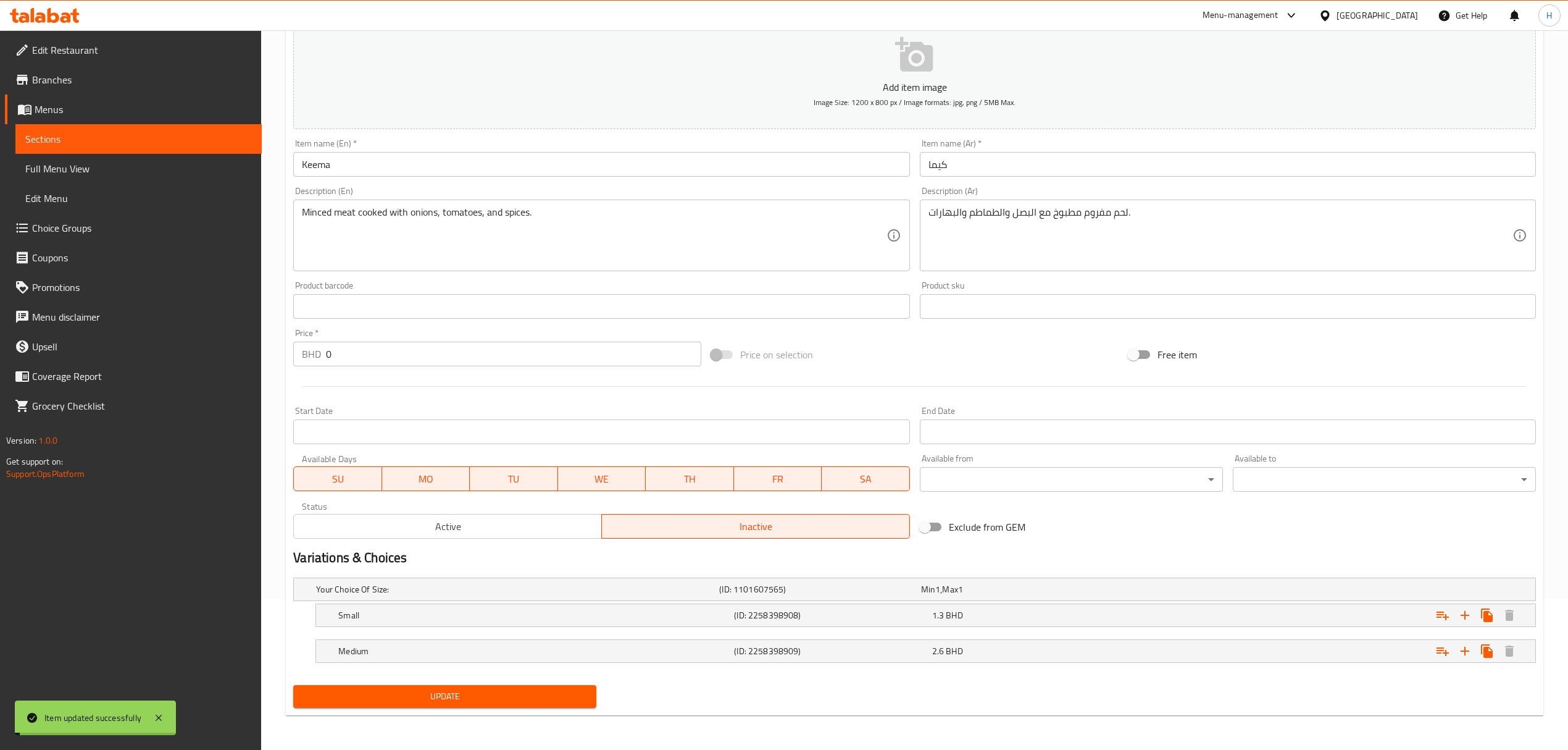
click at [60, 13] on icon at bounding box center [45, 15] width 70 height 15
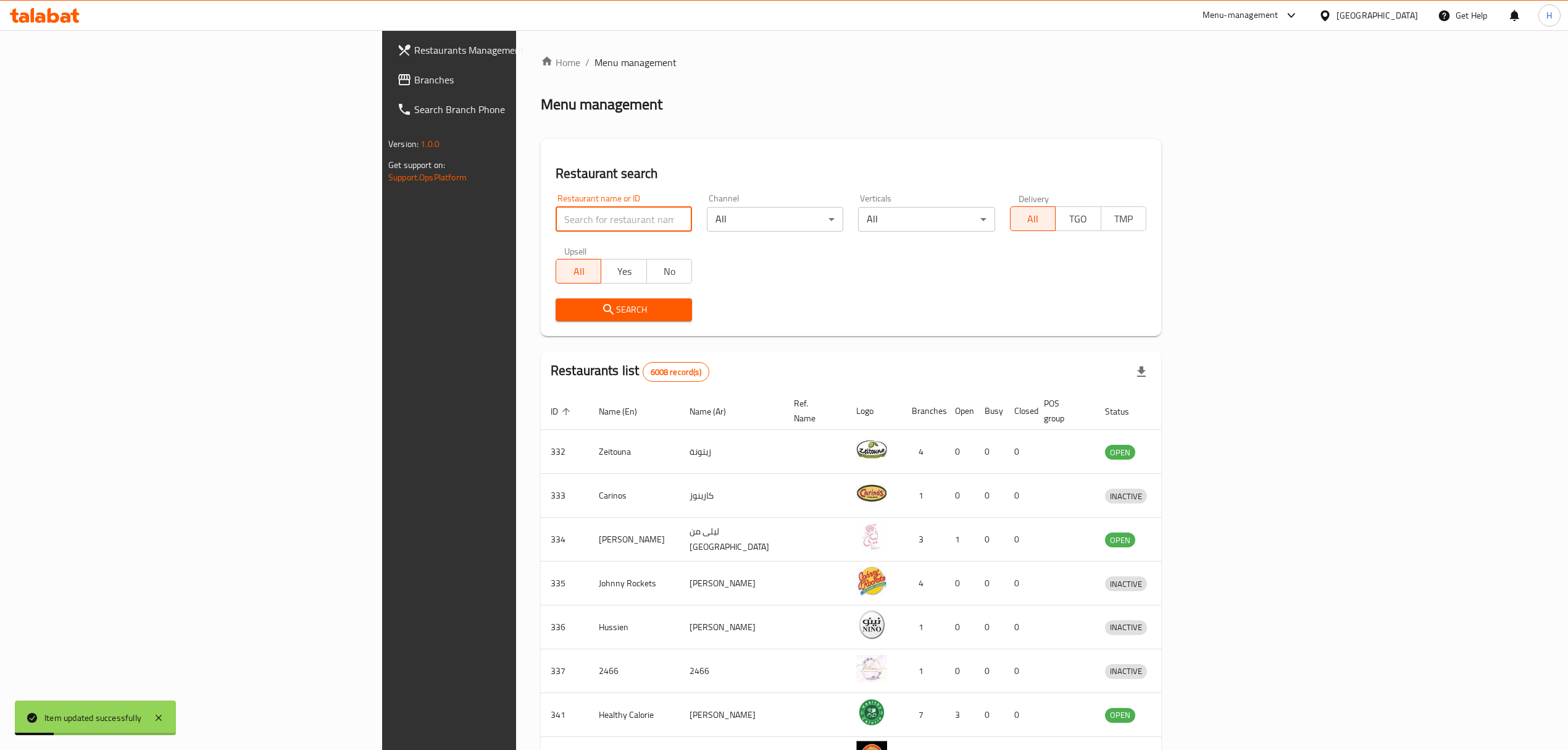
click at [556, 215] on input "search" at bounding box center [624, 219] width 136 height 25
paste input "Gold Label Burger""
click button "Search" at bounding box center [624, 310] width 136 height 23
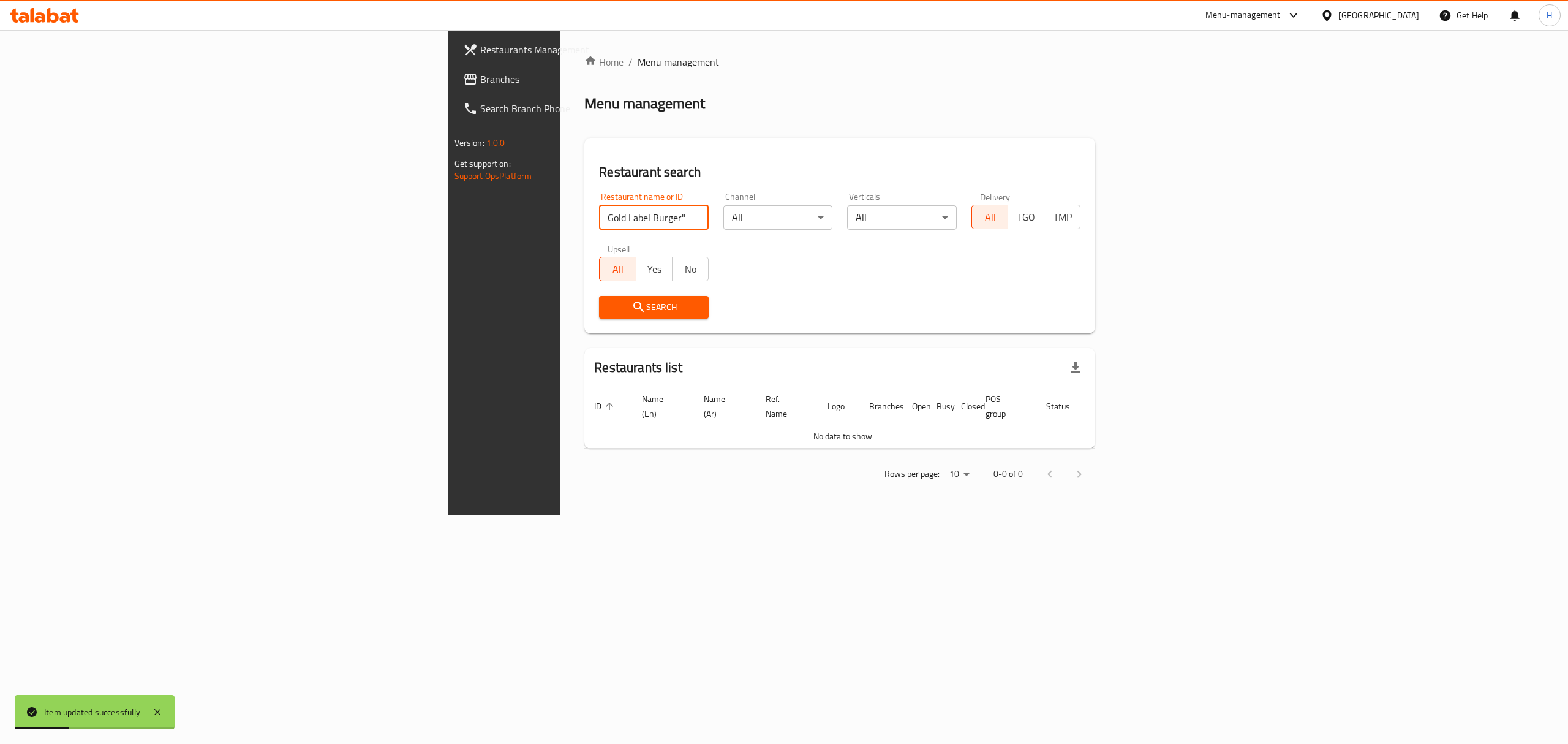
click at [599, 215] on input "Gold Label Burger"" at bounding box center [654, 217] width 110 height 25
type input "Gold Label Burger"
click button "Search" at bounding box center [654, 308] width 110 height 23
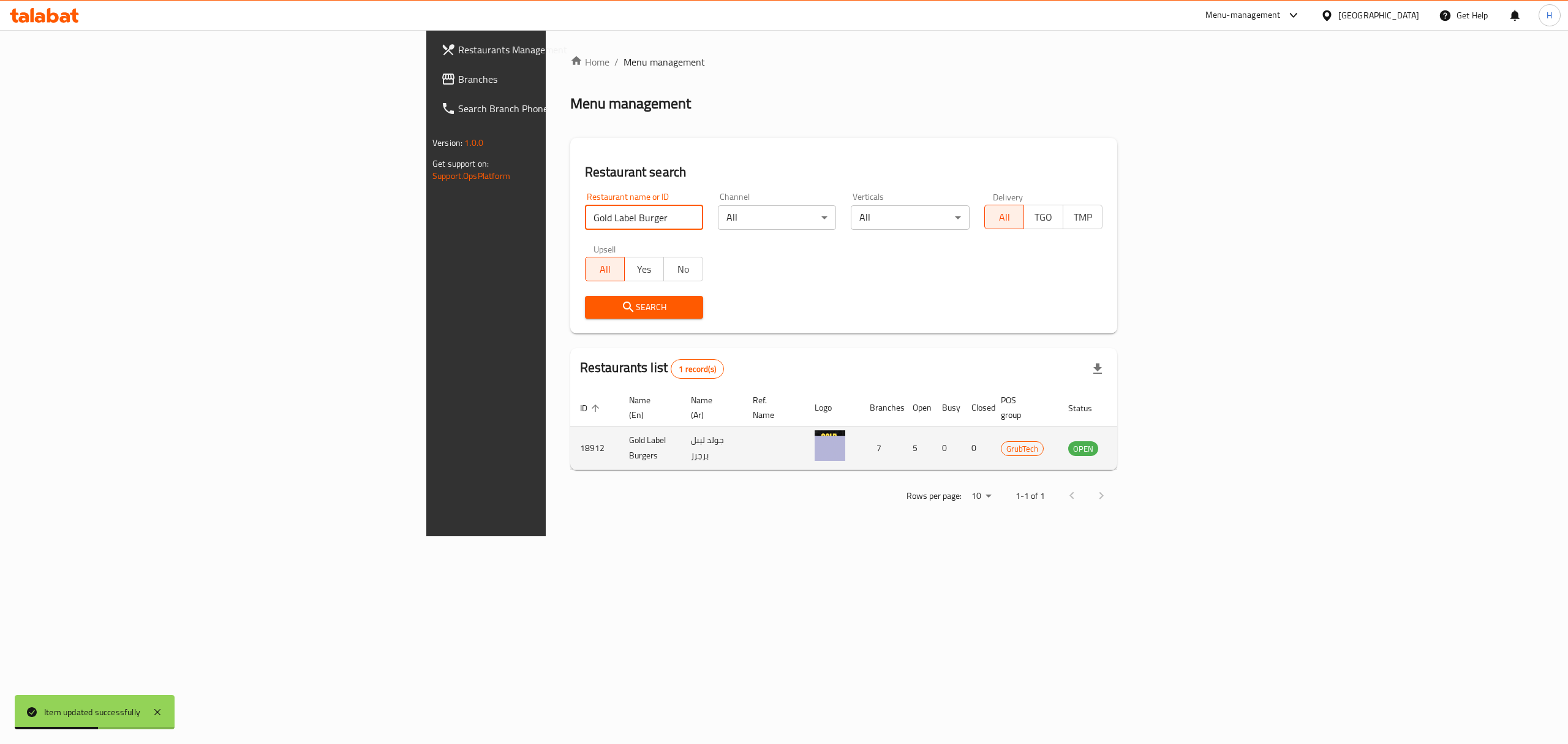
click at [1165, 426] on td "enhanced table" at bounding box center [1144, 448] width 42 height 44
click at [1147, 440] on icon "enhanced table" at bounding box center [1140, 447] width 15 height 15
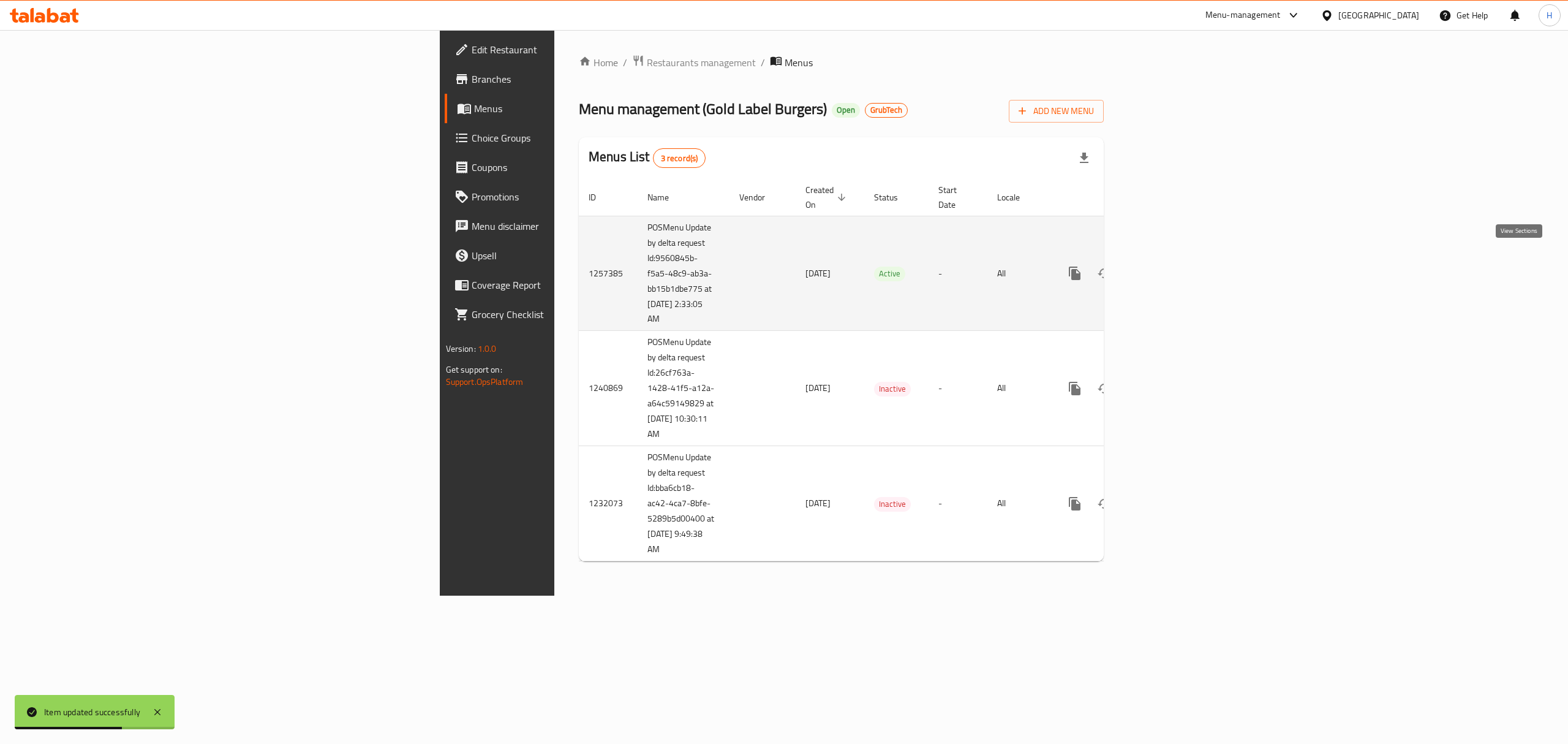
click at [1171, 266] on icon "enhanced table" at bounding box center [1163, 273] width 15 height 15
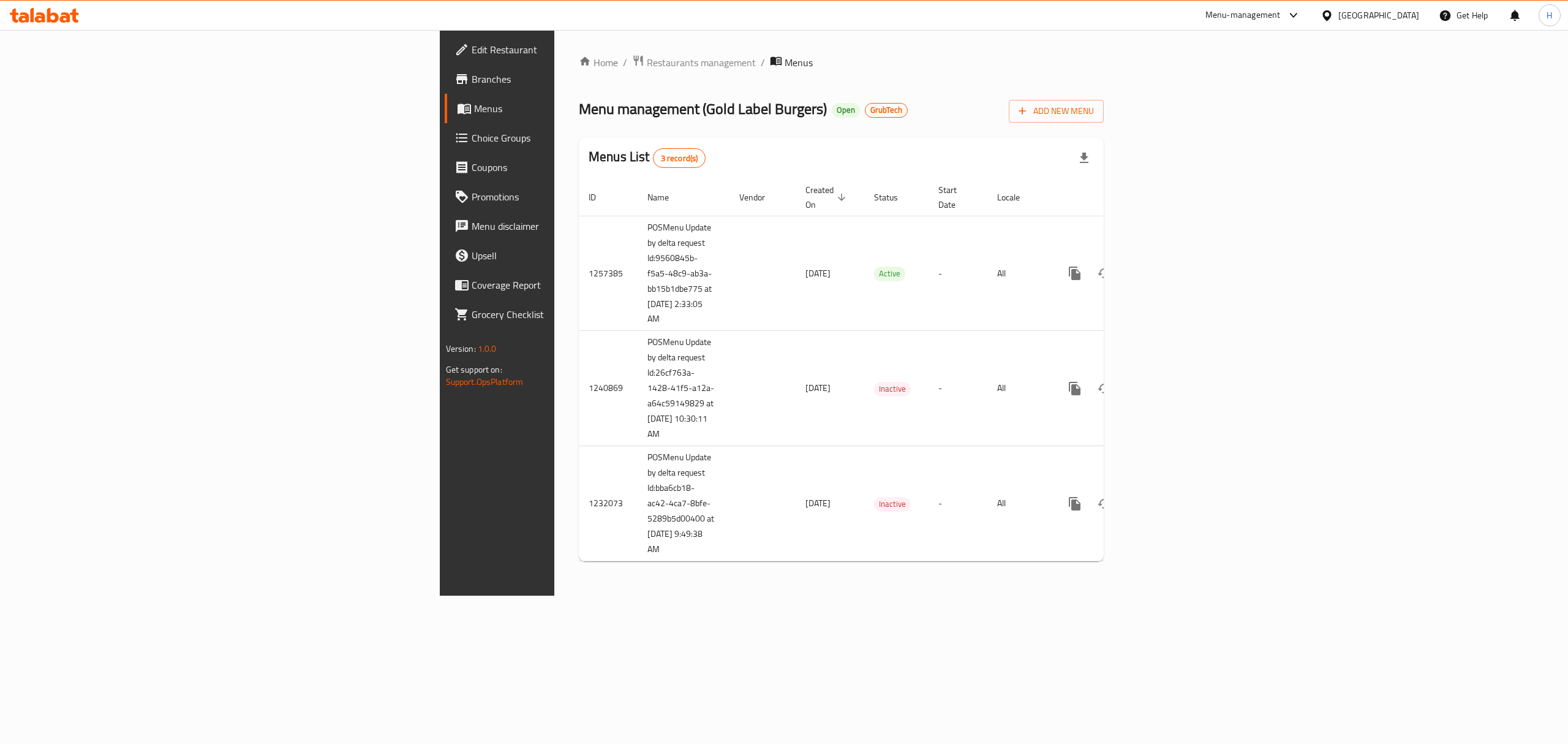
click at [35, 22] on icon at bounding box center [45, 15] width 69 height 15
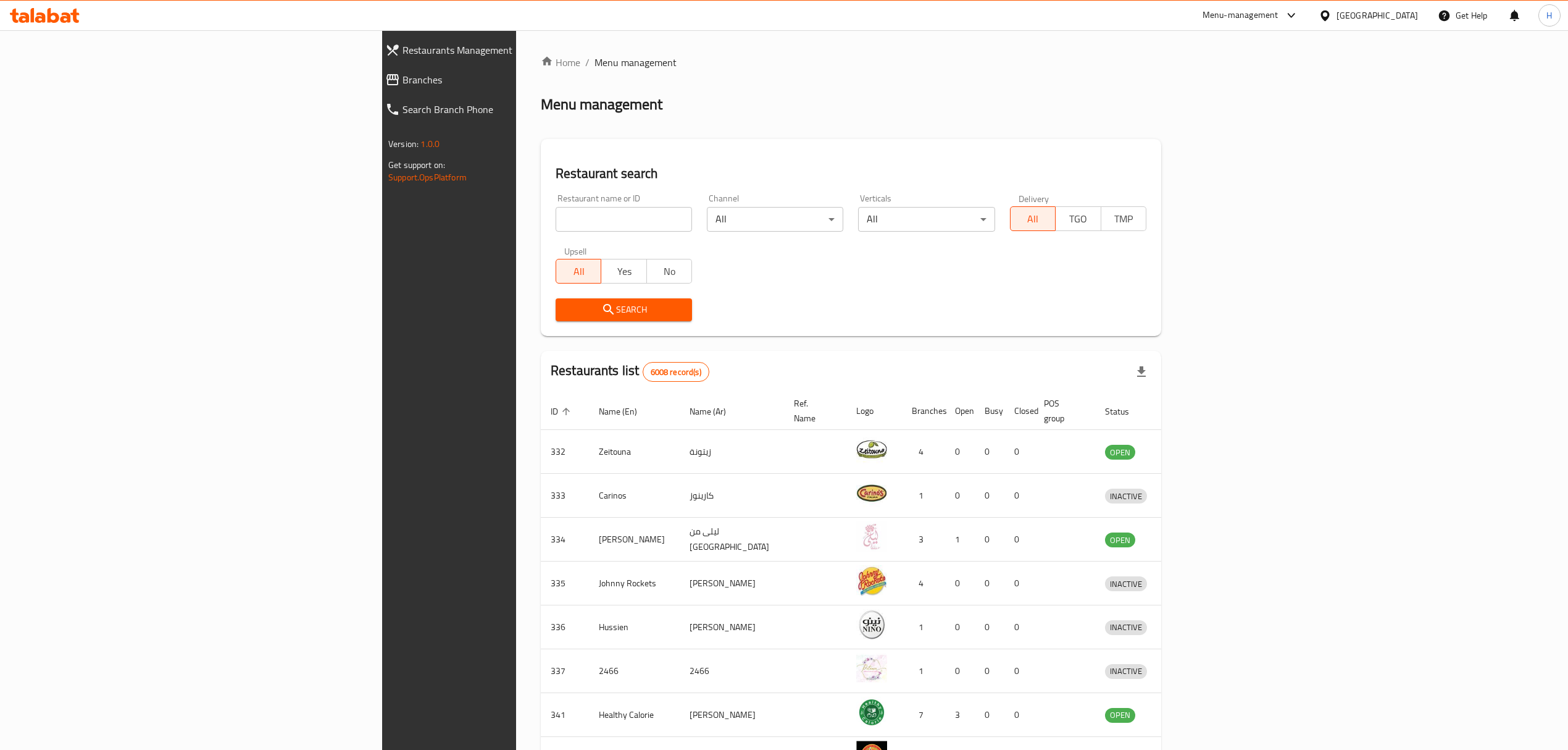
click at [556, 215] on input "search" at bounding box center [624, 219] width 136 height 25
type input "bab al"
click button "Search" at bounding box center [624, 310] width 136 height 23
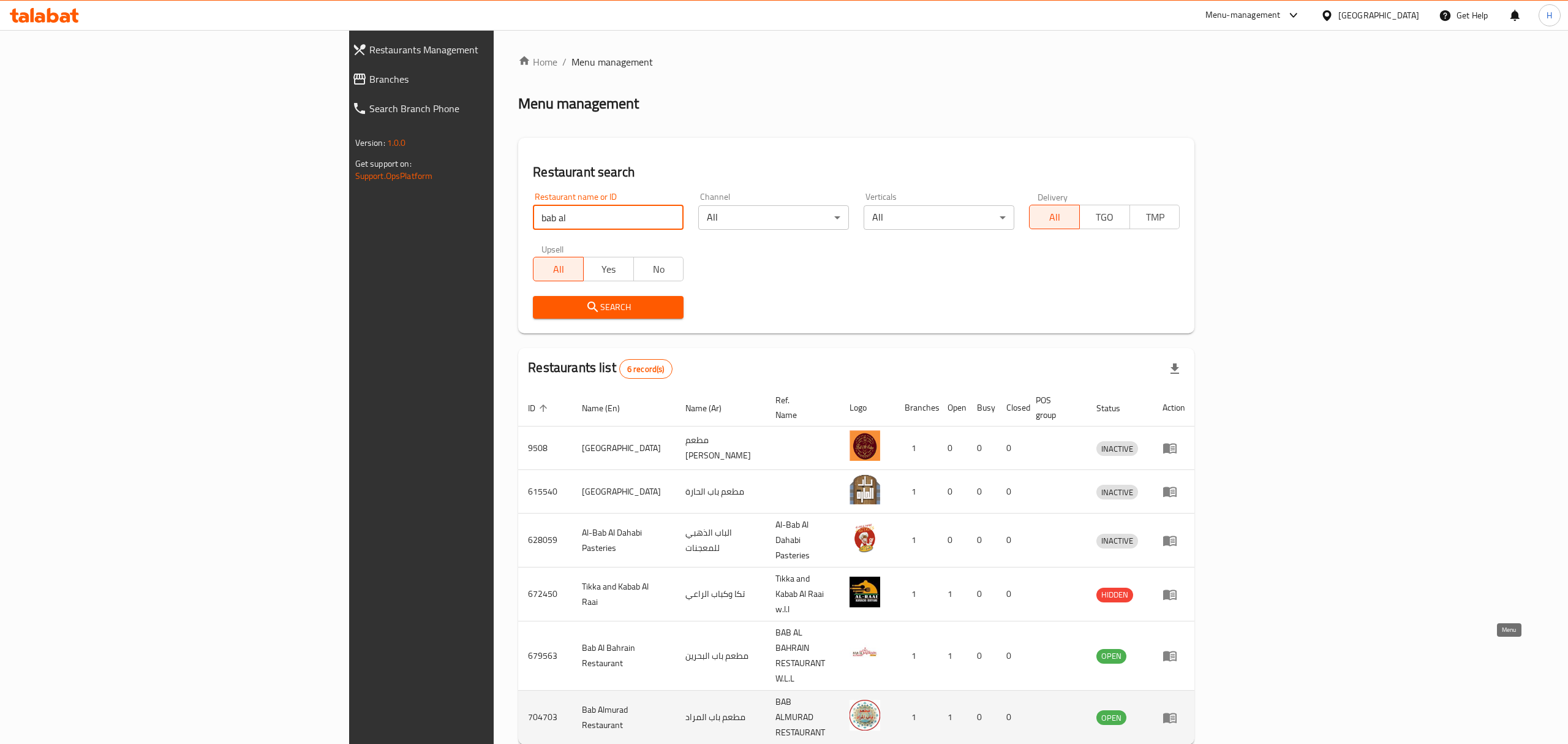
click at [1177, 712] on icon "enhanced table" at bounding box center [1170, 717] width 13 height 10
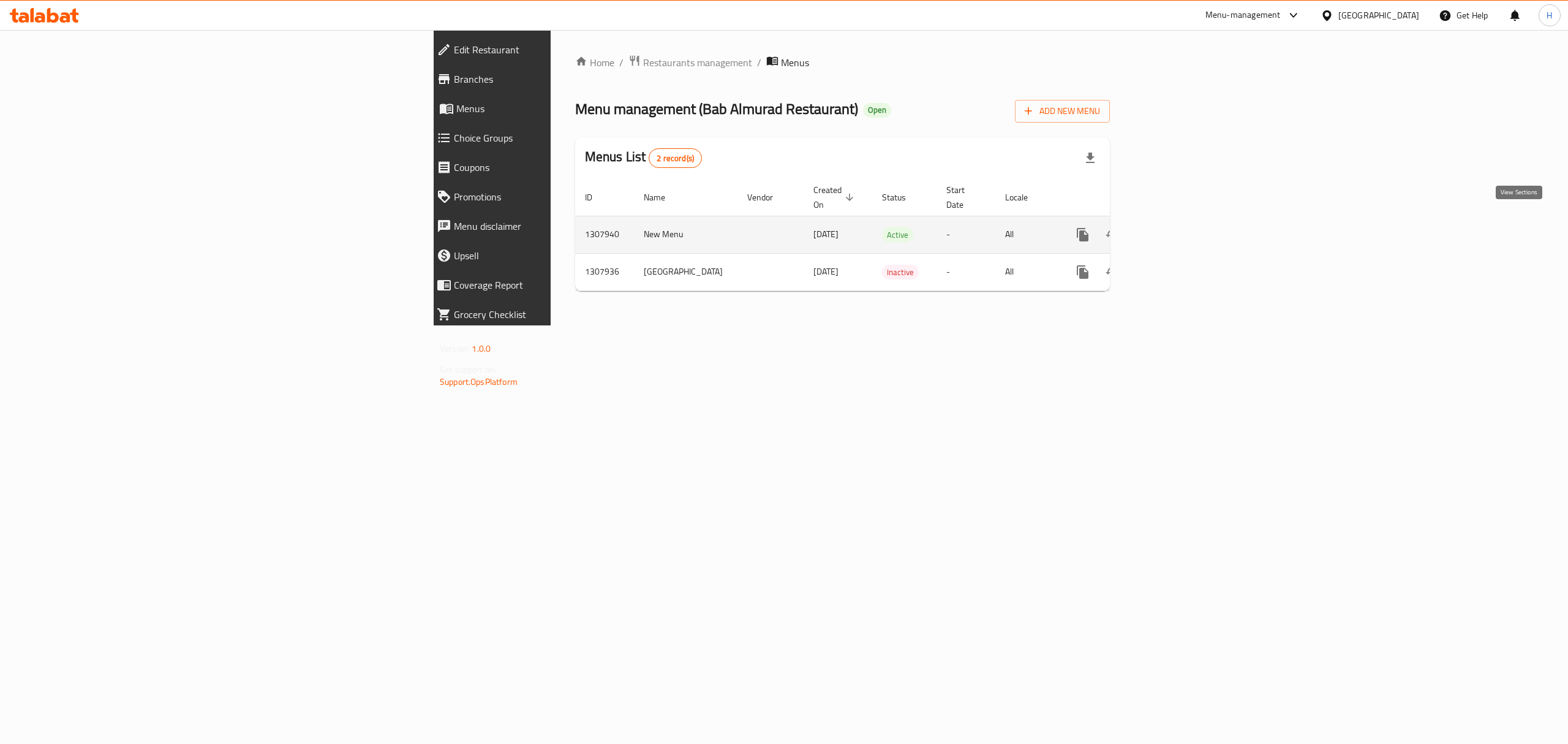
click at [1186, 220] on link "enhanced table" at bounding box center [1171, 234] width 30 height 30
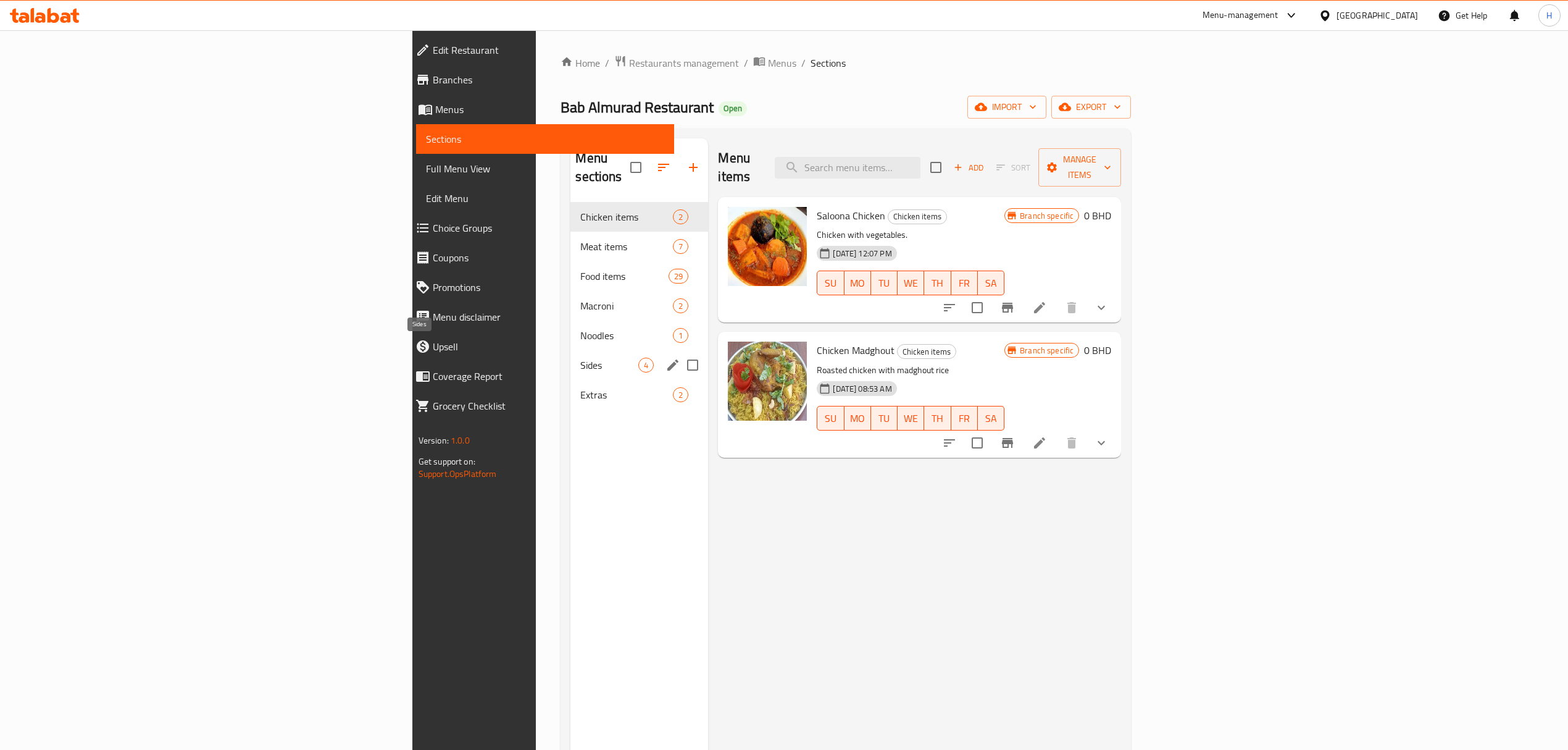
drag, startPoint x: 346, startPoint y: 344, endPoint x: 349, endPoint y: 378, distance: 34.1
click at [580, 358] on span "Sides" at bounding box center [609, 365] width 58 height 15
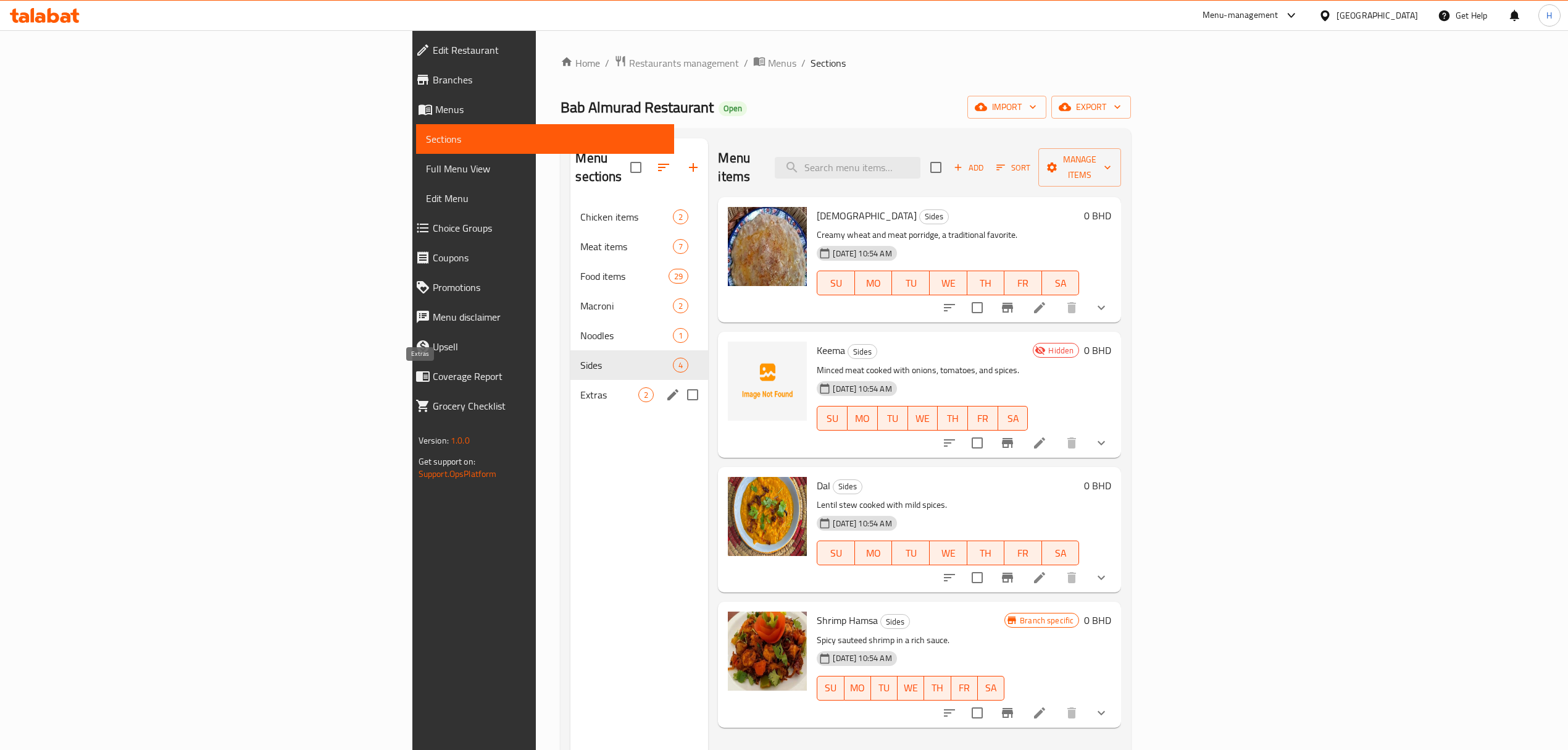
click at [580, 387] on span "Extras" at bounding box center [609, 394] width 58 height 15
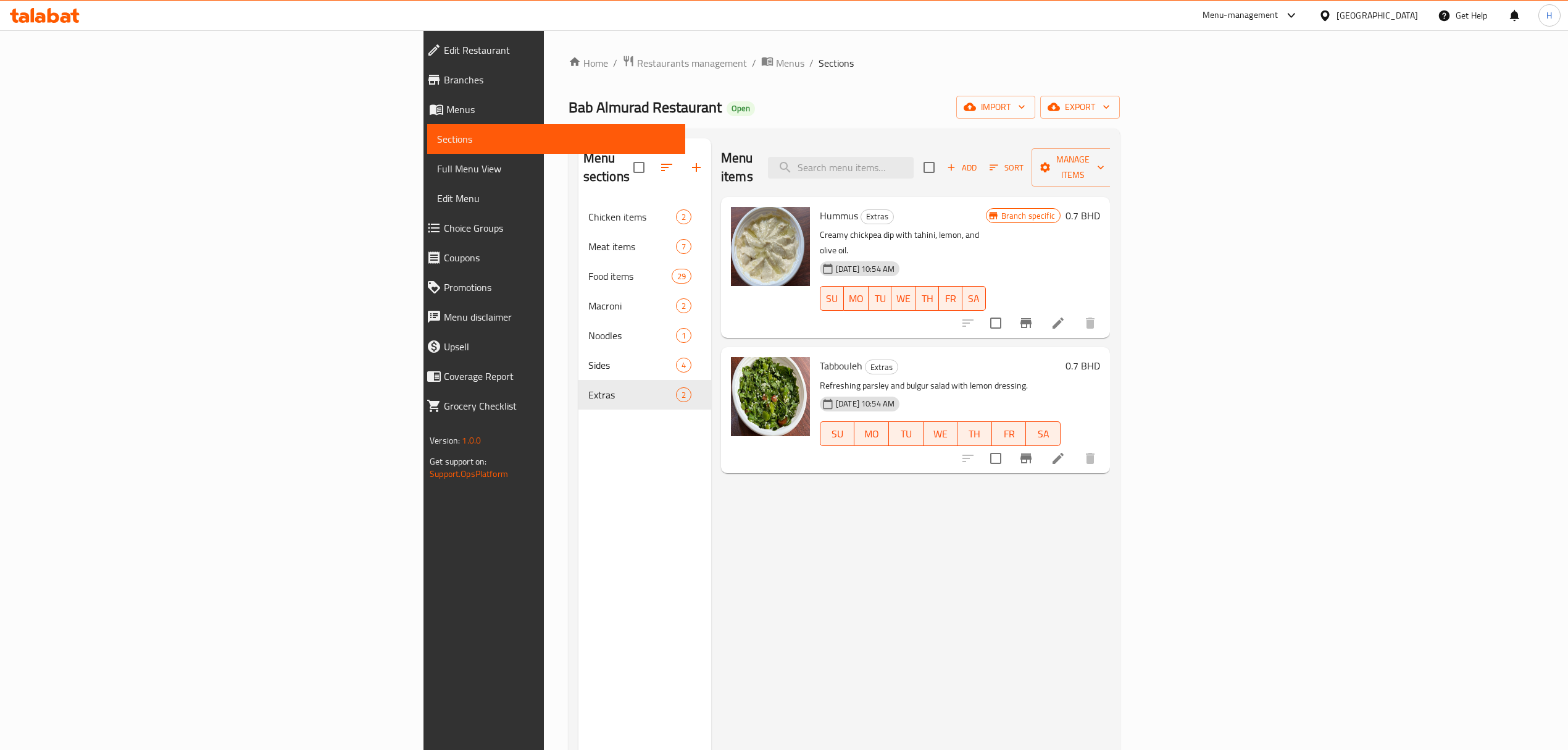
click at [979, 160] on span "Add" at bounding box center [962, 167] width 33 height 14
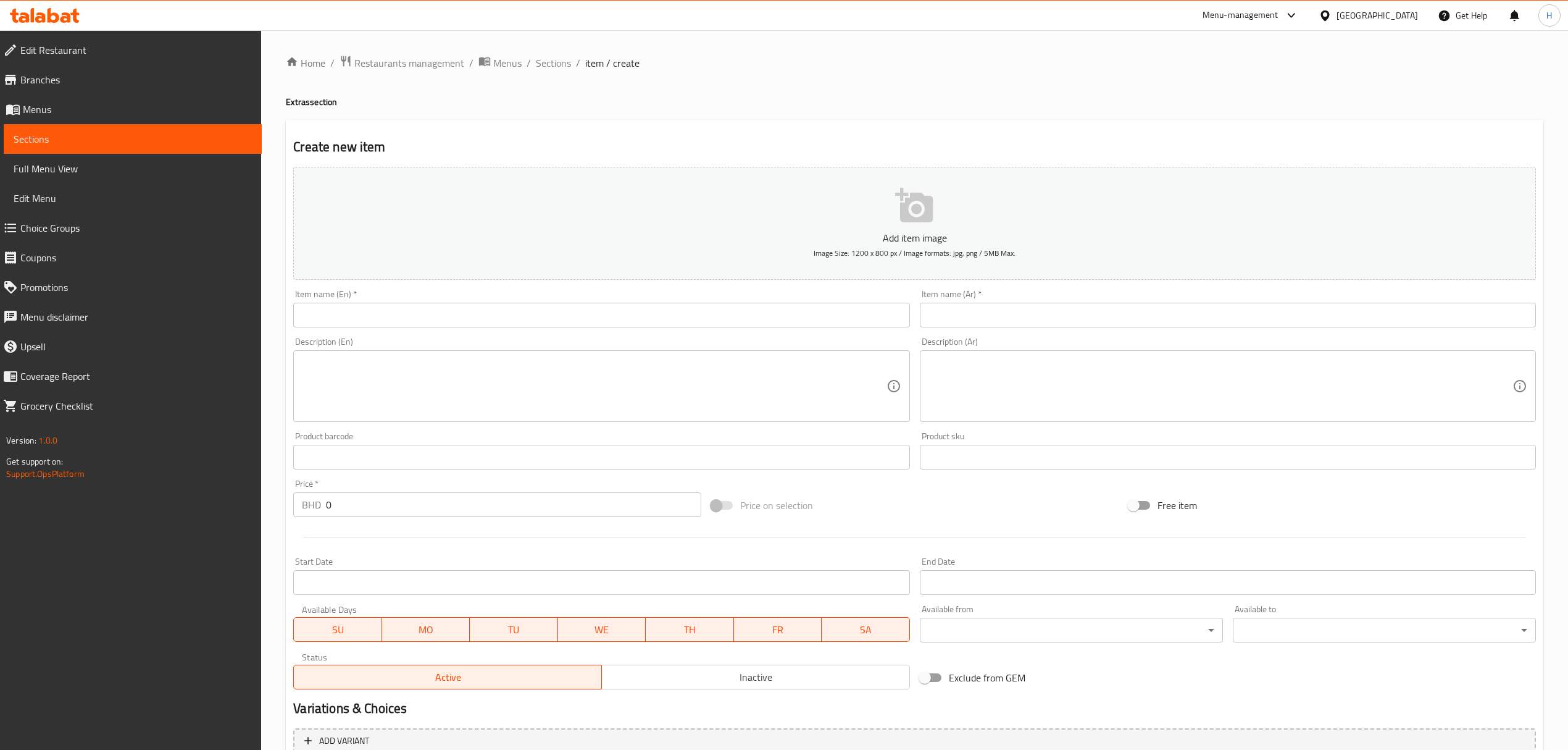
click at [682, 326] on div "Home / Restaurants management / Menus / Sections / item / create Extras section…" at bounding box center [914, 451] width 1257 height 793
click at [654, 316] on input "text" at bounding box center [601, 315] width 616 height 25
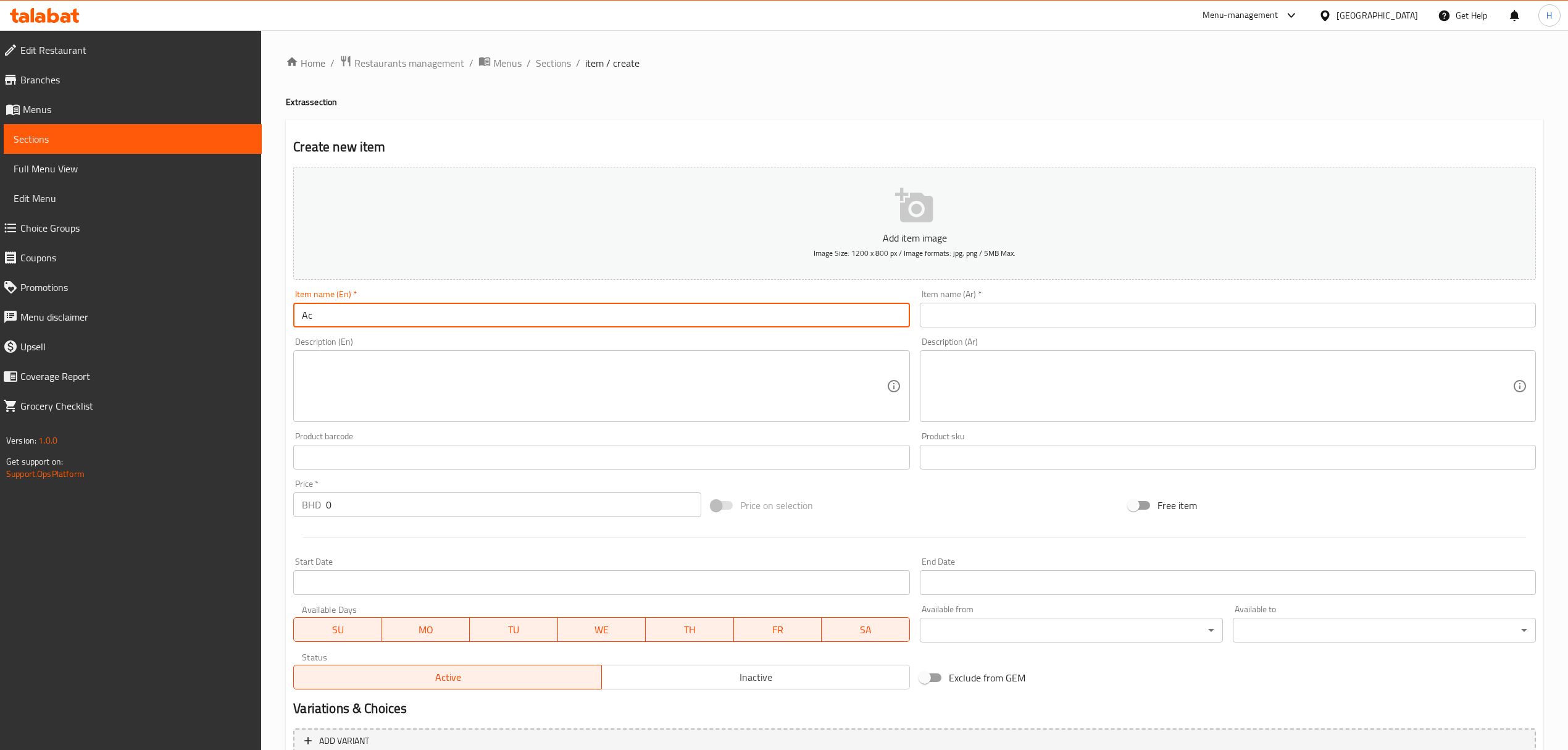
type input "A"
type input "Achar"
click at [963, 302] on div "Item name (Ar)   * Item name (Ar) *" at bounding box center [1228, 308] width 616 height 38
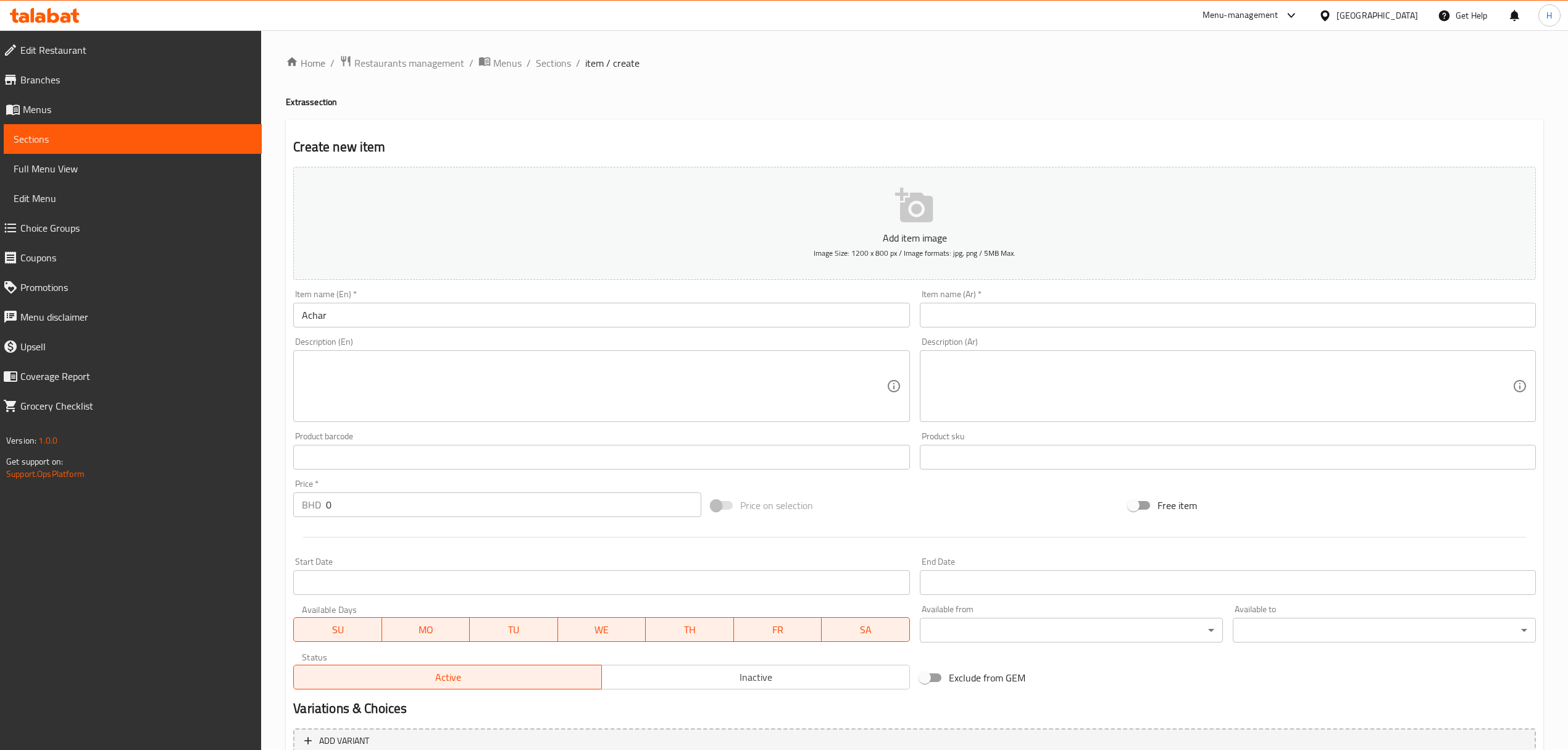
click at [963, 302] on div "Item name (Ar)   * Item name (Ar) *" at bounding box center [1228, 308] width 616 height 38
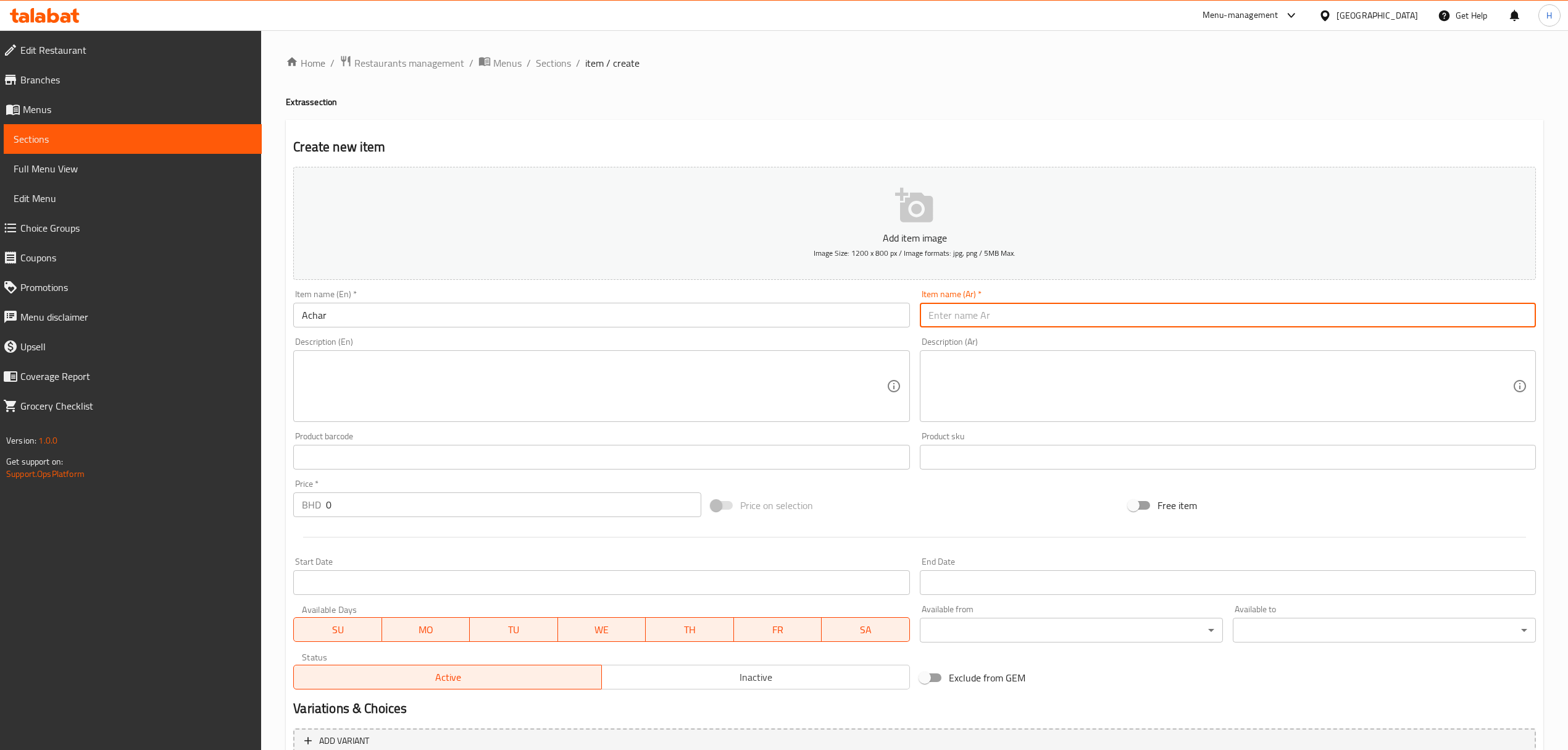
click at [979, 312] on input "text" at bounding box center [1228, 315] width 616 height 25
type input "N"
type input "آجار"
drag, startPoint x: 346, startPoint y: 507, endPoint x: 260, endPoint y: 512, distance: 86.1
click at [260, 512] on div "Edit Restaurant Branches Menus Sections Full Menu View Edit Menu Choice Groups …" at bounding box center [784, 451] width 1568 height 842
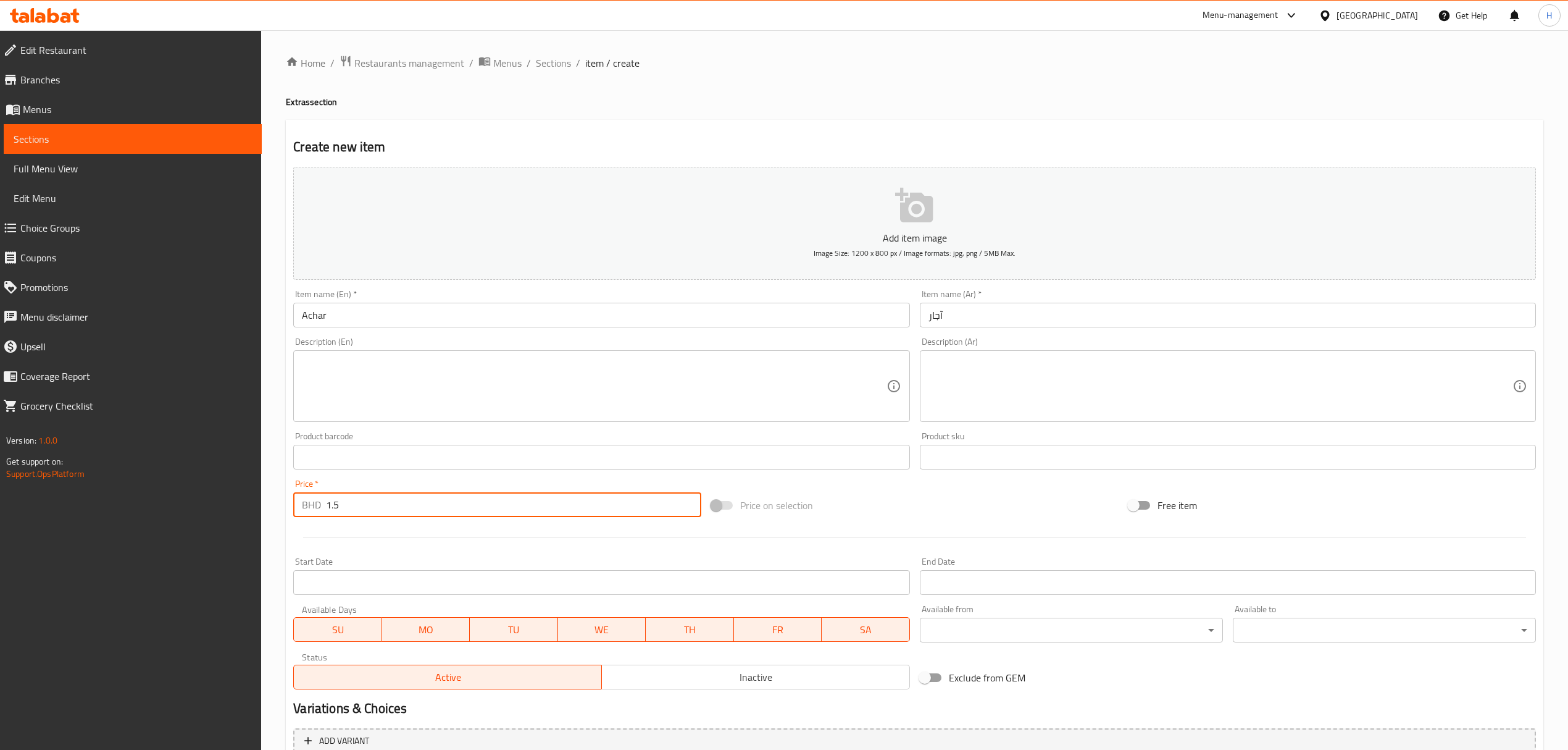
type input "1.5"
drag, startPoint x: 683, startPoint y: 300, endPoint x: 687, endPoint y: 223, distance: 77.1
click at [683, 298] on div "Item name (En)   * Achar Item name (En) *" at bounding box center [601, 308] width 616 height 38
click at [687, 223] on button "Add item image Image Size: 1200 x 800 px / Image formats: jpg, png / 5MB Max." at bounding box center [914, 223] width 1243 height 113
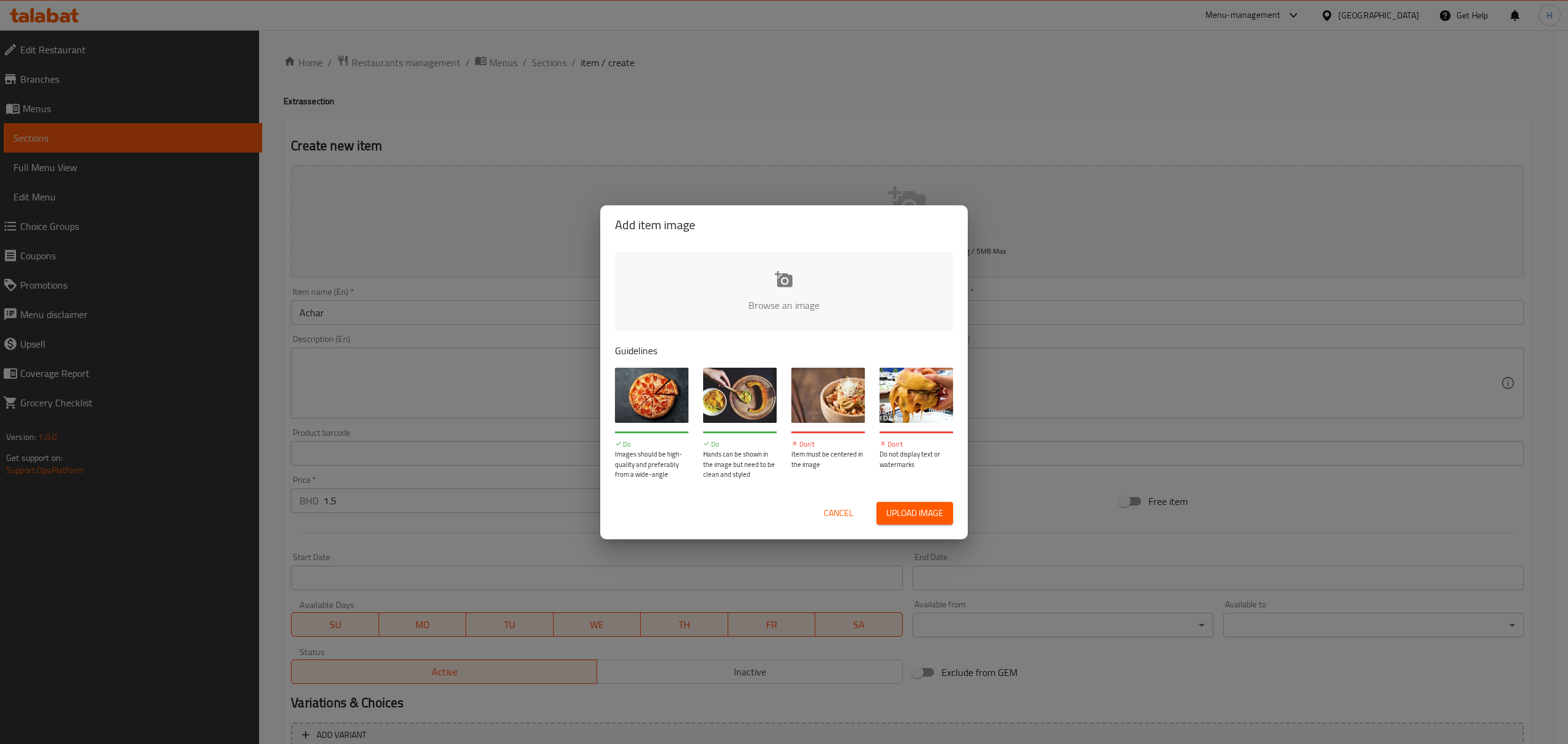
click at [897, 513] on span "Upload image" at bounding box center [915, 513] width 57 height 15
type input "C:\fakepath\اجار .jpg"
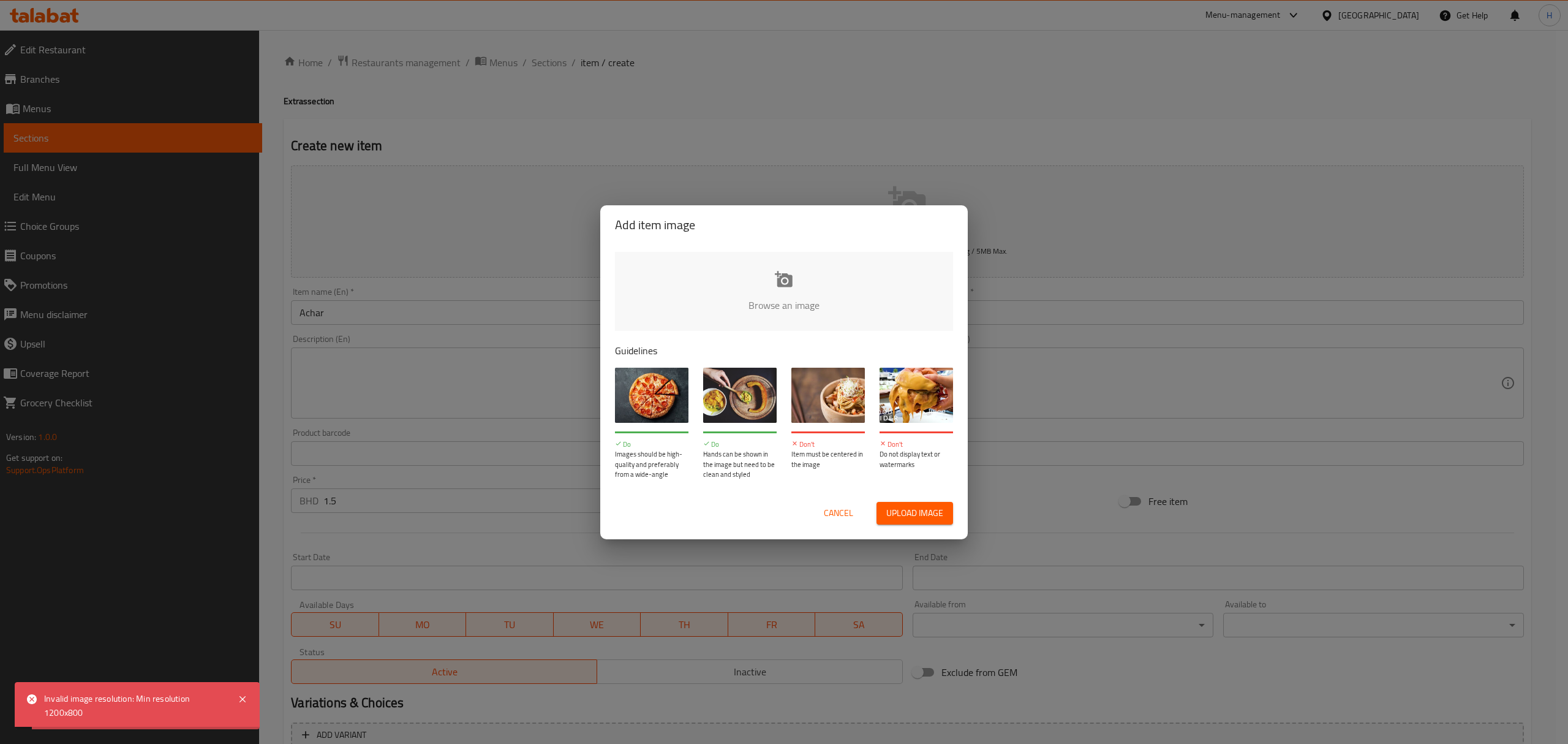
click at [843, 510] on span "Cancel" at bounding box center [839, 513] width 30 height 15
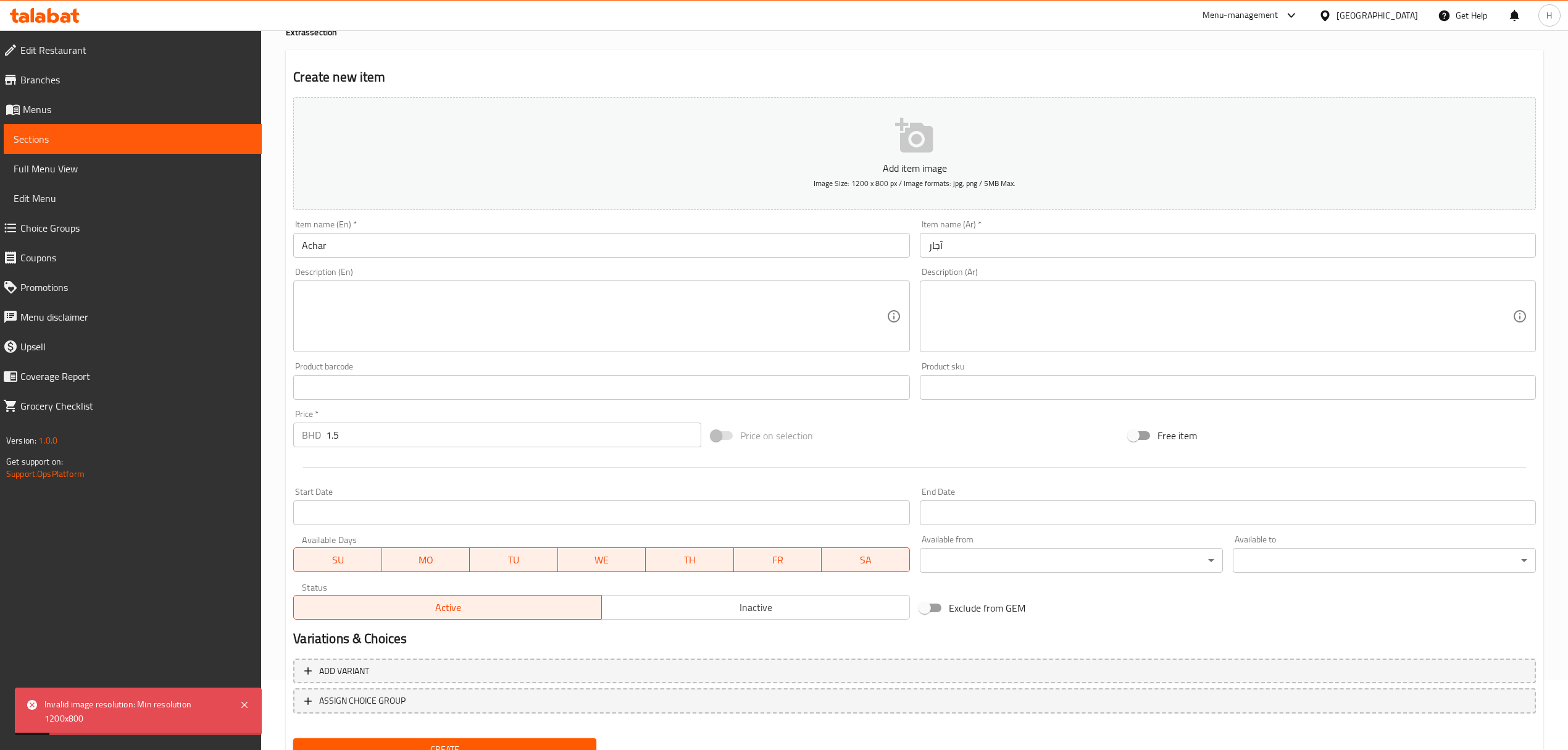
scroll to position [122, 0]
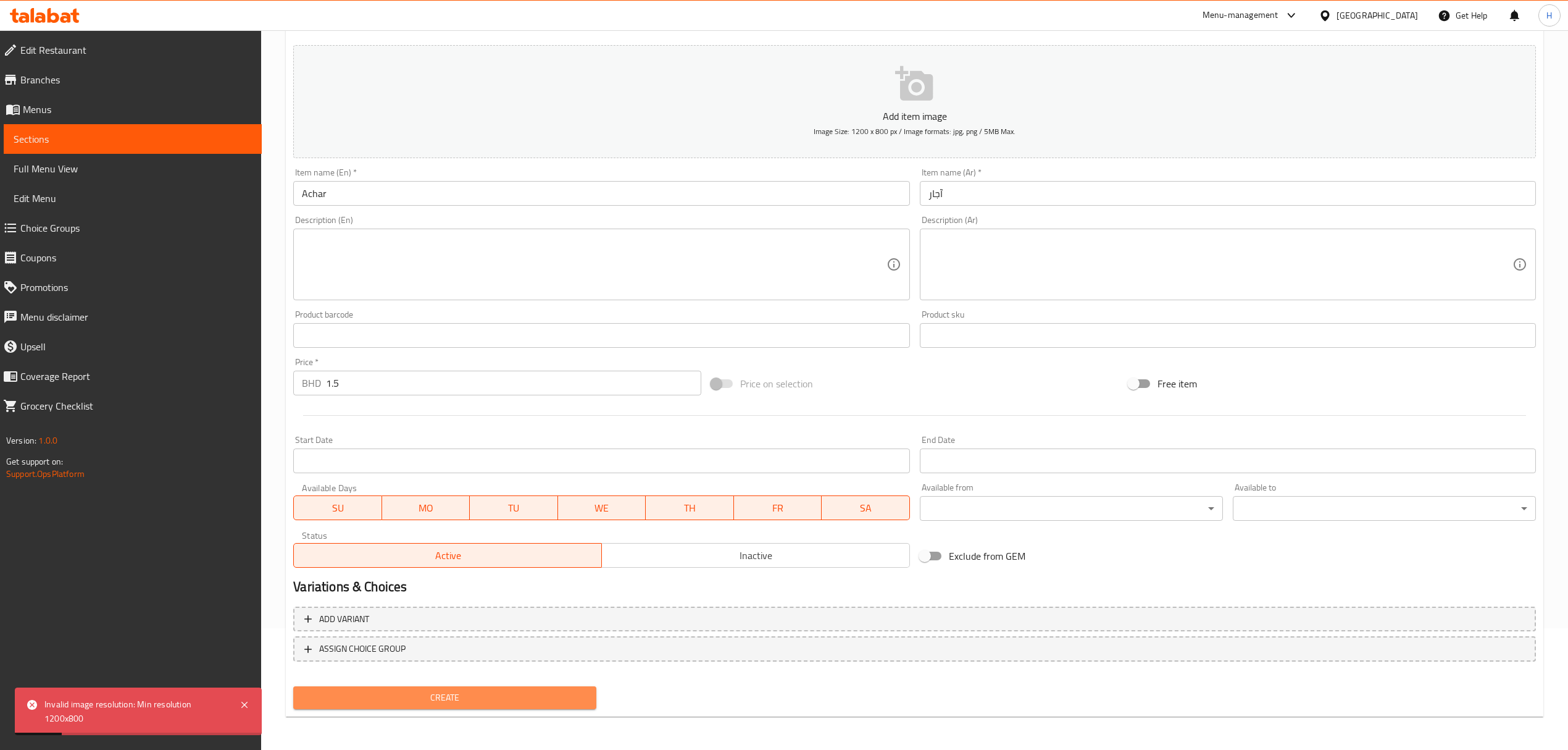
click at [551, 695] on span "Create" at bounding box center [444, 698] width 283 height 15
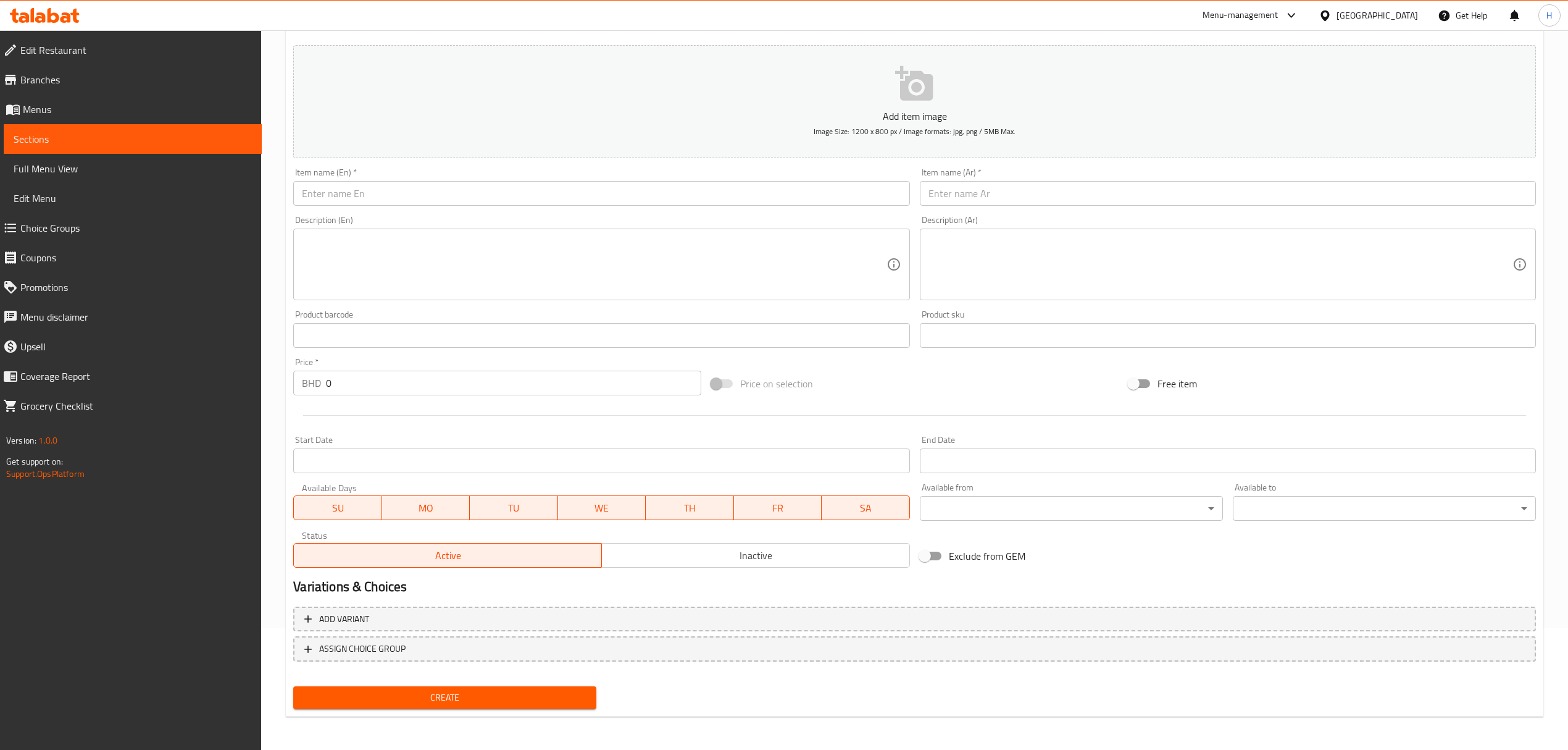
drag, startPoint x: 406, startPoint y: 372, endPoint x: 319, endPoint y: 401, distance: 91.7
click at [319, 401] on div "Add item image Image Size: 1200 x 800 px / Image formats: jpg, png / 5MB Max. I…" at bounding box center [914, 306] width 1252 height 532
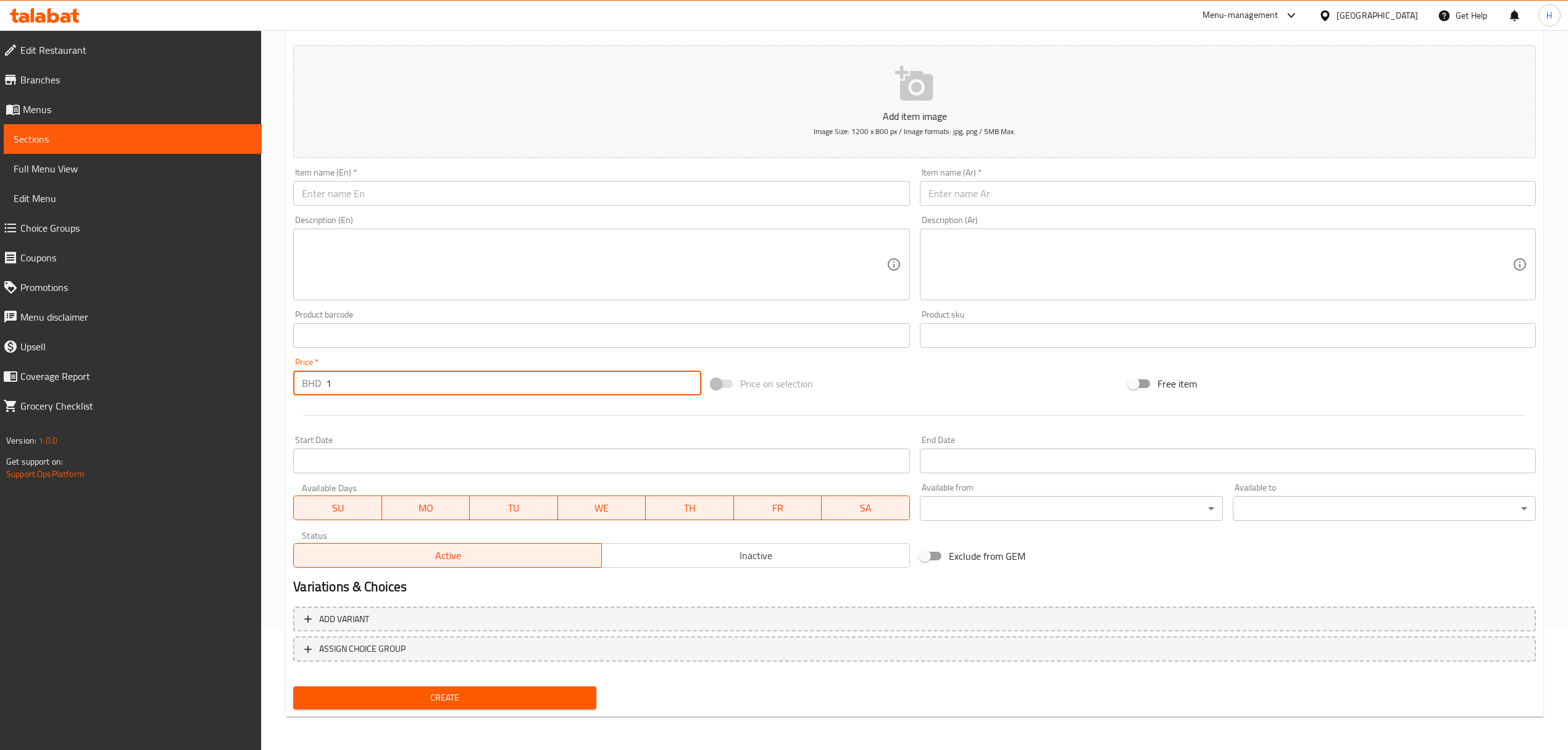
type input "1"
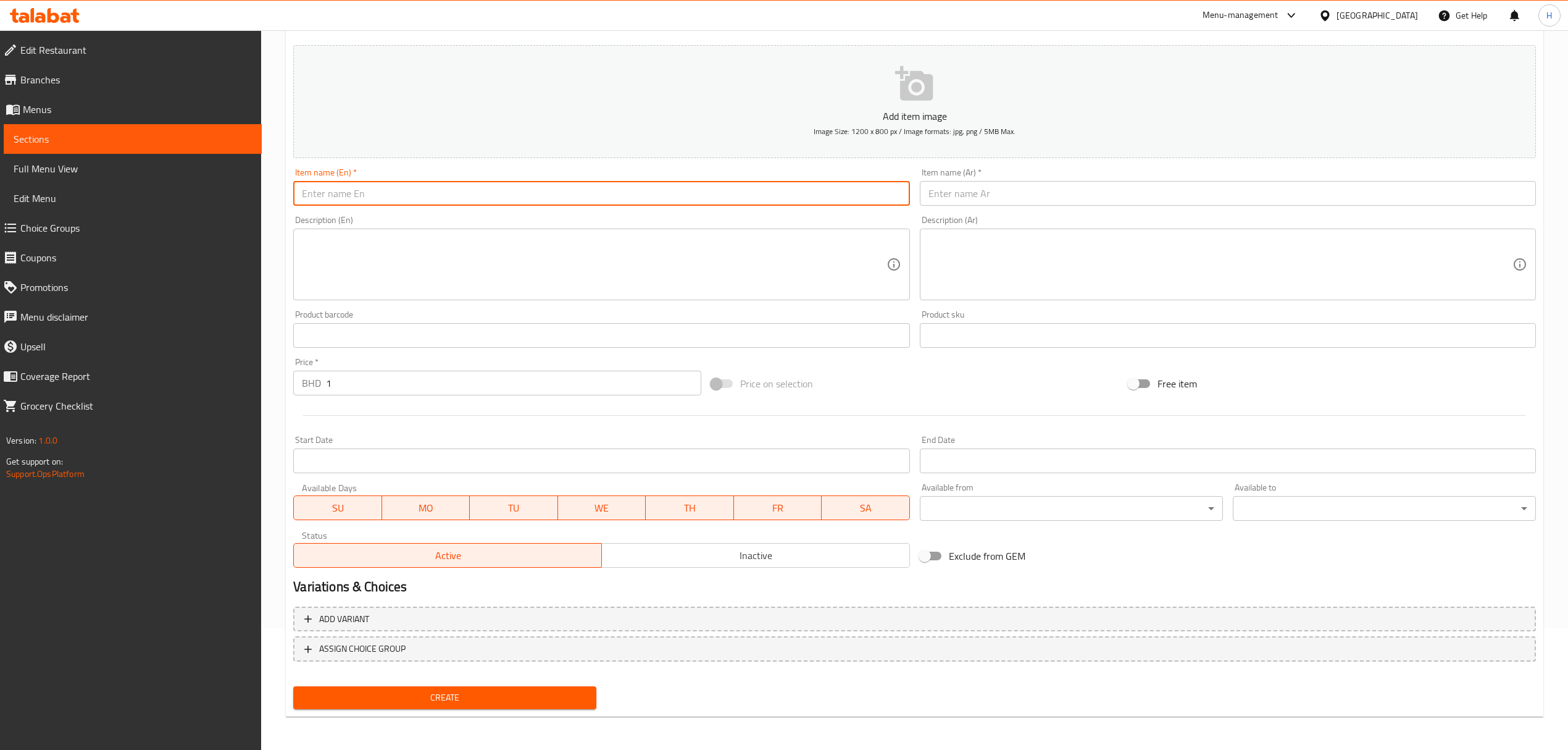
click at [340, 191] on input "text" at bounding box center [601, 193] width 616 height 25
type input "Kebab bahraini 1 dozen"
click at [995, 196] on input "text" at bounding box center [1228, 193] width 616 height 25
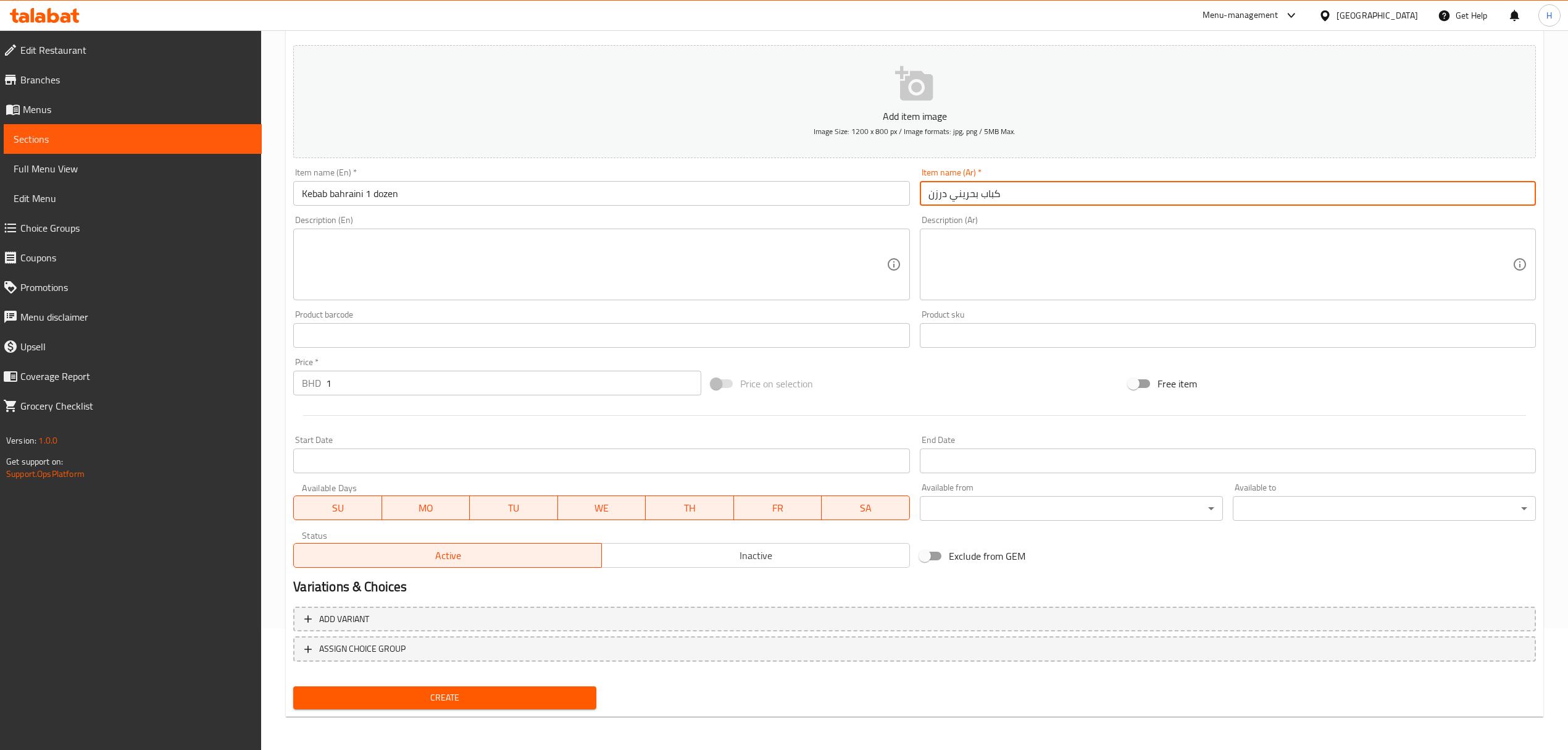
type input "كباب بحريني درزن"
click at [388, 700] on span "Create" at bounding box center [444, 698] width 283 height 15
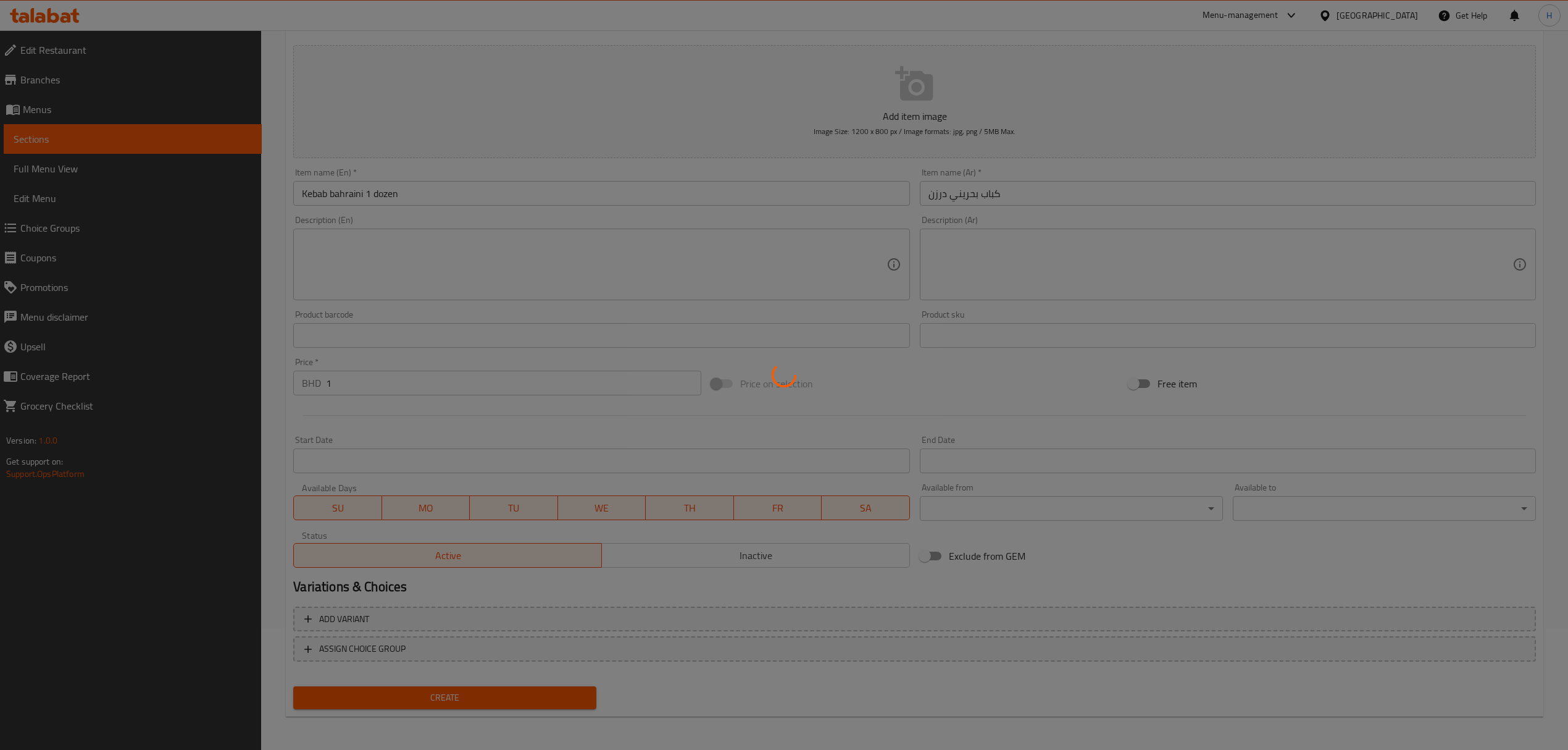
scroll to position [0, 0]
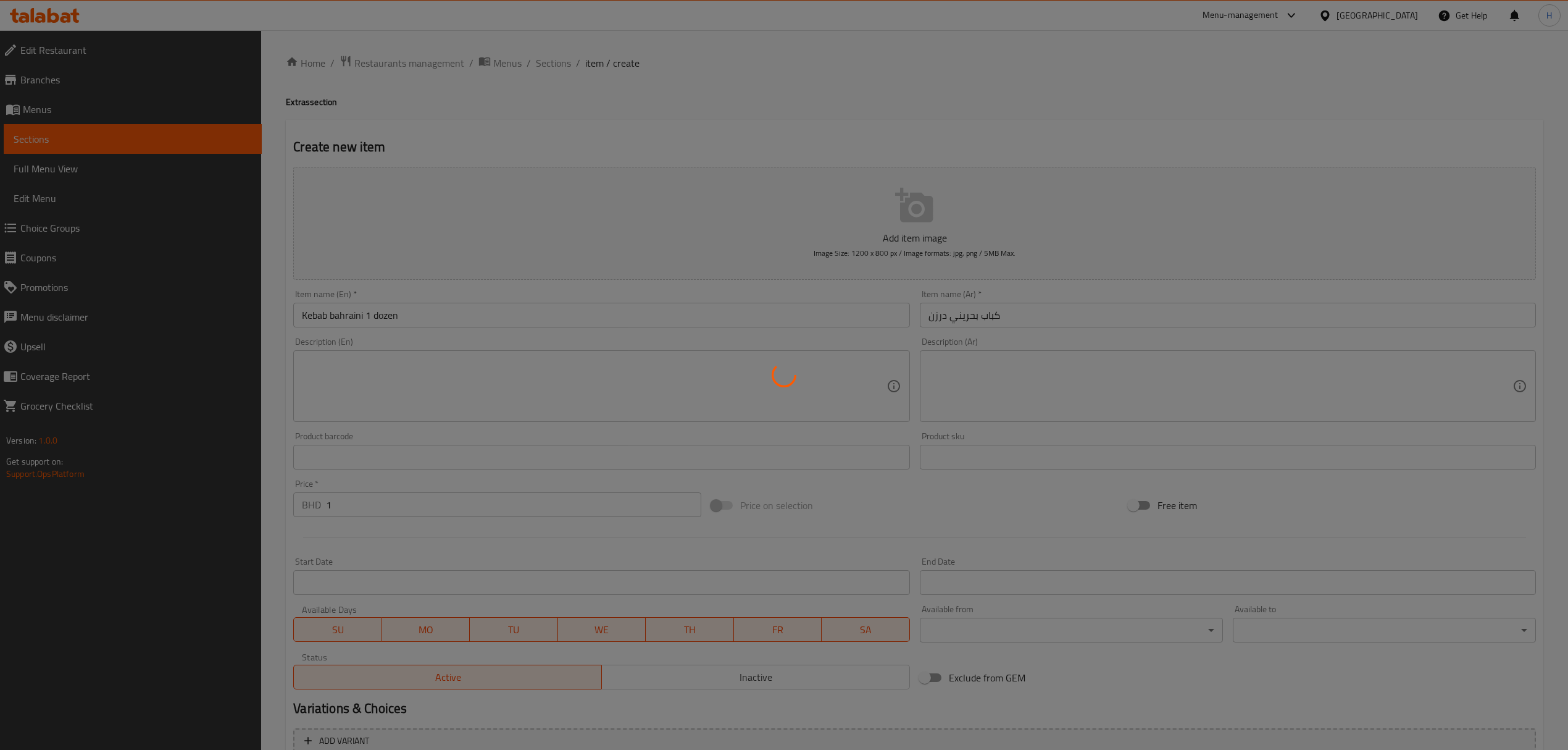
type input "0"
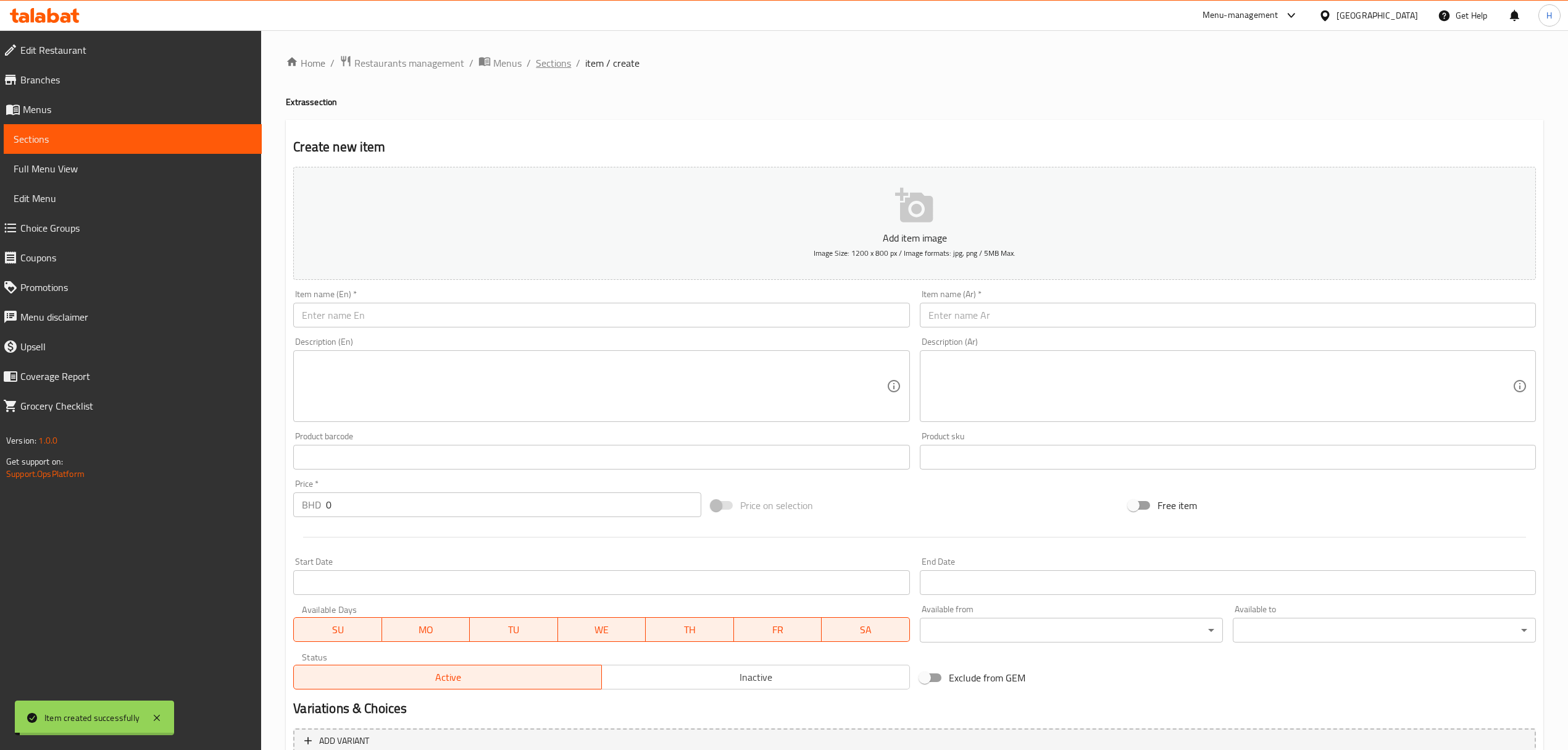
click at [552, 67] on span "Sections" at bounding box center [553, 62] width 35 height 15
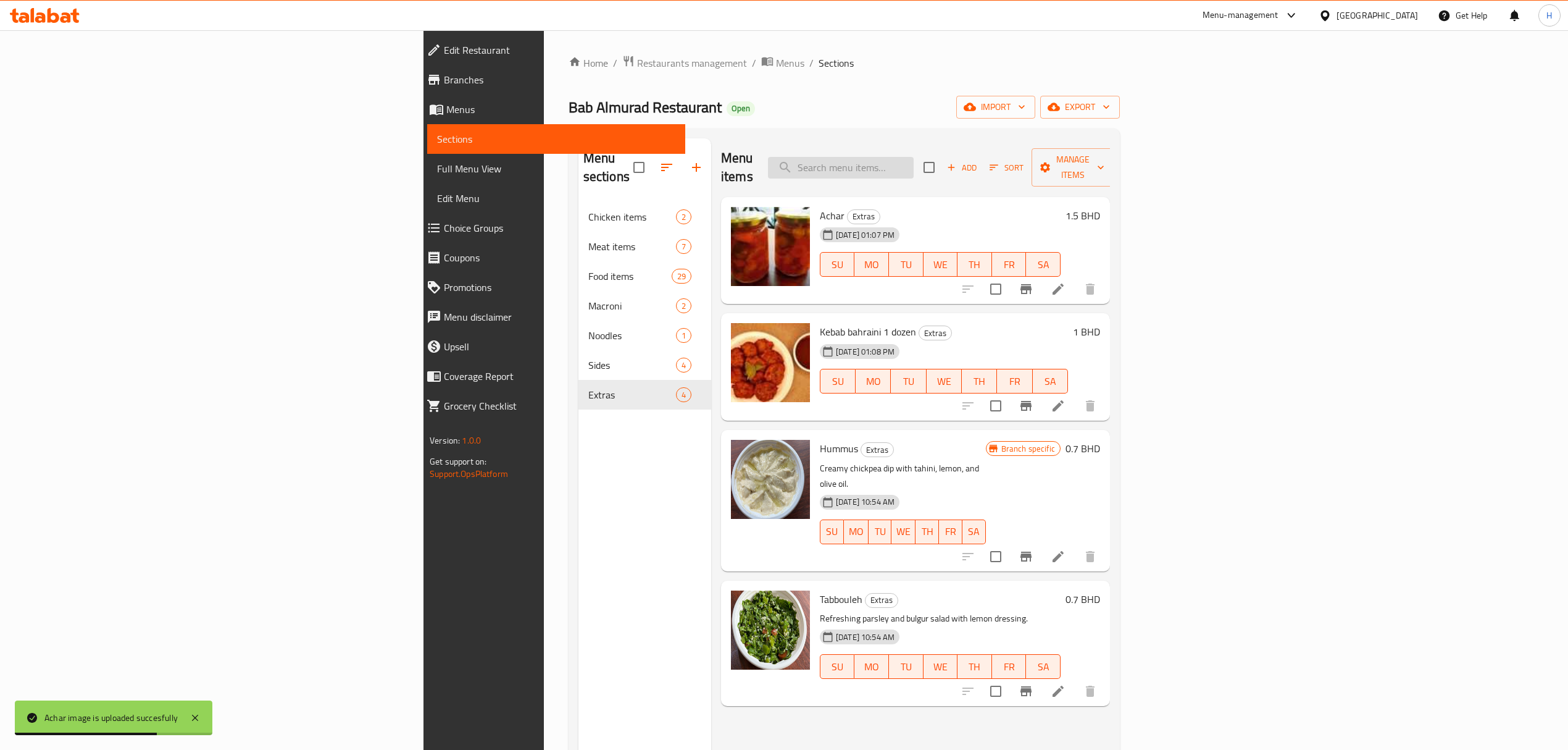
click at [914, 158] on input "search" at bounding box center [841, 167] width 146 height 22
type input "pasta"
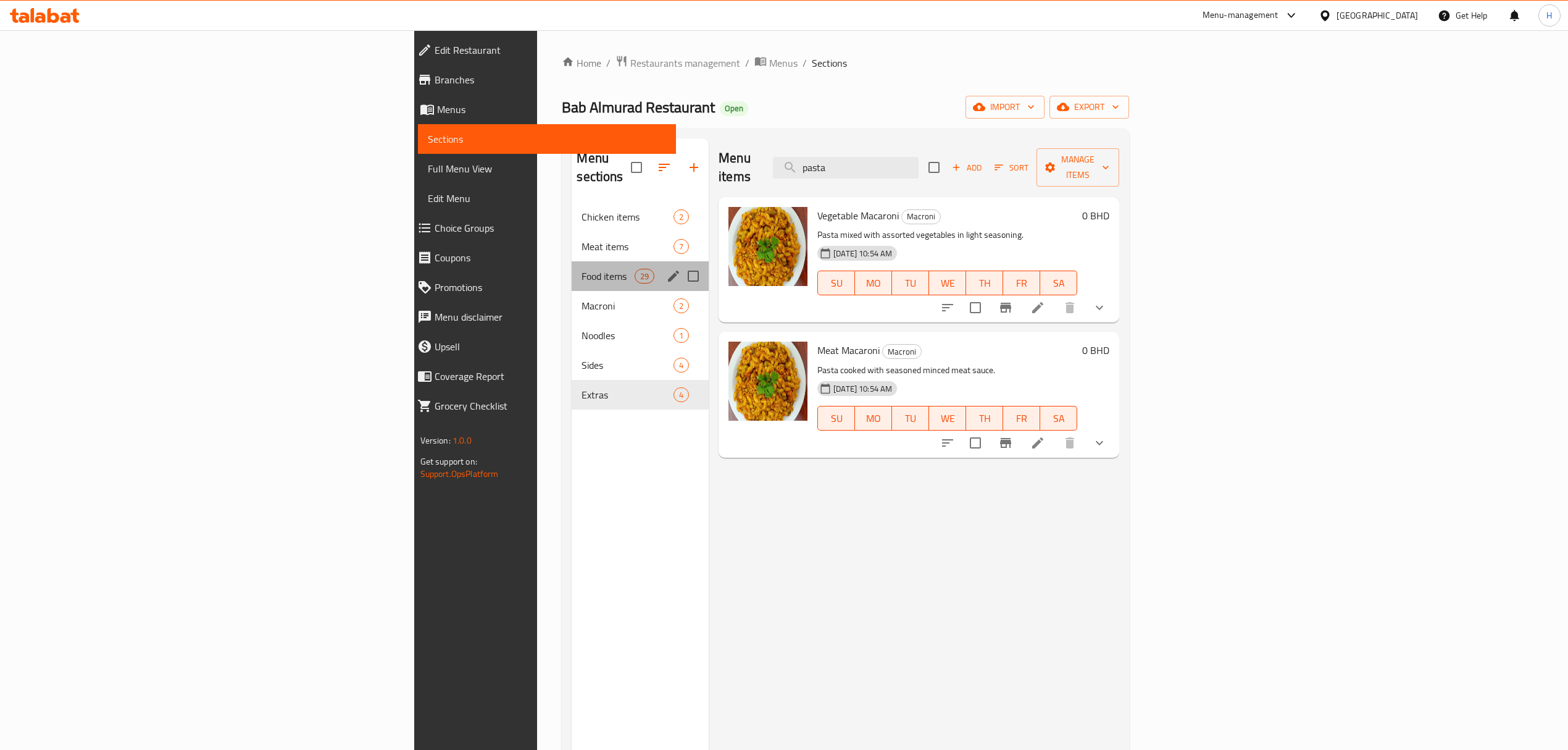
click at [571, 261] on div "Food items 29" at bounding box center [640, 276] width 137 height 30
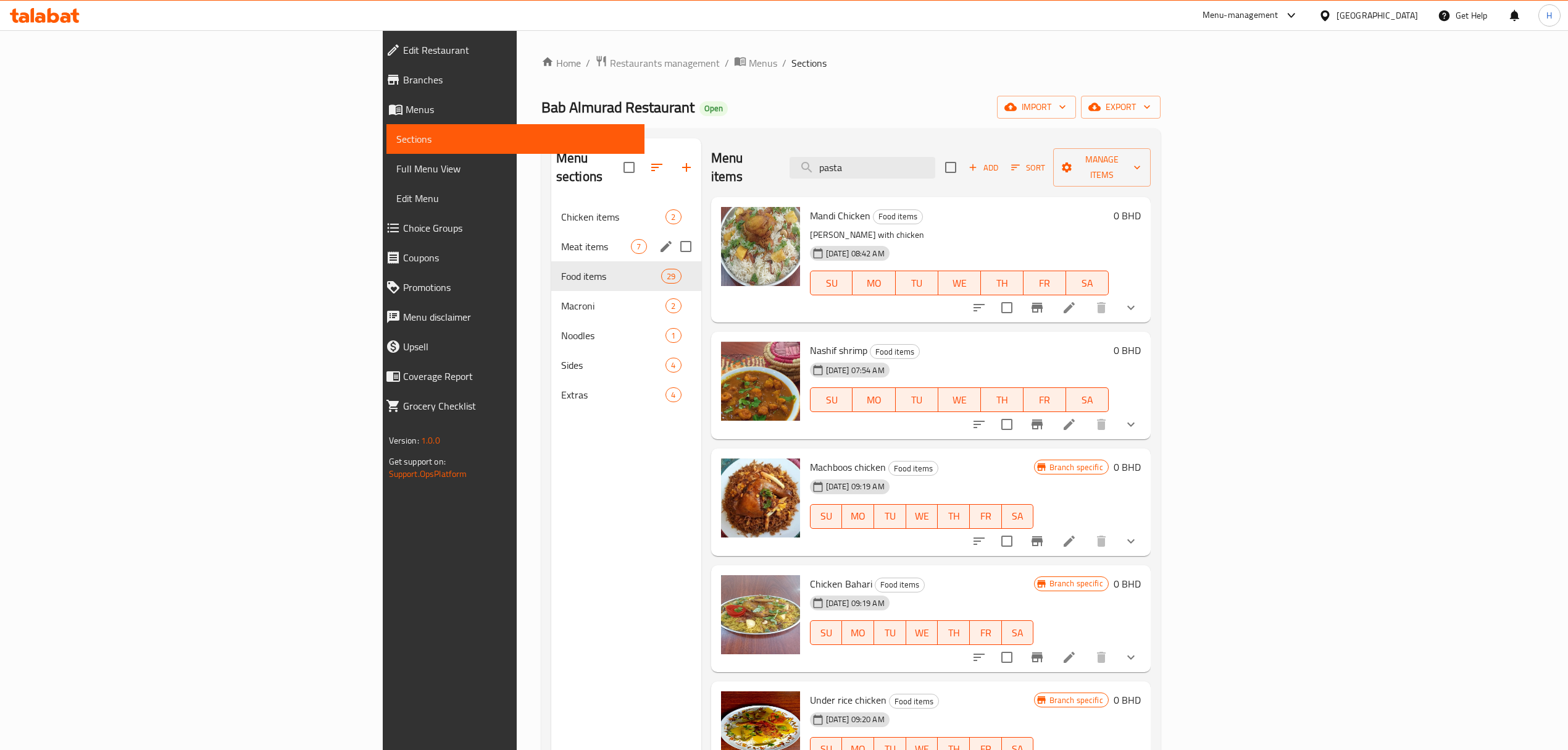
click at [561, 239] on span "Meat items" at bounding box center [596, 246] width 71 height 15
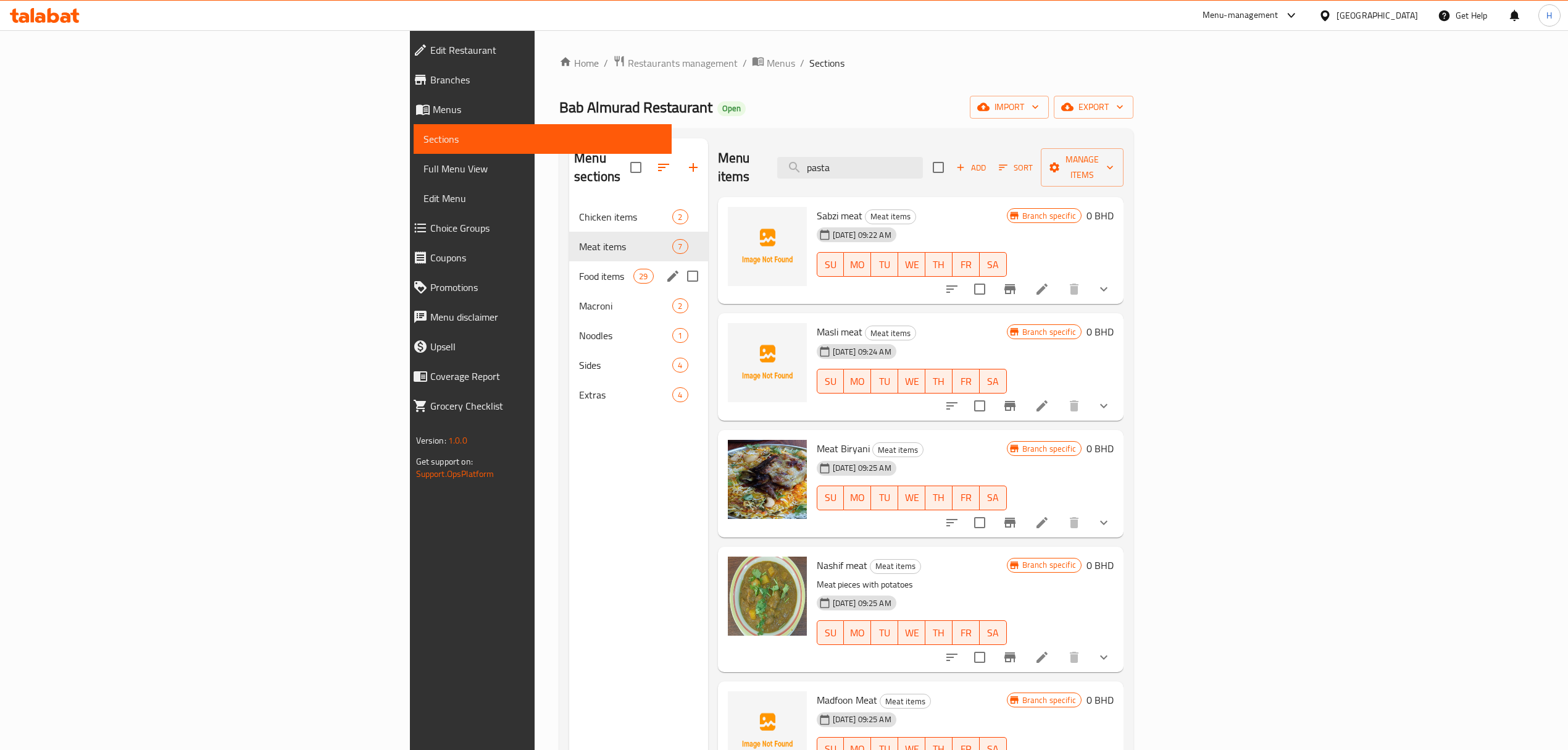
click at [569, 291] on div "Macroni 2" at bounding box center [638, 306] width 138 height 30
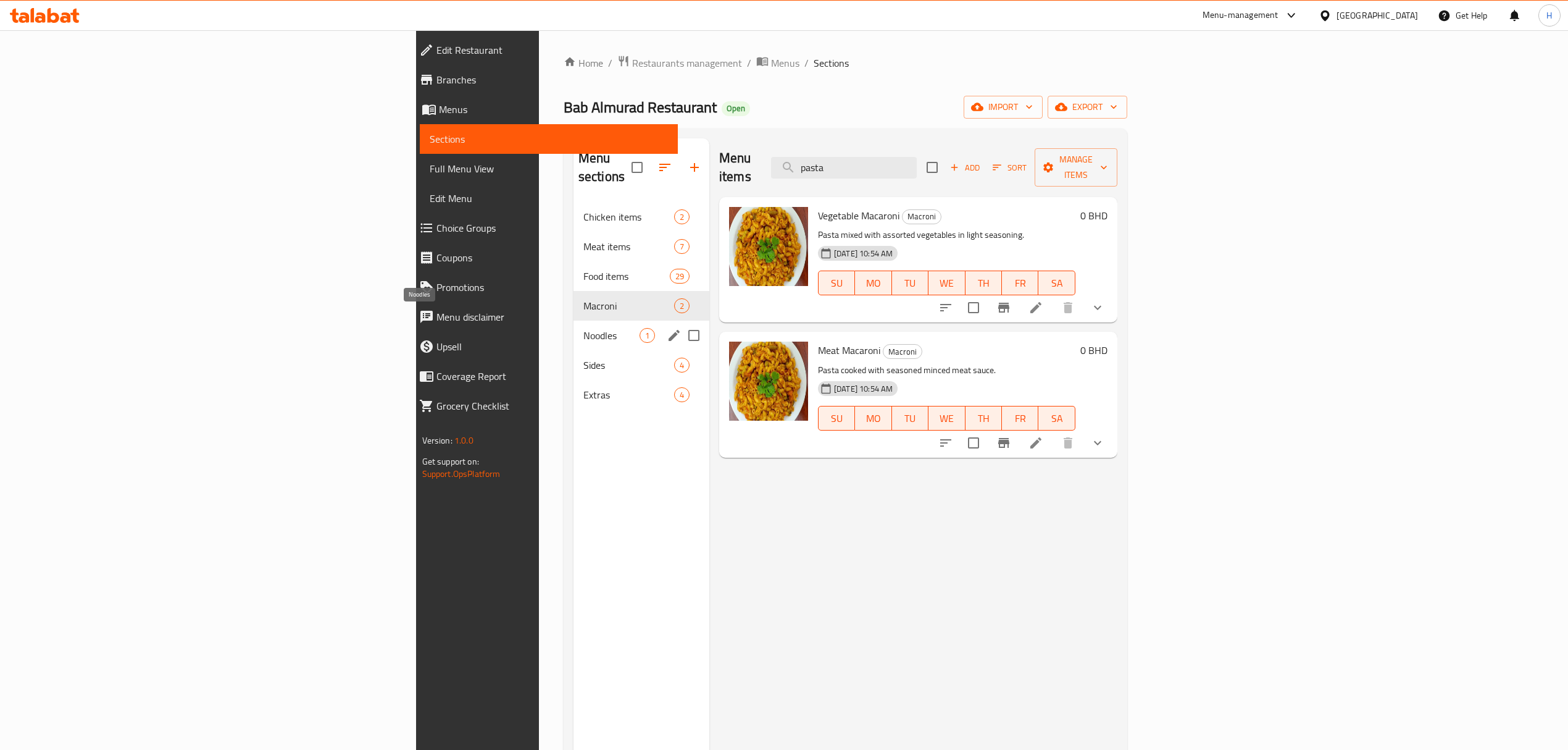
click at [584, 328] on span "Noodles" at bounding box center [612, 335] width 56 height 15
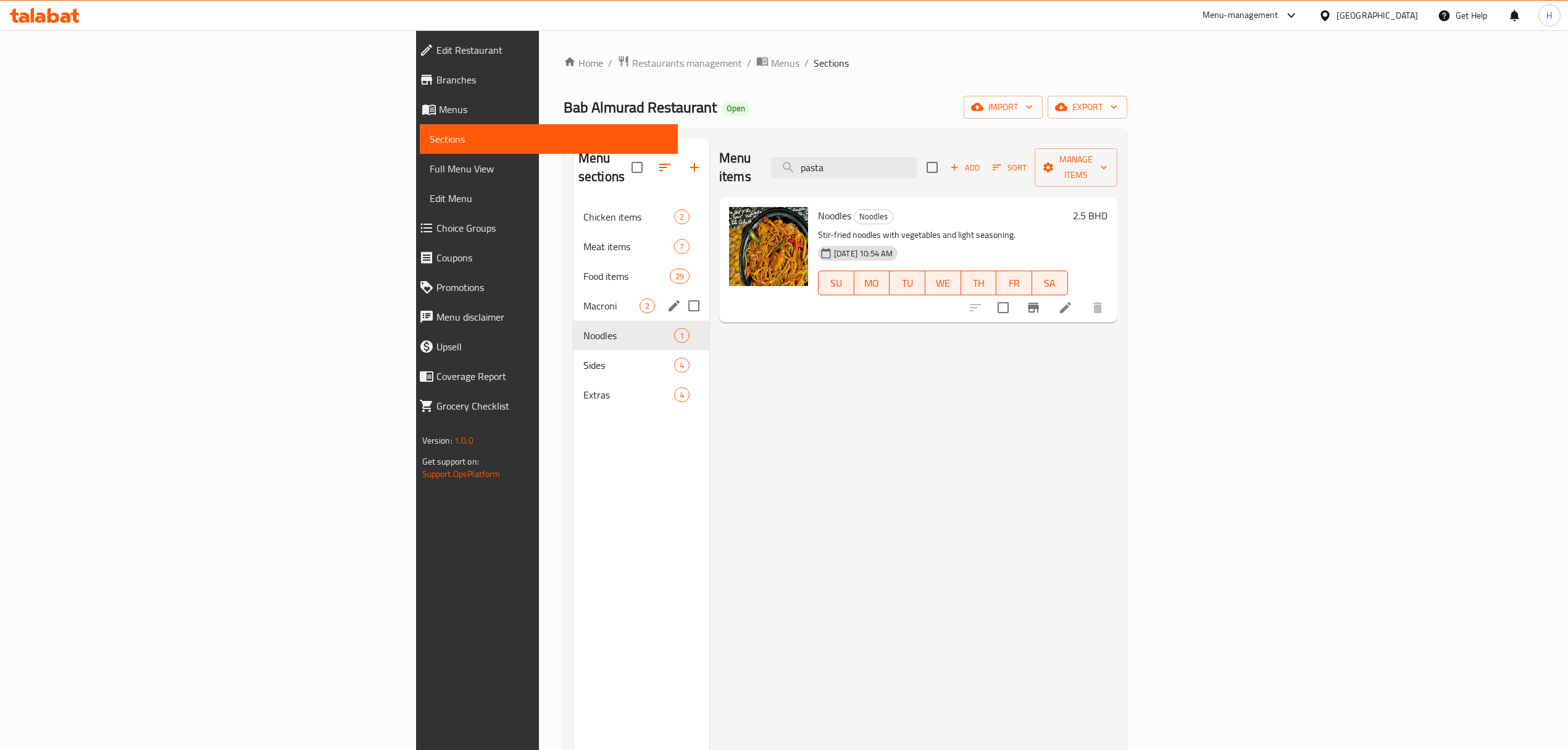
click at [573, 298] on div "Macroni 2" at bounding box center [641, 306] width 136 height 30
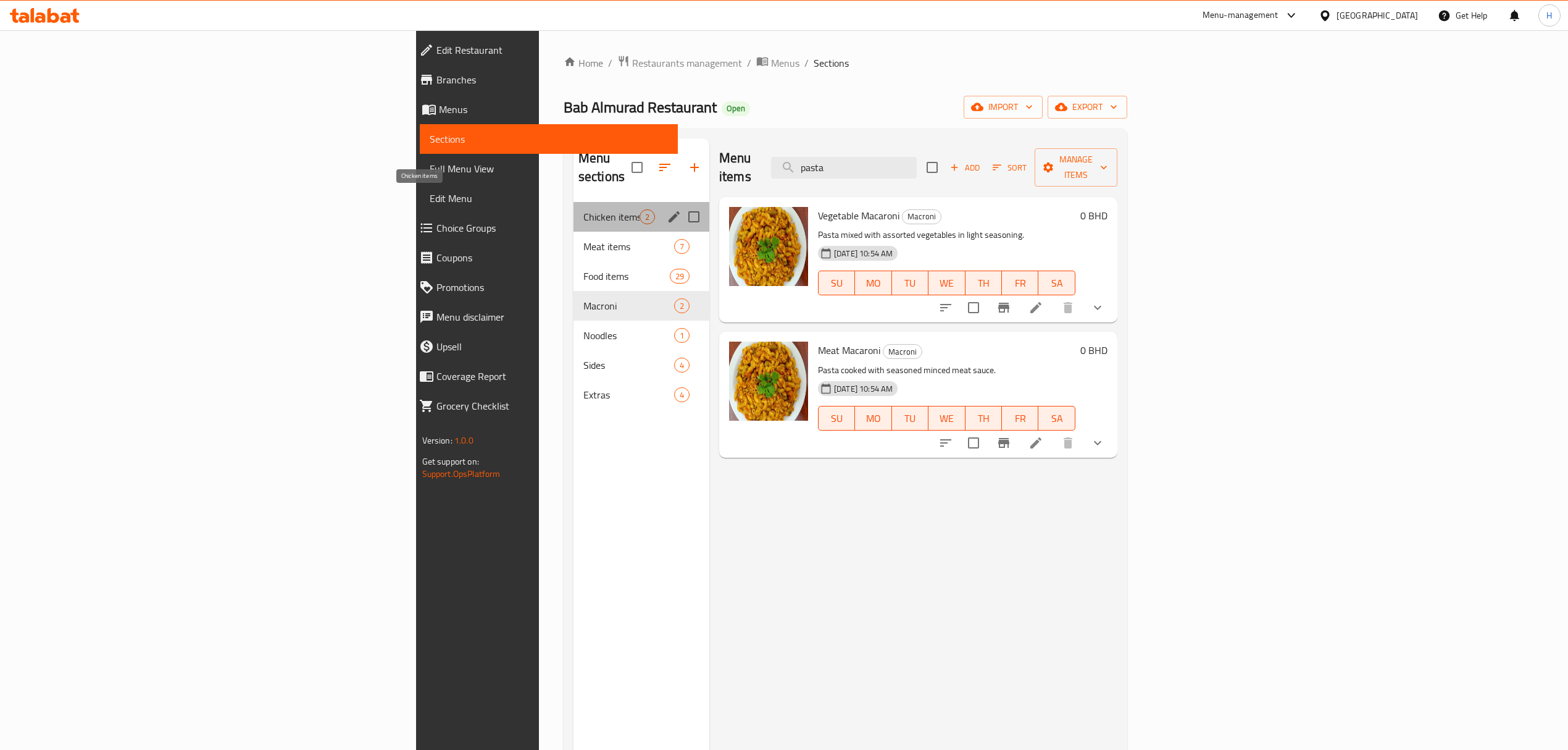
click at [584, 209] on span "Chicken items" at bounding box center [612, 216] width 56 height 15
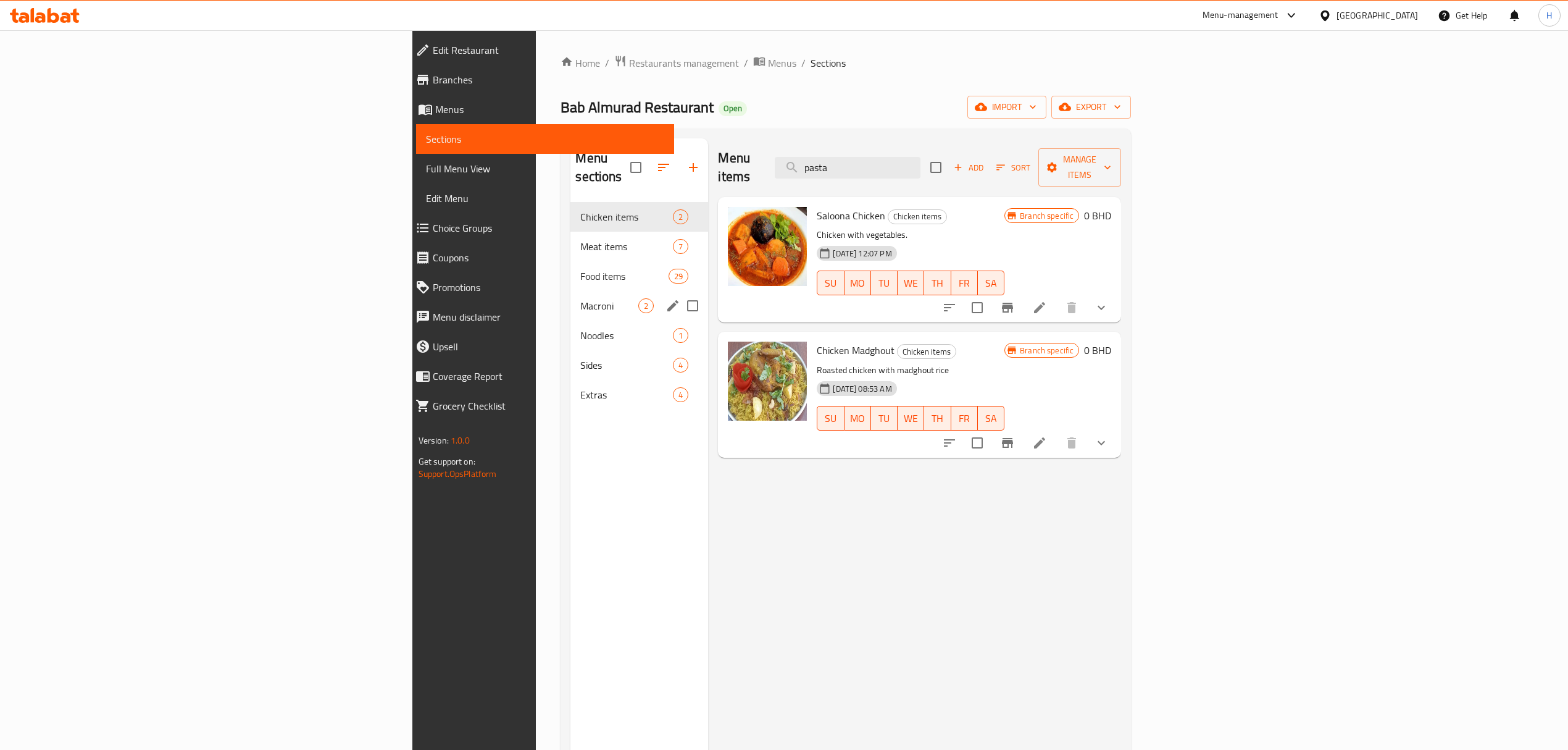
click at [570, 291] on div "Macroni 2" at bounding box center [639, 306] width 137 height 30
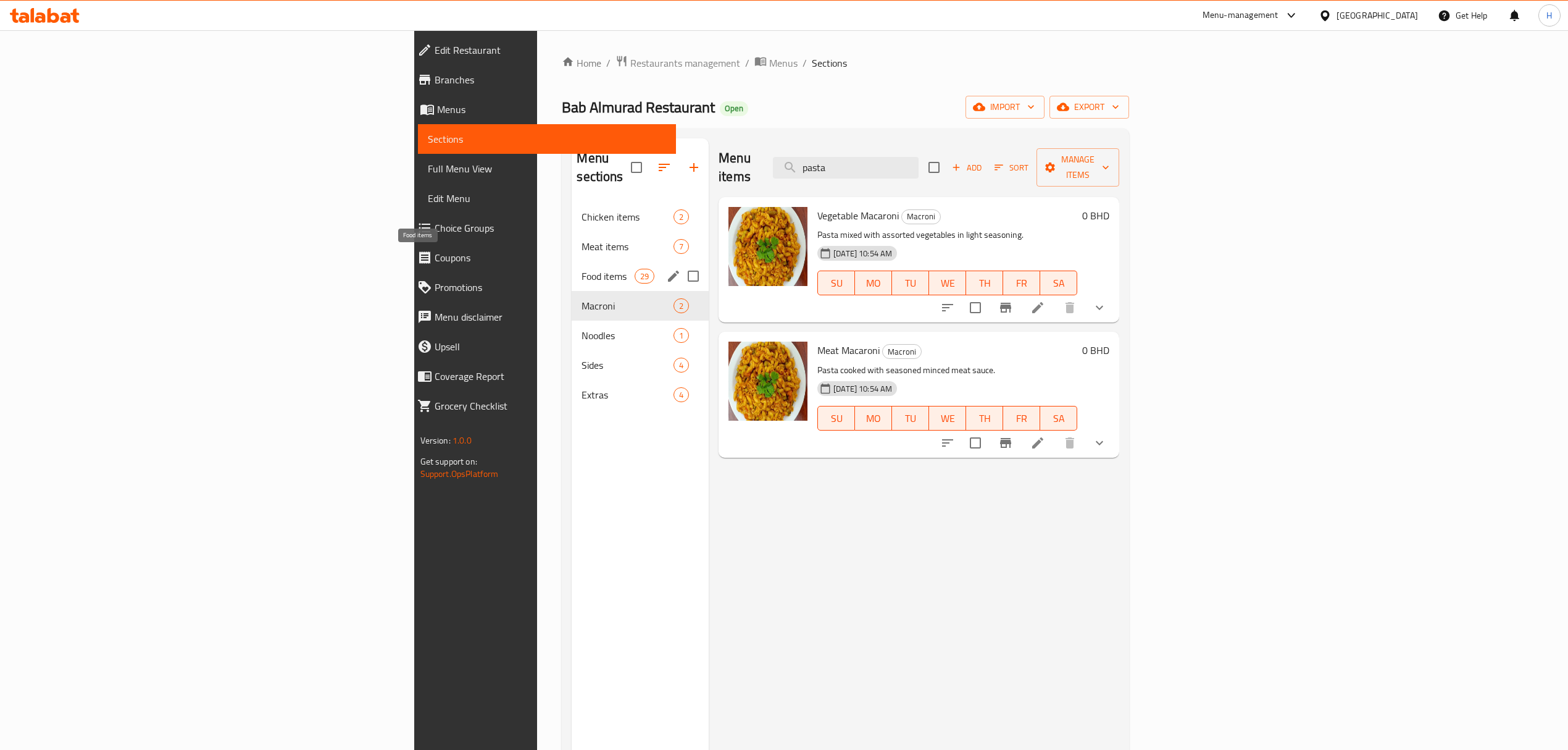
click at [582, 269] on span "Food items" at bounding box center [608, 276] width 52 height 15
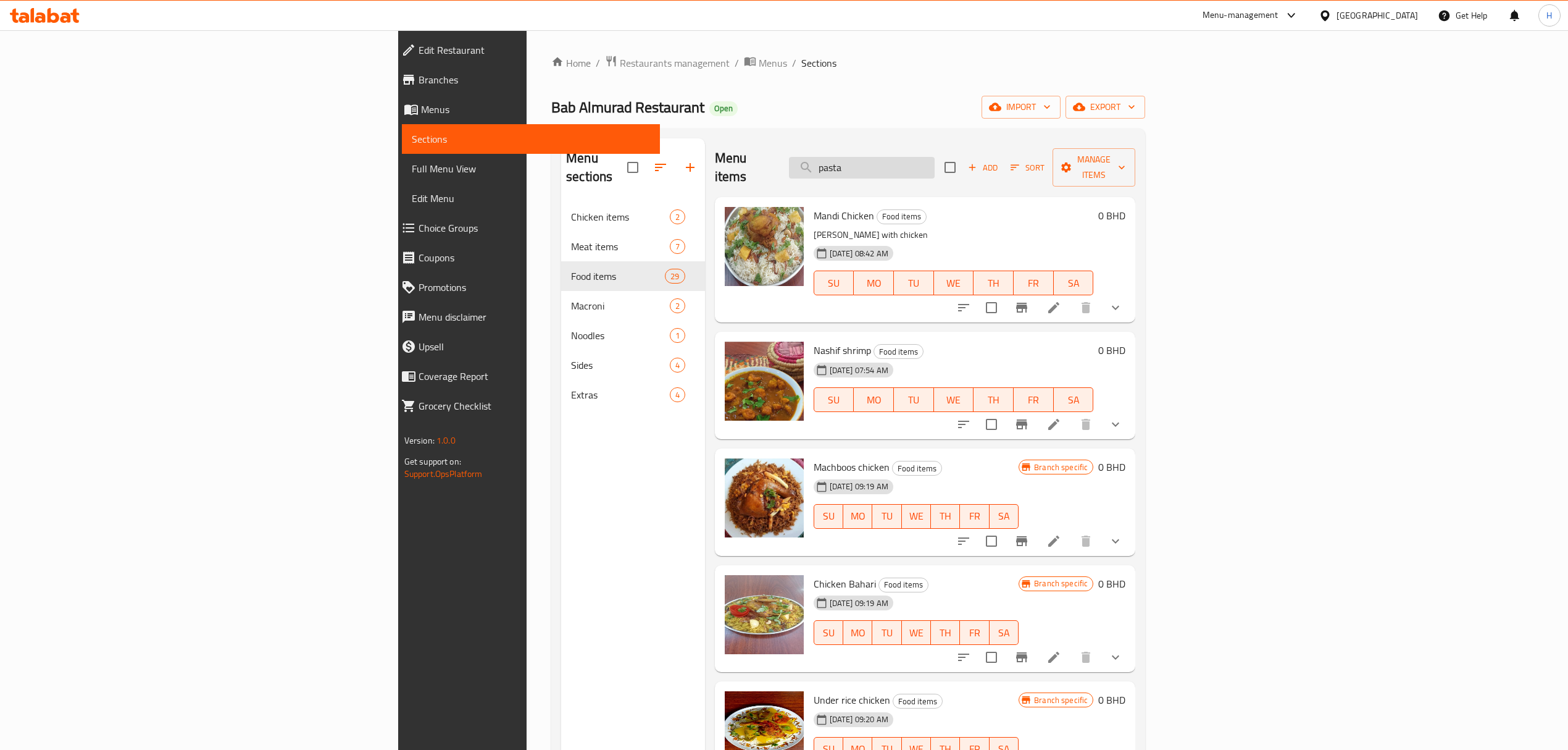
click at [935, 158] on input "pasta" at bounding box center [862, 167] width 146 height 22
click at [1000, 160] on span "Add" at bounding box center [983, 167] width 33 height 14
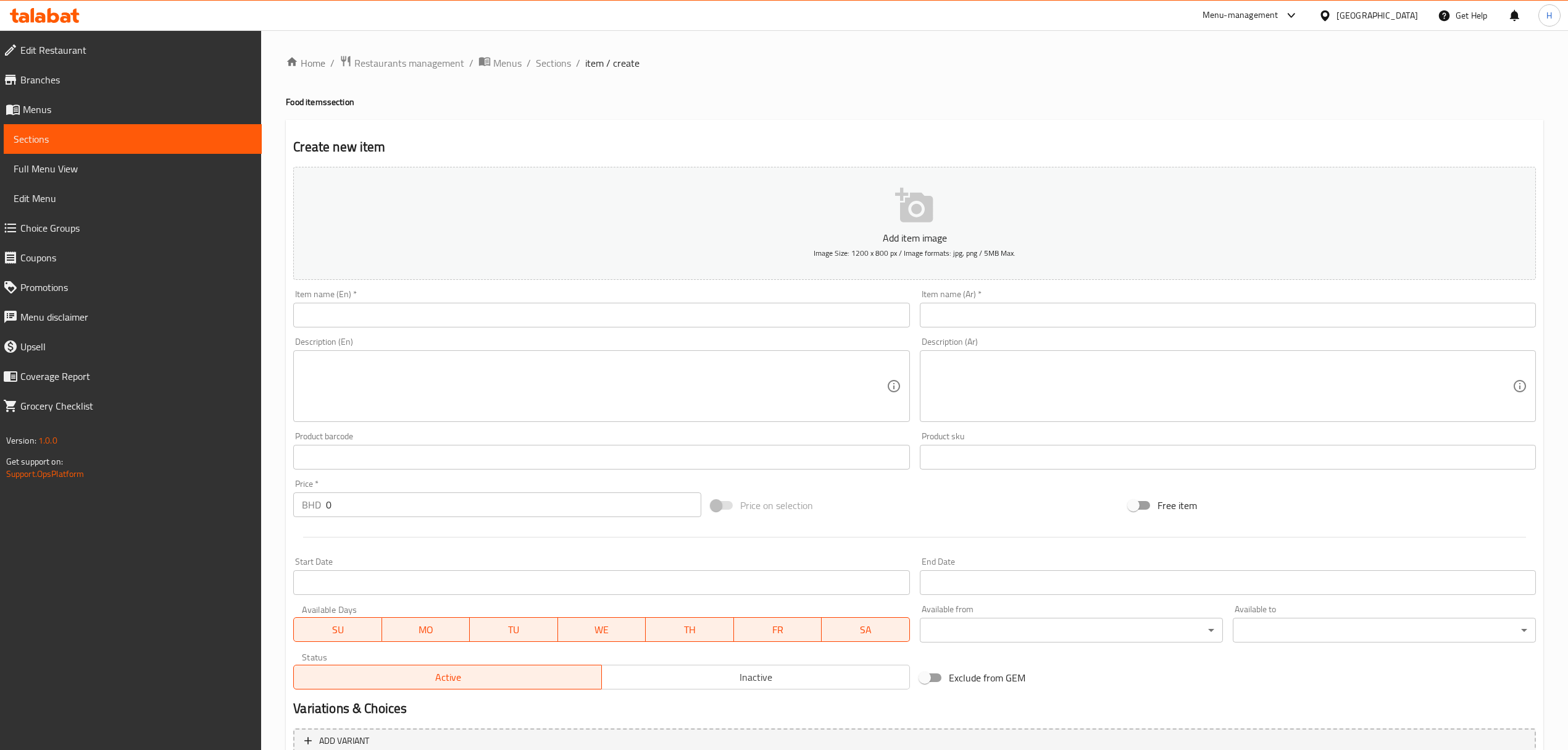
click at [652, 309] on input "text" at bounding box center [601, 315] width 616 height 25
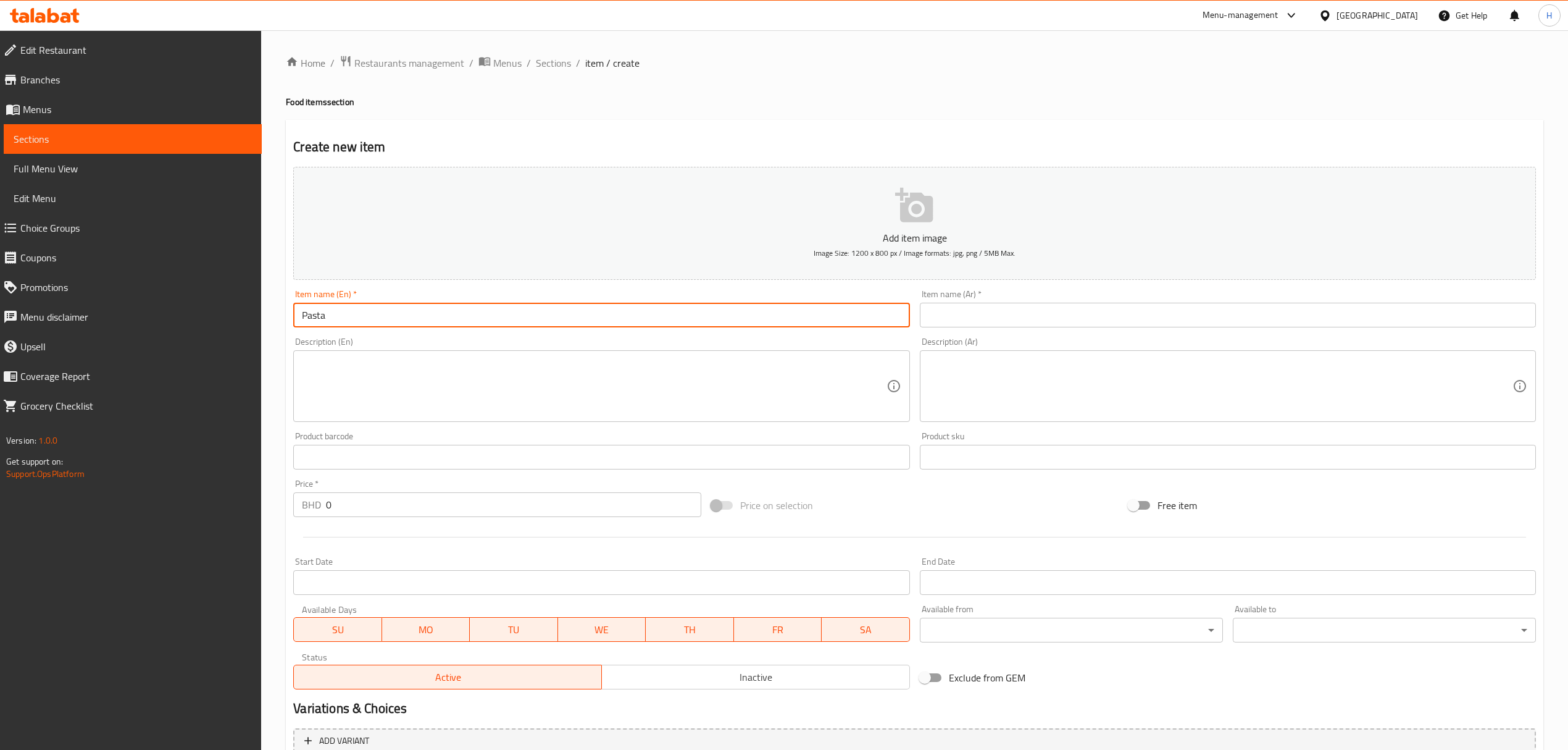
type input "Pasta"
click at [1042, 327] on input "text" at bounding box center [1228, 315] width 616 height 25
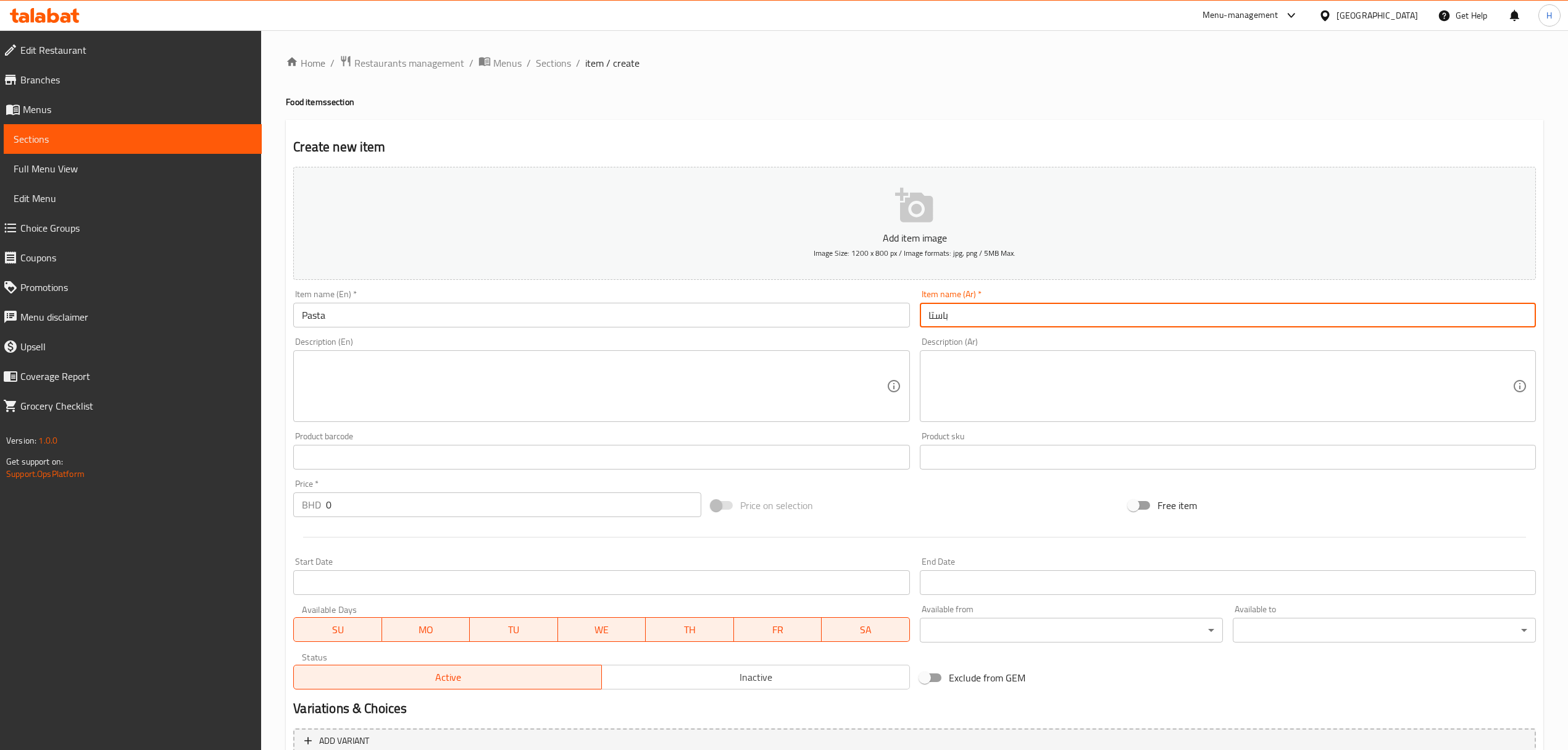
type input "باستا"
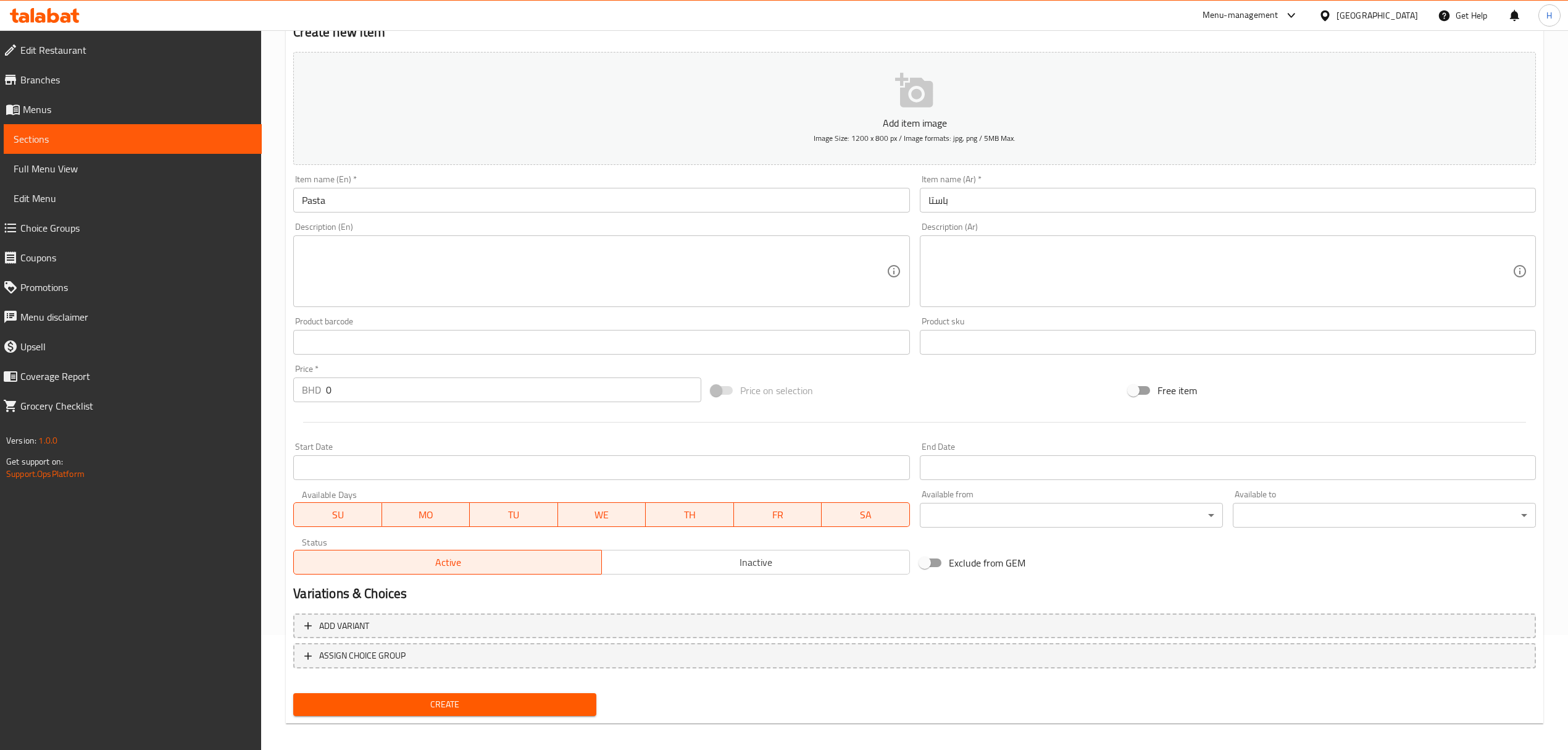
scroll to position [117, 0]
drag, startPoint x: 351, startPoint y: 383, endPoint x: 141, endPoint y: 485, distance: 233.5
click at [141, 485] on div "Edit Restaurant Branches Menus Sections Full Menu View Edit Menu Choice Groups …" at bounding box center [784, 334] width 1568 height 842
